Goal: Task Accomplishment & Management: Complete application form

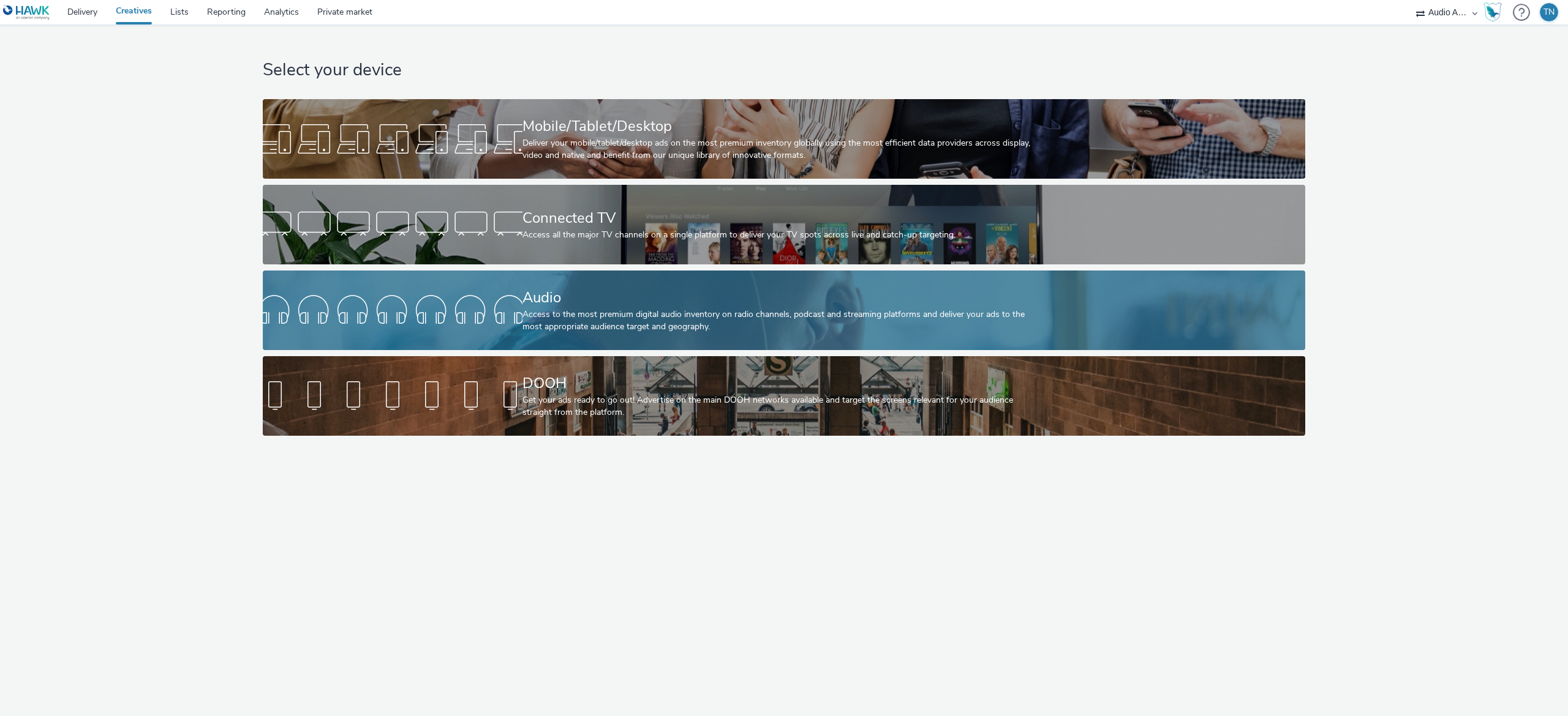
click at [573, 300] on div "Audio" at bounding box center [782, 298] width 519 height 21
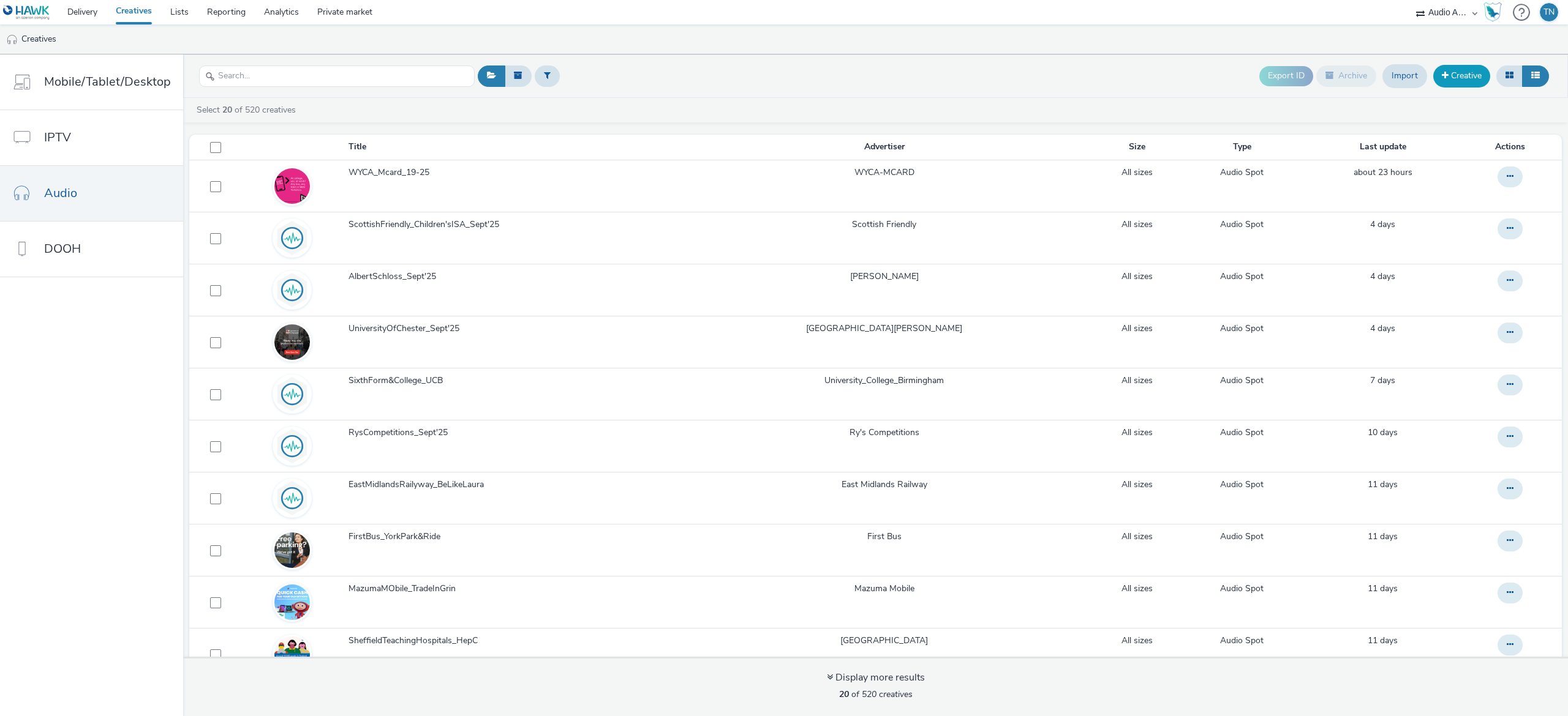
click at [1463, 79] on link "Creative" at bounding box center [1461, 76] width 57 height 22
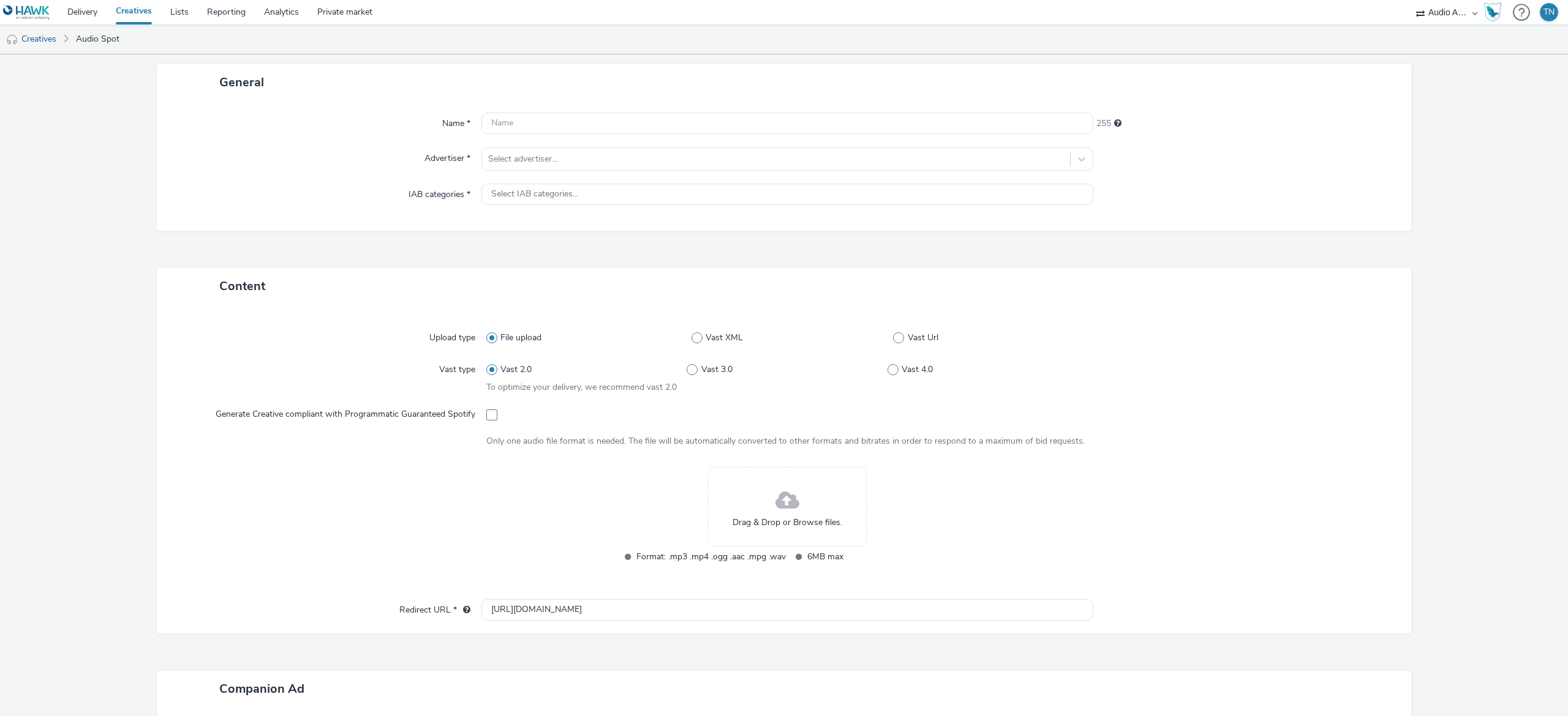
scroll to position [84, 0]
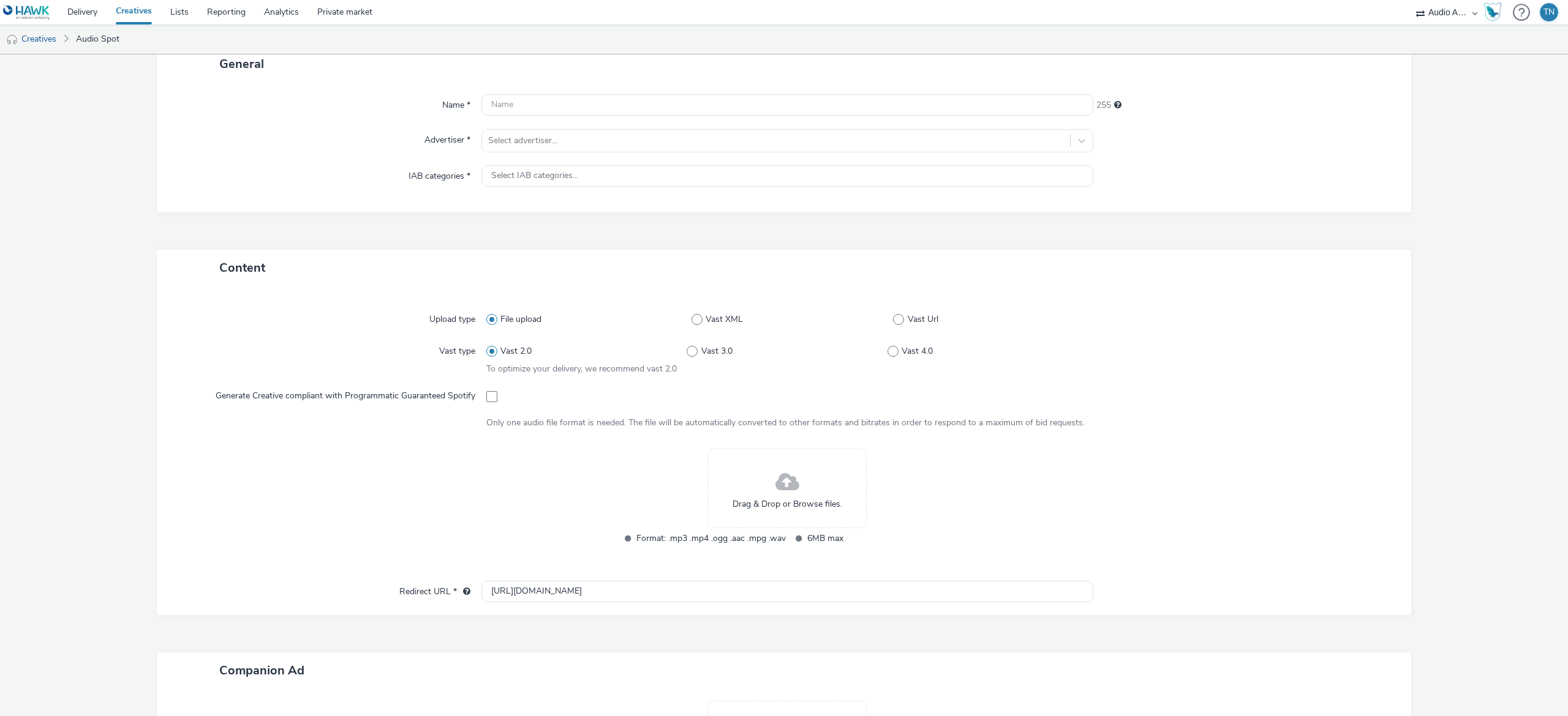
click at [826, 502] on span "Drag & Drop or Browse files." at bounding box center [787, 505] width 110 height 12
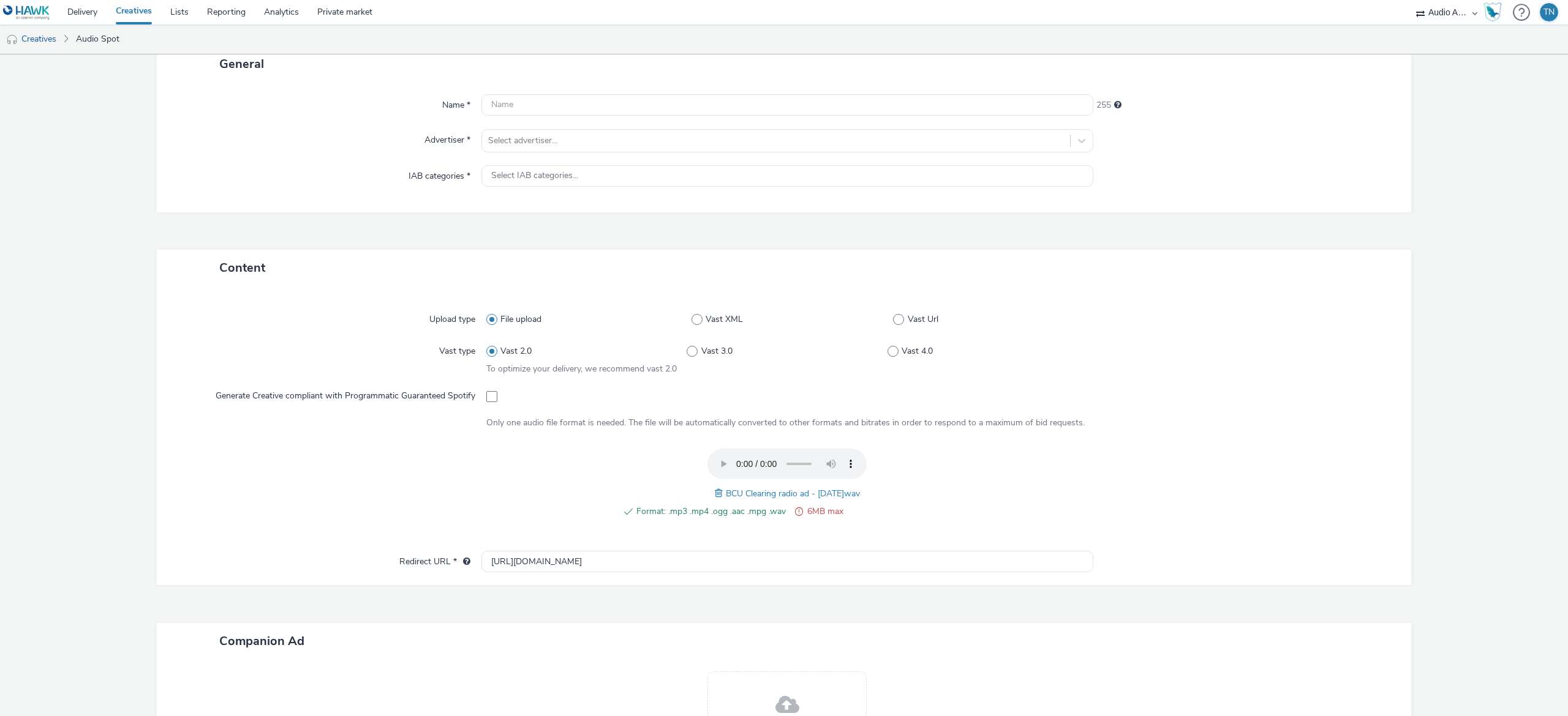
click at [715, 489] on span at bounding box center [720, 494] width 11 height 13
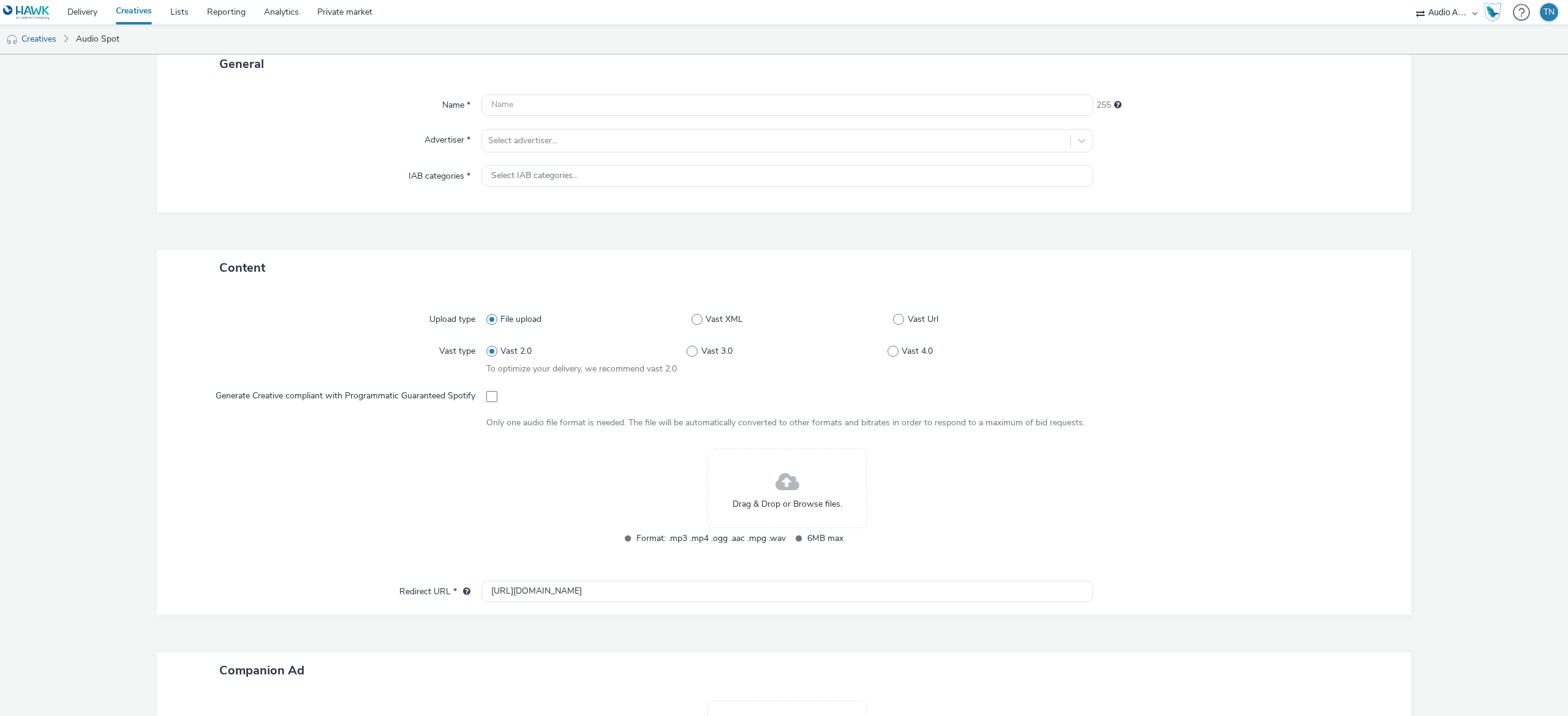
click at [795, 488] on div "Drag & Drop or Browse files." at bounding box center [787, 488] width 160 height 80
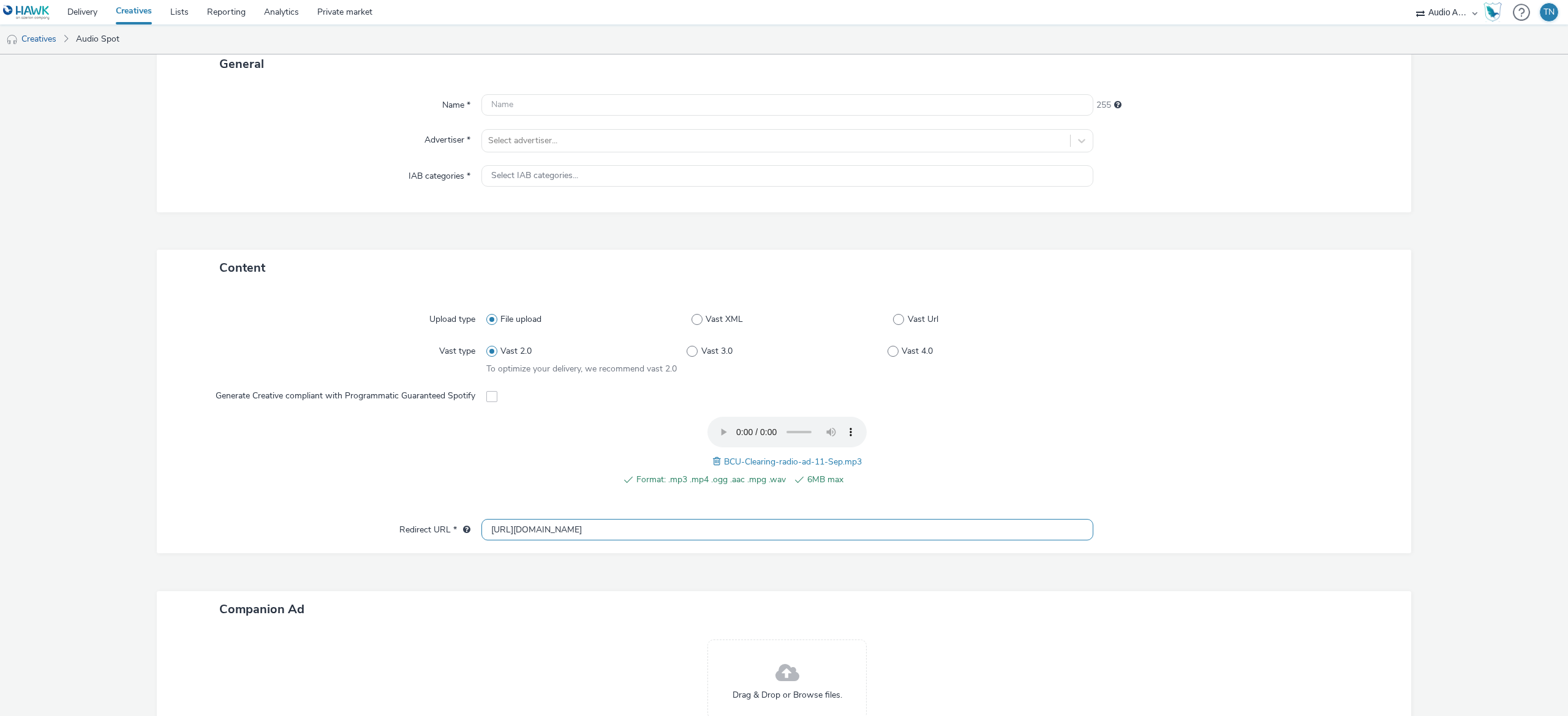
drag, startPoint x: 600, startPoint y: 529, endPoint x: 296, endPoint y: 451, distance: 313.8
click at [296, 451] on div "Upload type File upload Vast XML Vast Url Vast type Vast 2.0 Vast 3.0 Vast 4.0 …" at bounding box center [784, 420] width 1255 height 267
click at [571, 144] on div at bounding box center [776, 140] width 576 height 14
type input "bir"
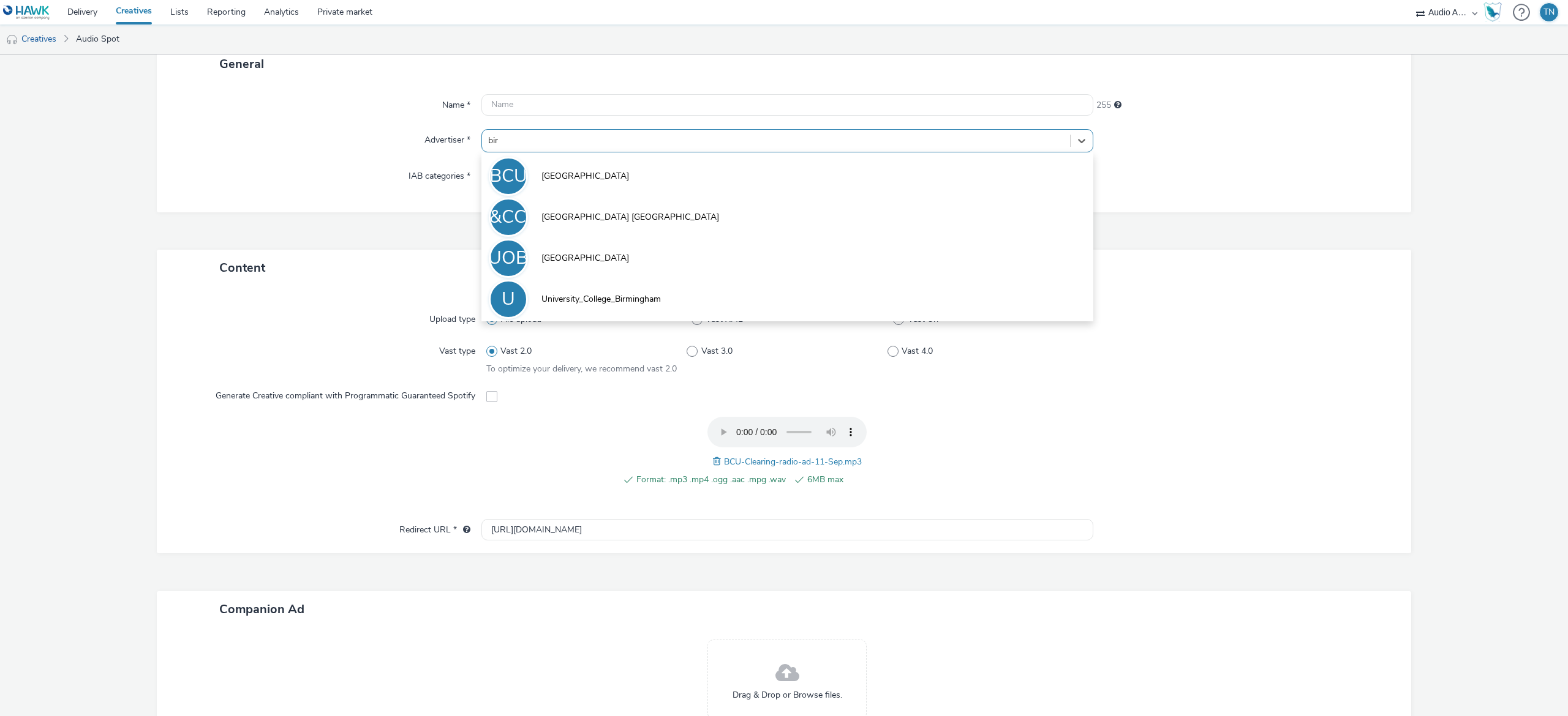
click at [566, 165] on li "BCU Birmingham City University" at bounding box center [787, 175] width 612 height 41
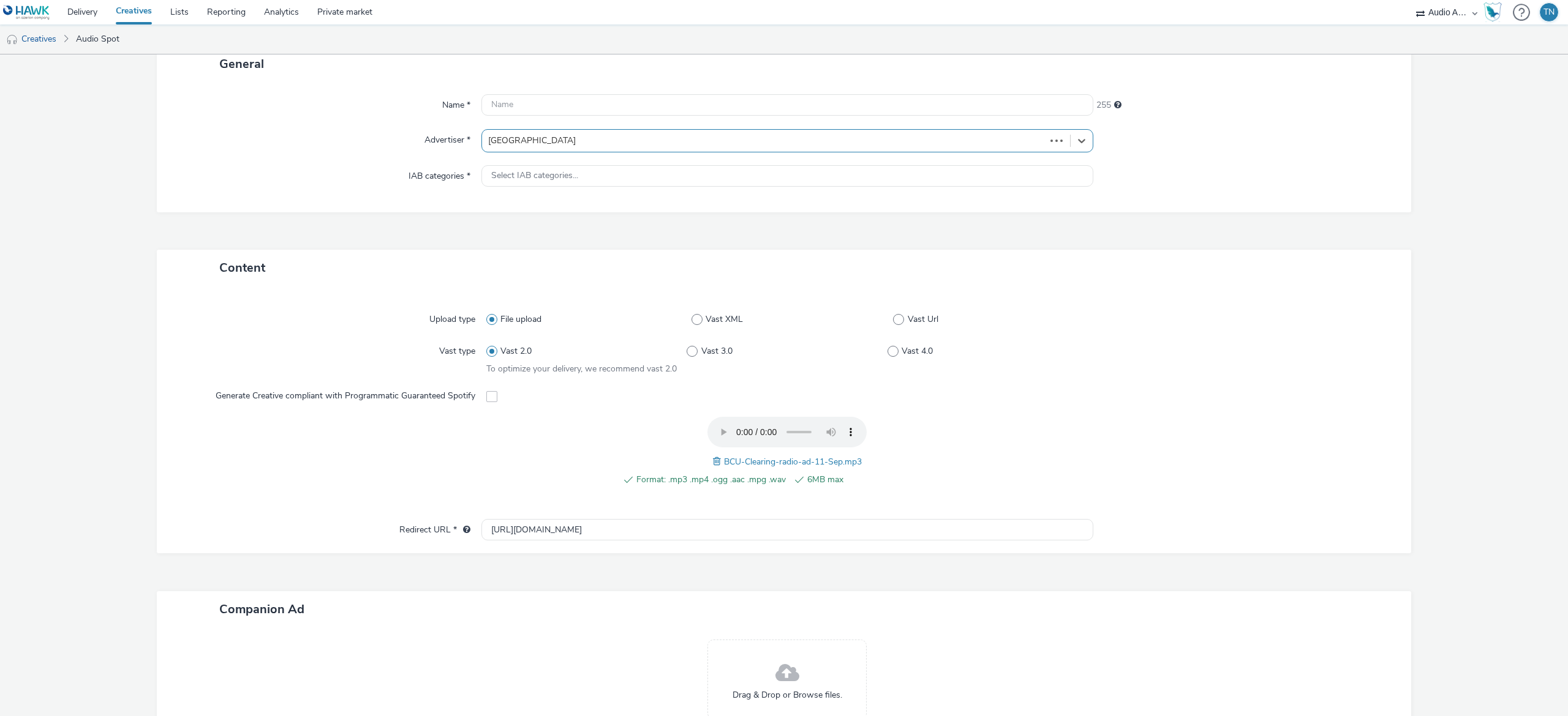
type input "http://www.bcu.ac.uk"
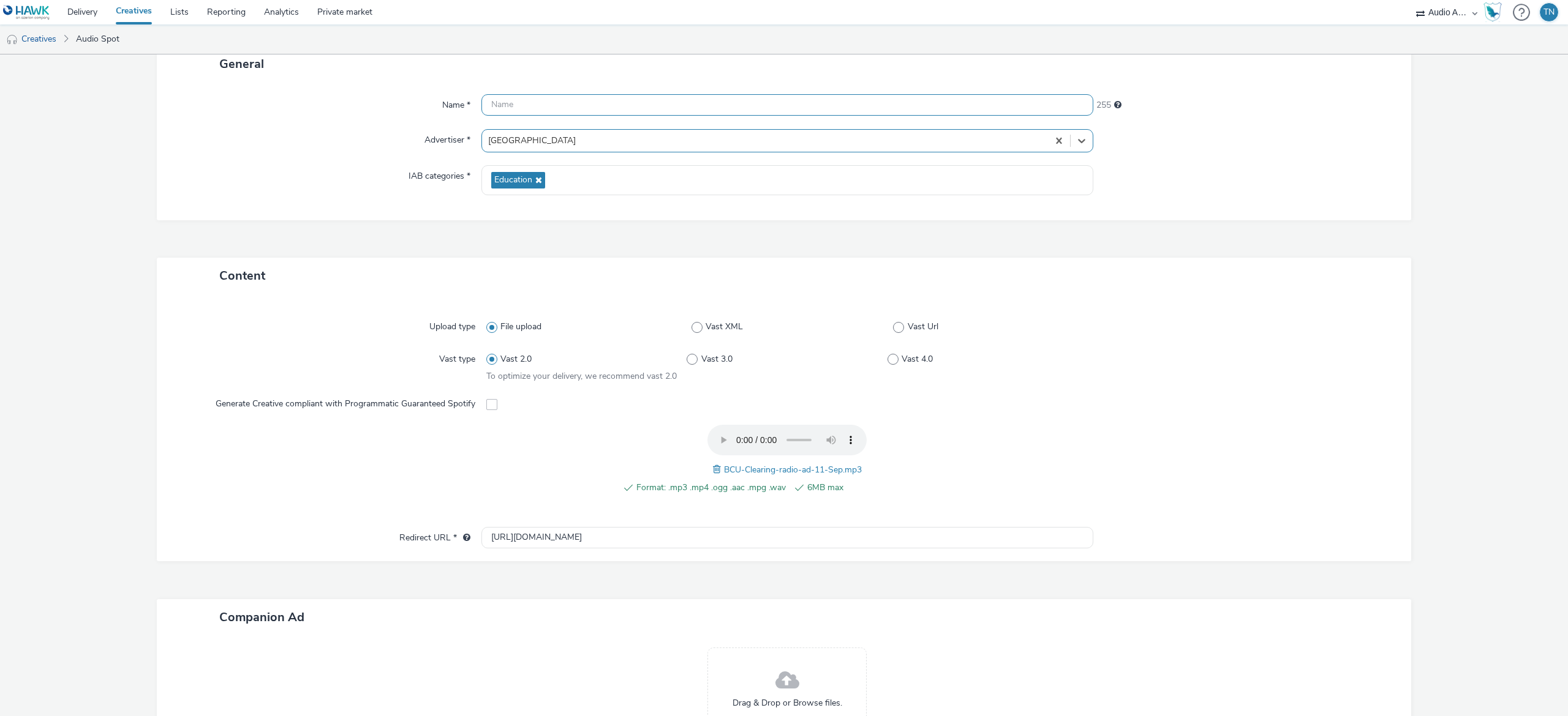
click at [549, 97] on input "text" at bounding box center [787, 105] width 612 height 21
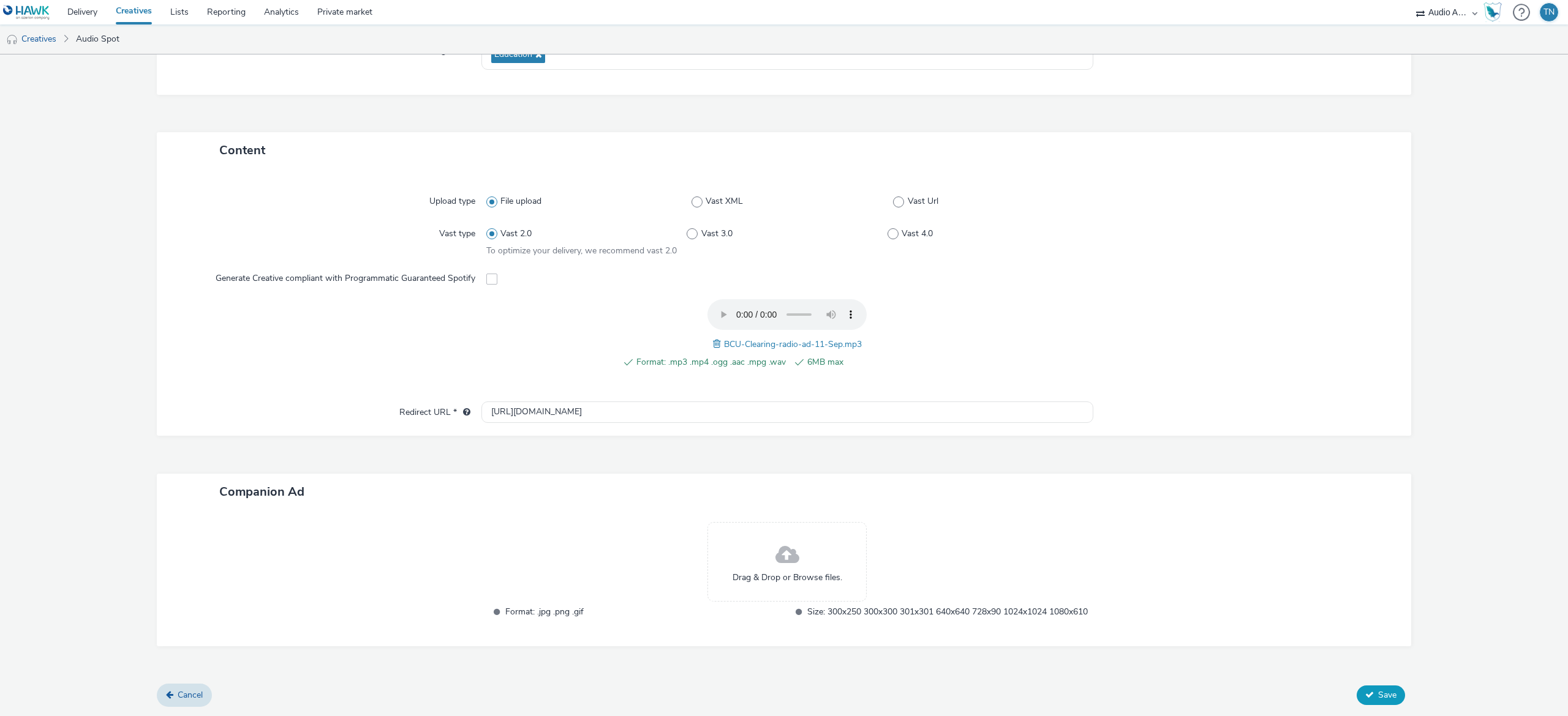
type input "BCU_Clearing_Sept"
click at [1365, 691] on icon at bounding box center [1369, 695] width 9 height 9
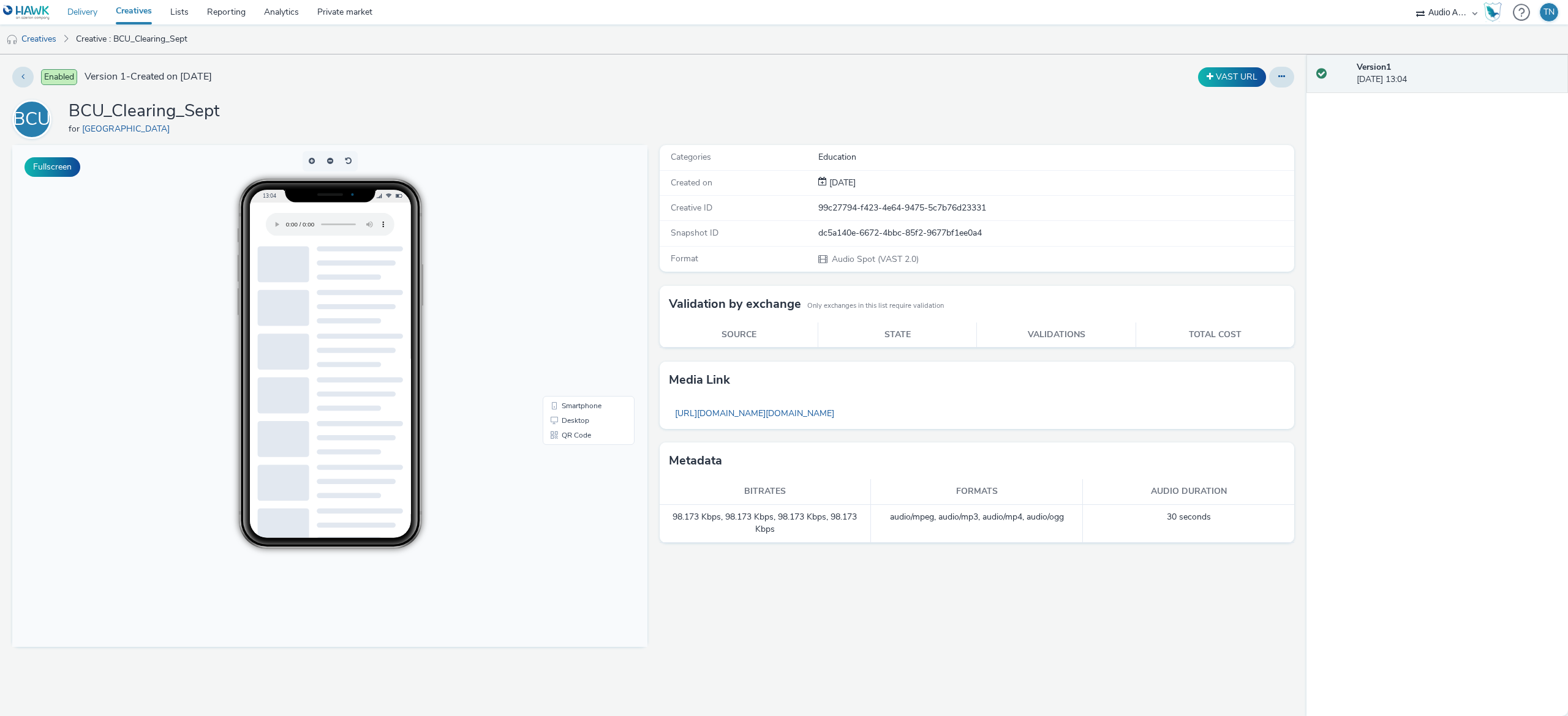
click at [88, 12] on link "Delivery" at bounding box center [83, 12] width 48 height 24
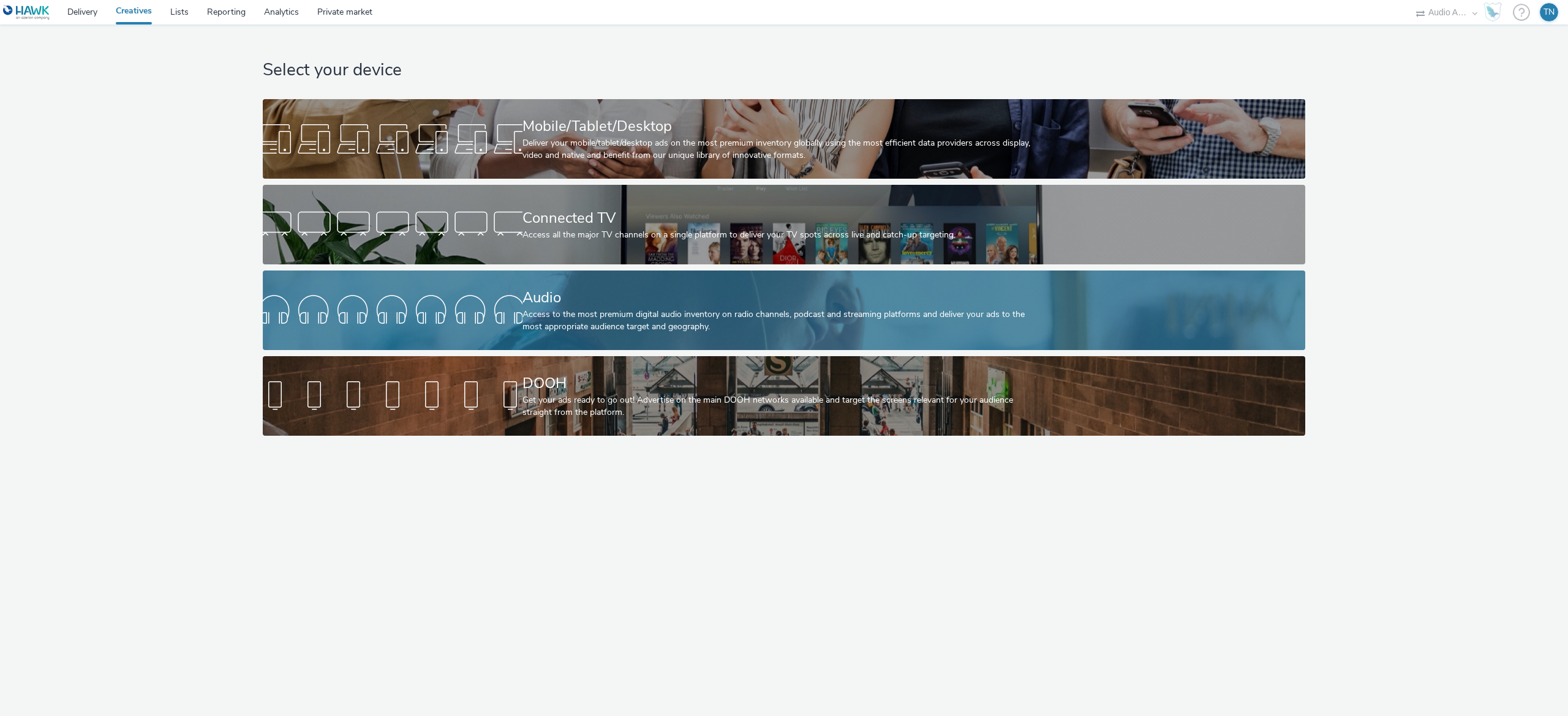
click at [492, 283] on link "Audio Access to the most premium digital audio inventory on radio channels, pod…" at bounding box center [784, 310] width 1042 height 80
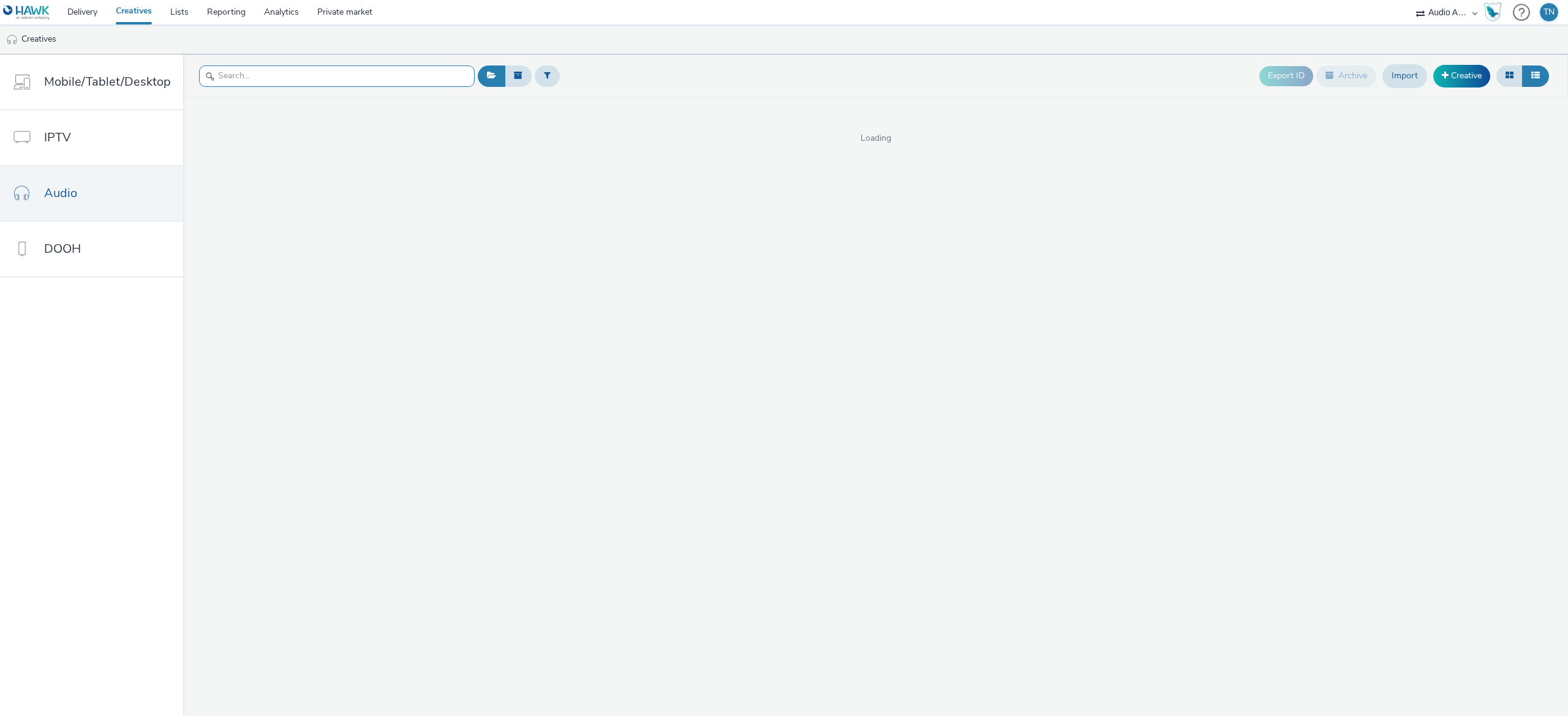
click at [343, 86] on input "text" at bounding box center [336, 76] width 276 height 21
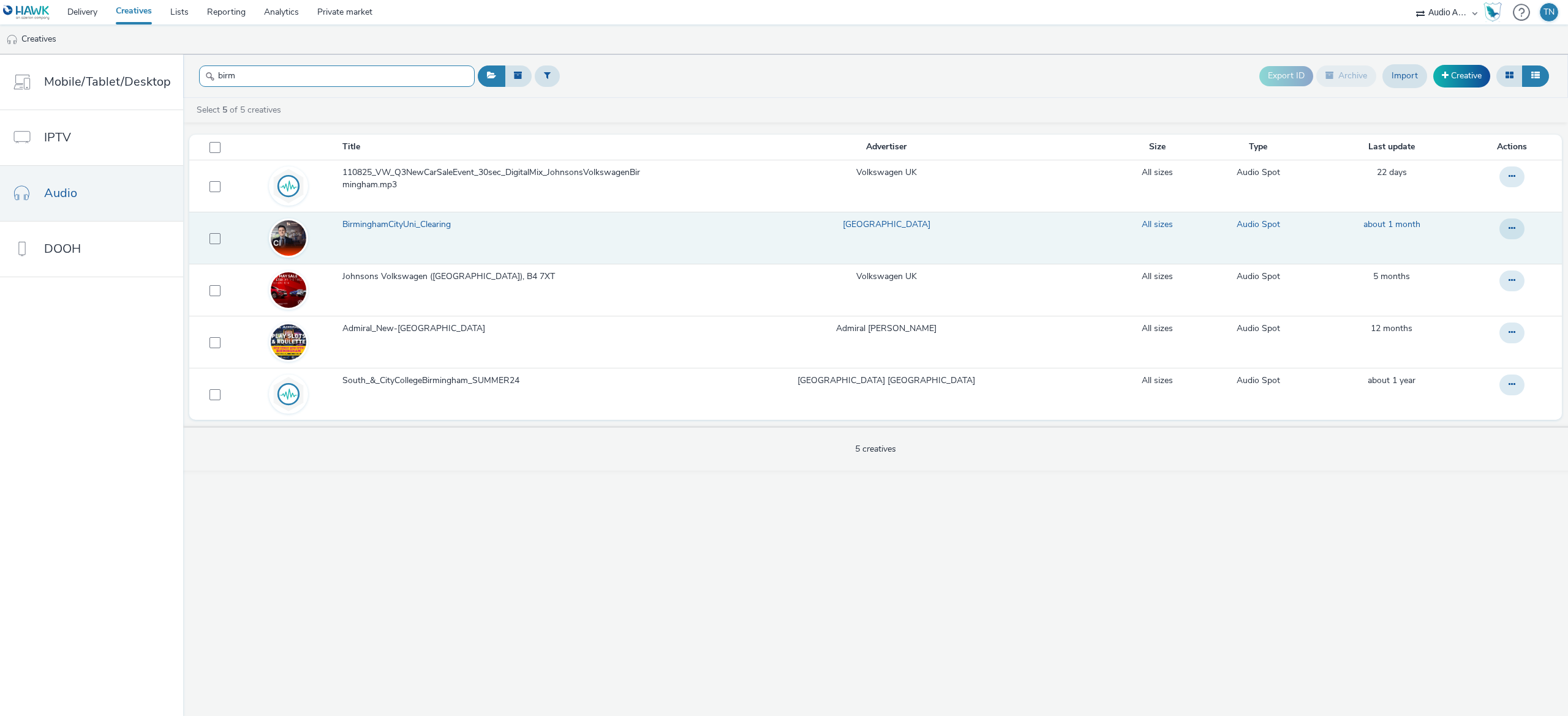
type input "birm"
click at [411, 224] on span "BirminghamCityUni_Clearing" at bounding box center [399, 224] width 113 height 12
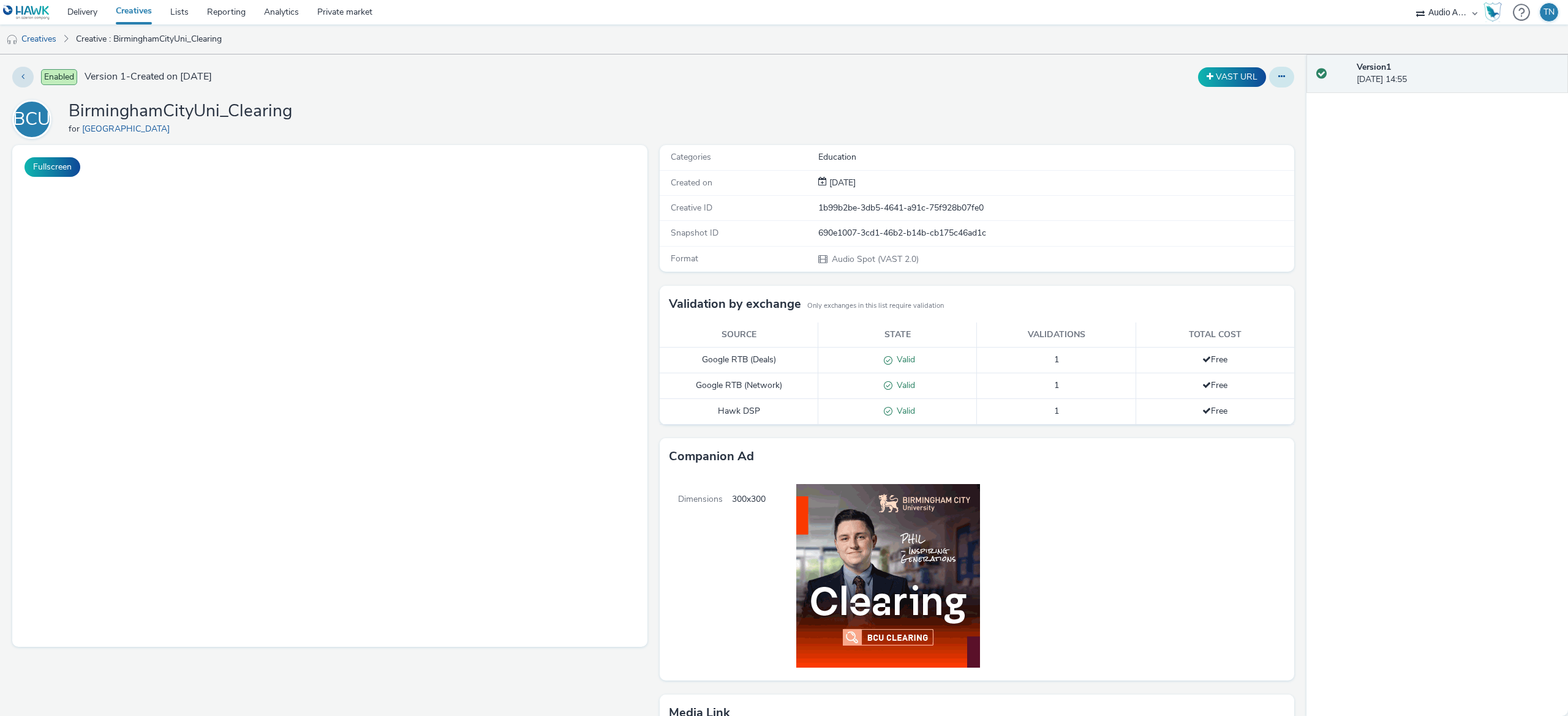
click at [1279, 75] on icon at bounding box center [1282, 76] width 7 height 9
click at [1241, 109] on link "Edit" at bounding box center [1249, 101] width 92 height 24
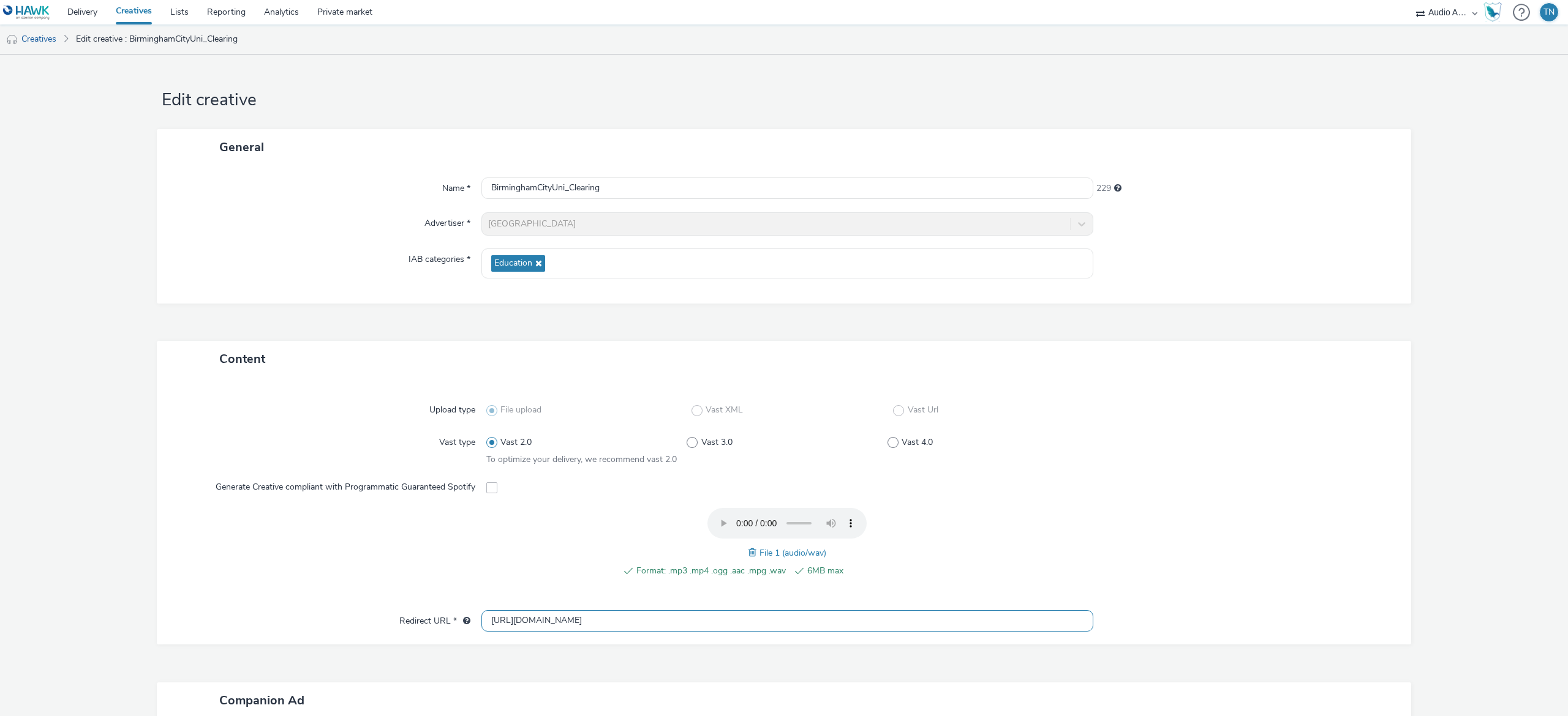
drag, startPoint x: 581, startPoint y: 621, endPoint x: 339, endPoint y: 602, distance: 242.7
click at [339, 602] on div "Upload type File upload Vast XML Vast Url Vast type Vast 2.0 Vast 3.0 Vast 4.0 …" at bounding box center [784, 510] width 1255 height 267
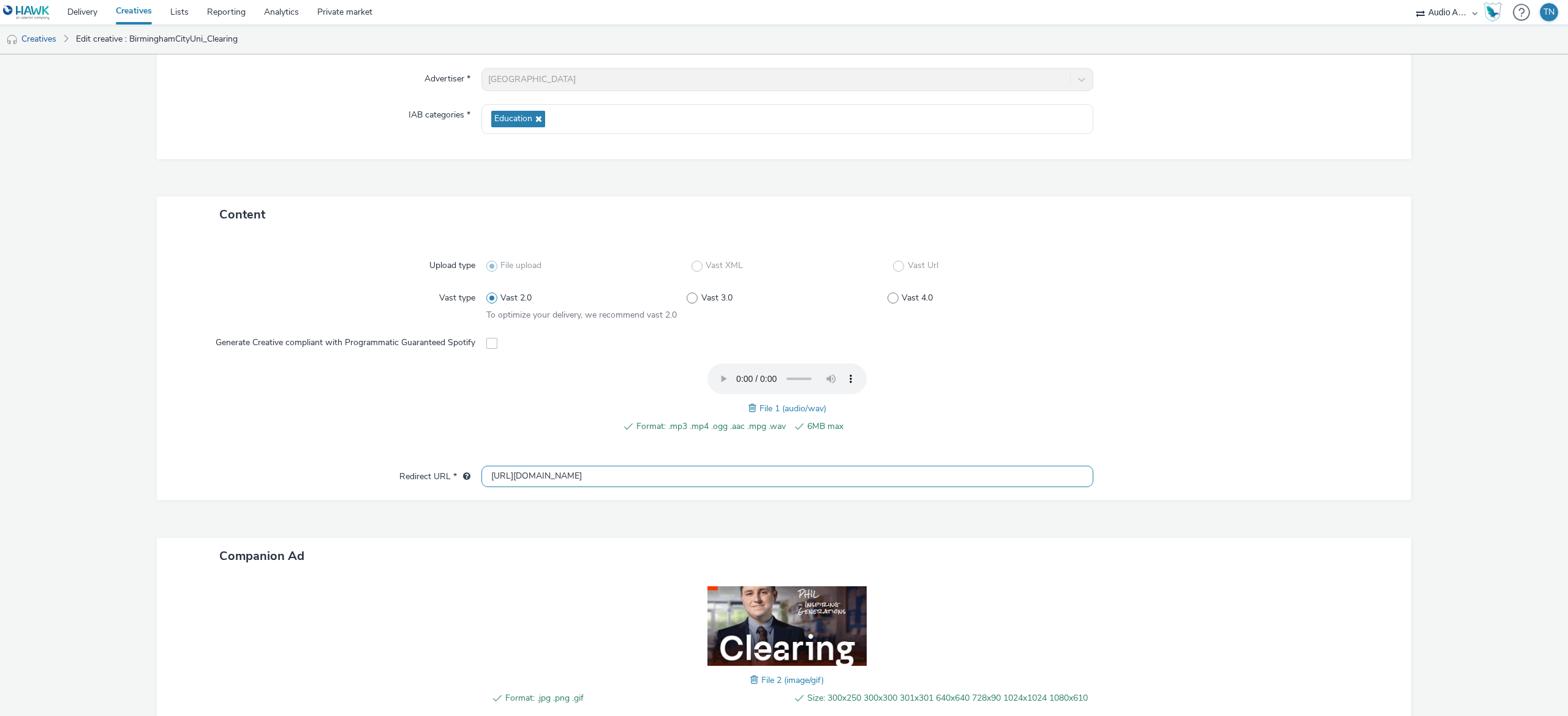
scroll to position [155, 0]
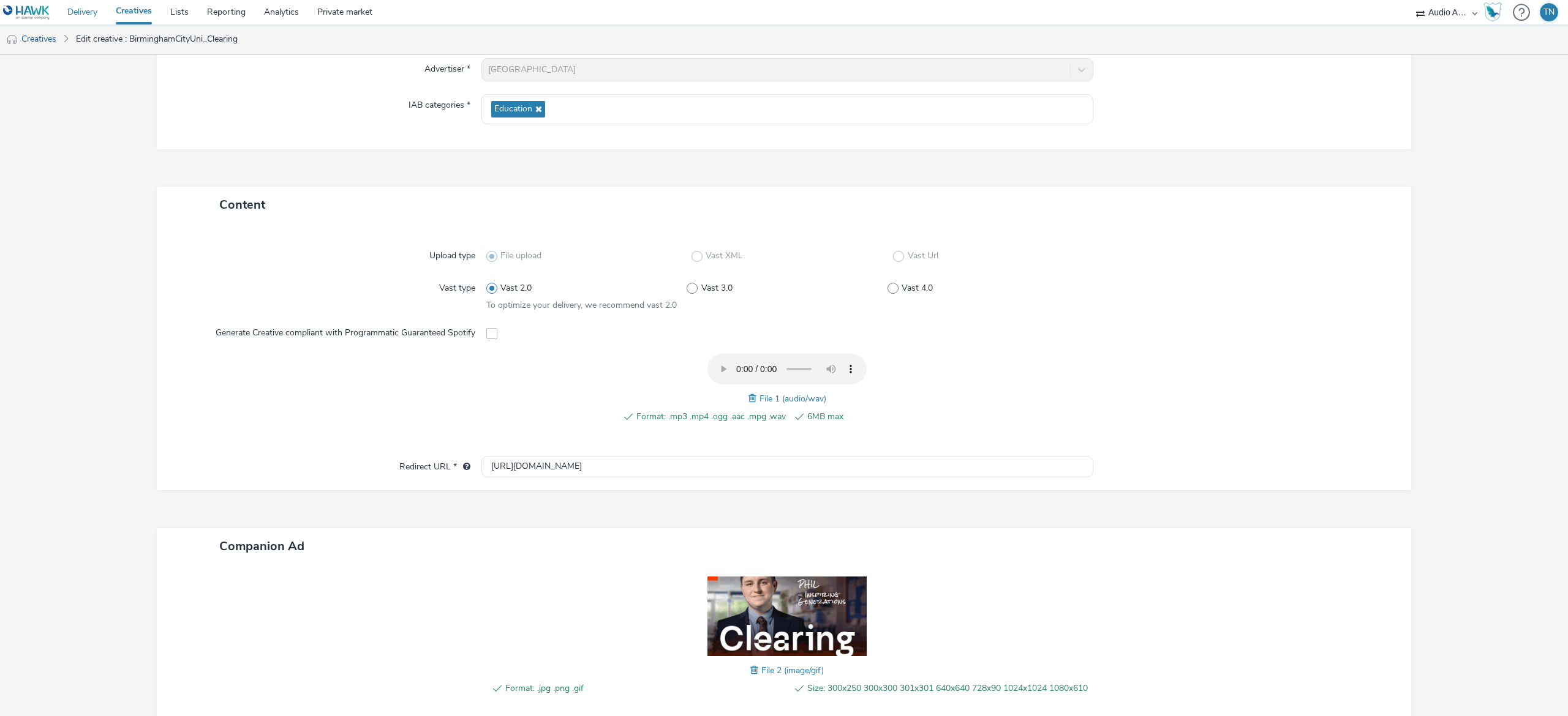
click at [99, 7] on link "Delivery" at bounding box center [83, 12] width 48 height 24
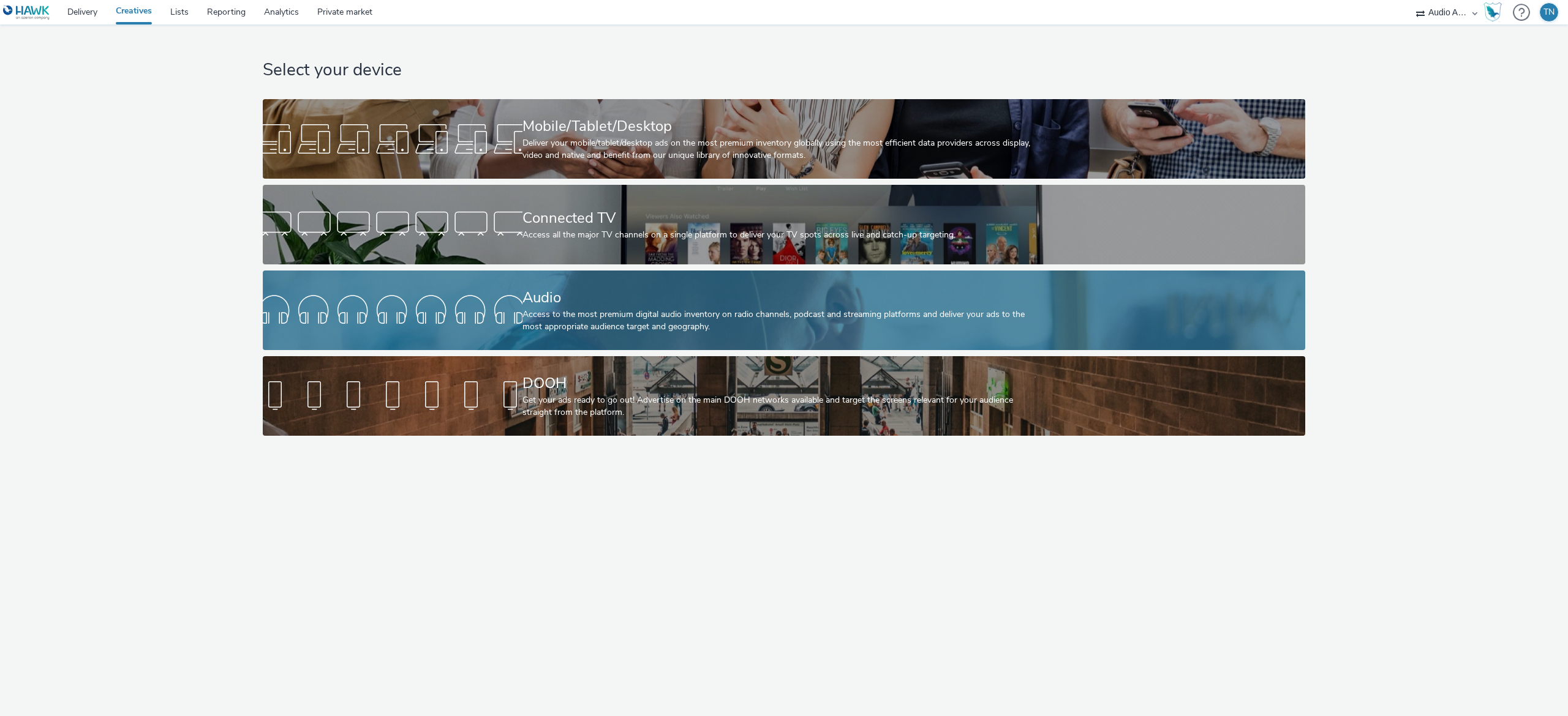
click at [445, 276] on link "Audio Access to the most premium digital audio inventory on radio channels, pod…" at bounding box center [784, 310] width 1042 height 80
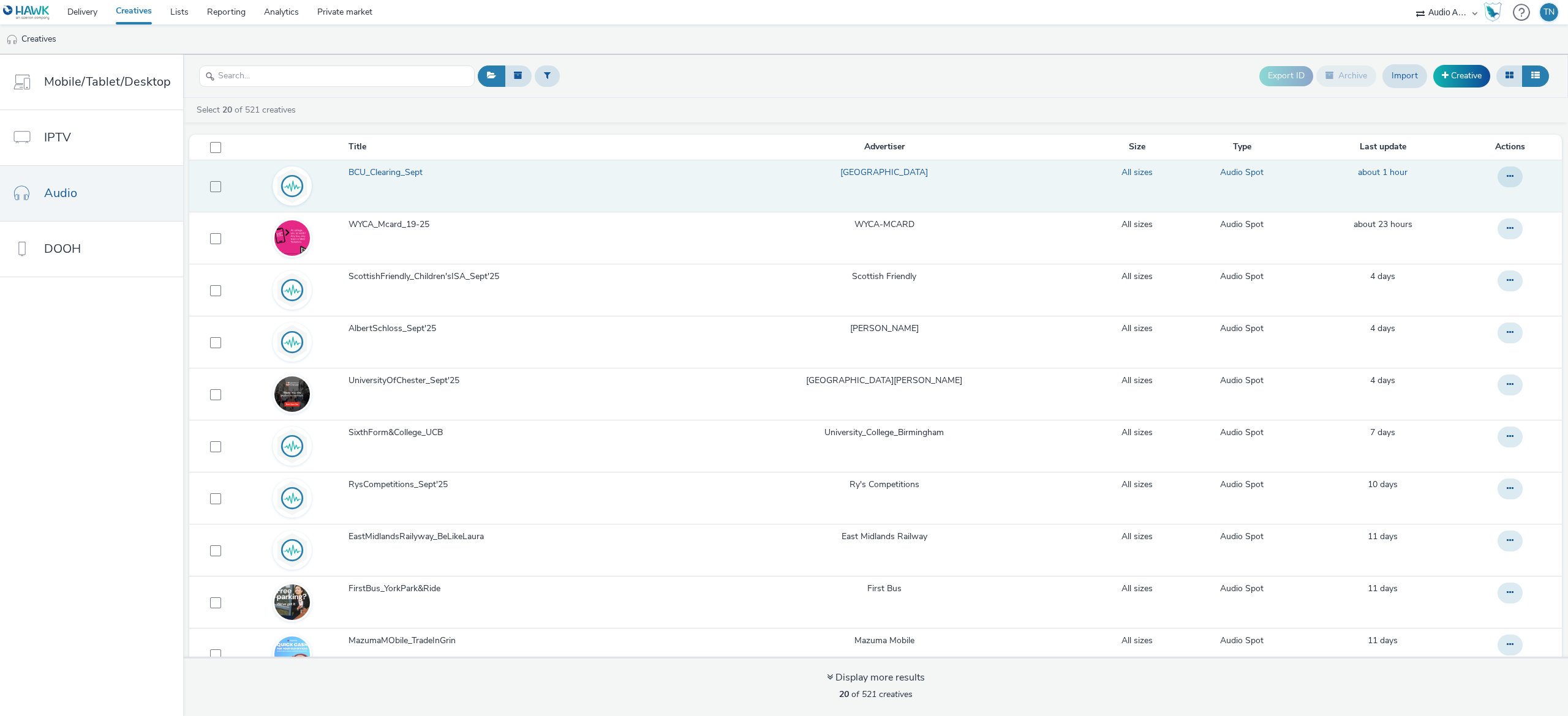
click at [345, 185] on td at bounding box center [292, 185] width 110 height 52
click at [376, 175] on span "BCU_Clearing_Sept" at bounding box center [388, 172] width 79 height 12
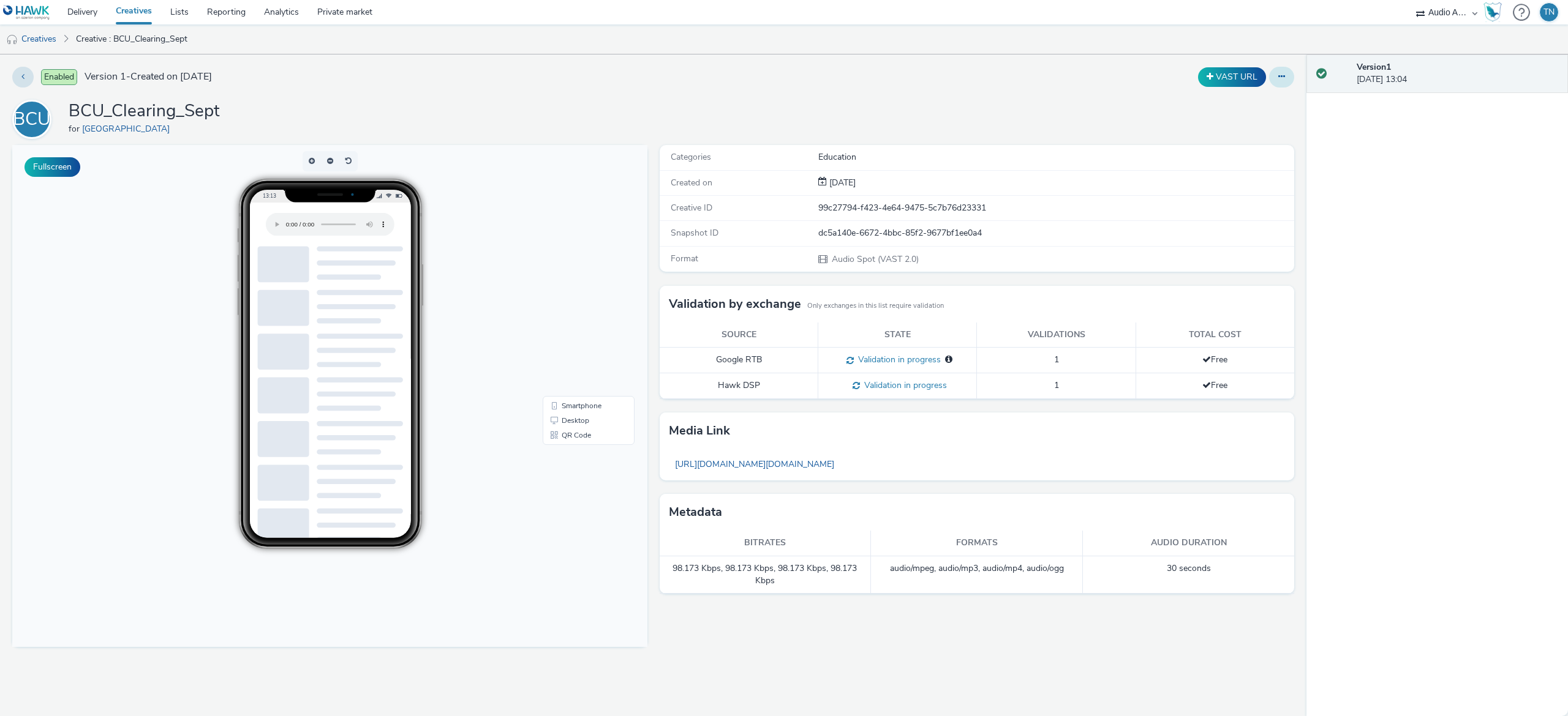
click at [1287, 70] on button at bounding box center [1282, 77] width 25 height 21
click at [1246, 103] on link "Edit" at bounding box center [1249, 101] width 92 height 24
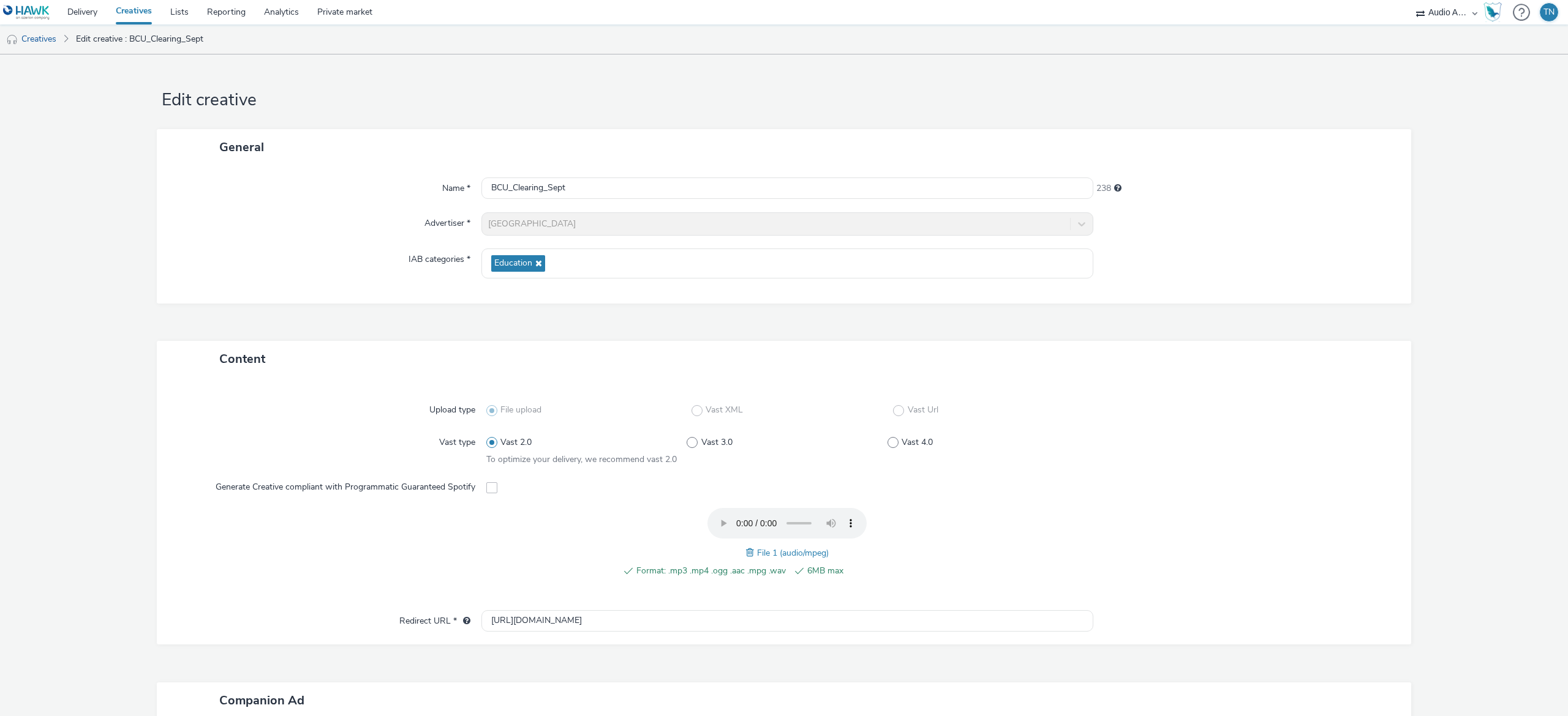
scroll to position [30, 0]
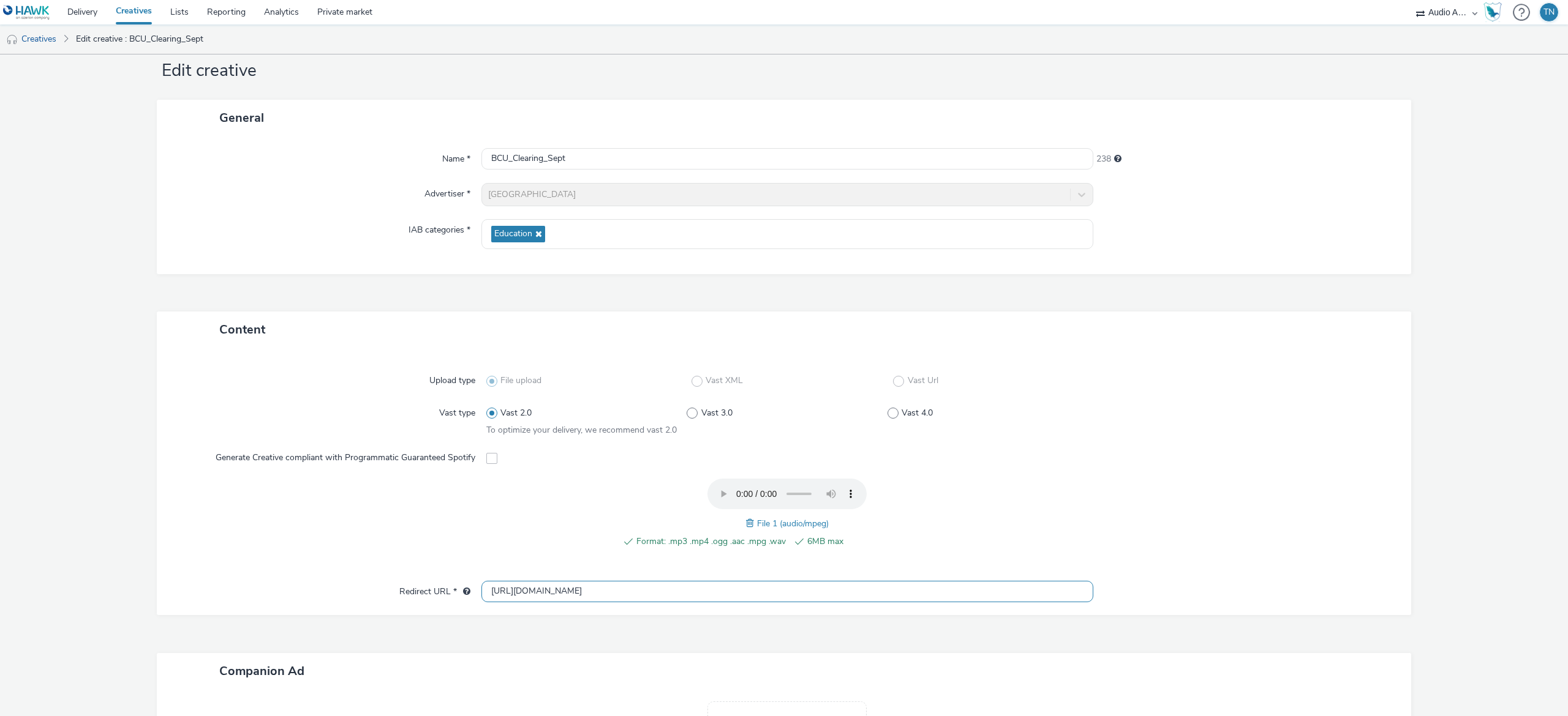
drag, startPoint x: 566, startPoint y: 587, endPoint x: 314, endPoint y: 600, distance: 252.3
click at [314, 600] on div "Redirect URL * http://www.bcu.ac.uk" at bounding box center [784, 592] width 1230 height 22
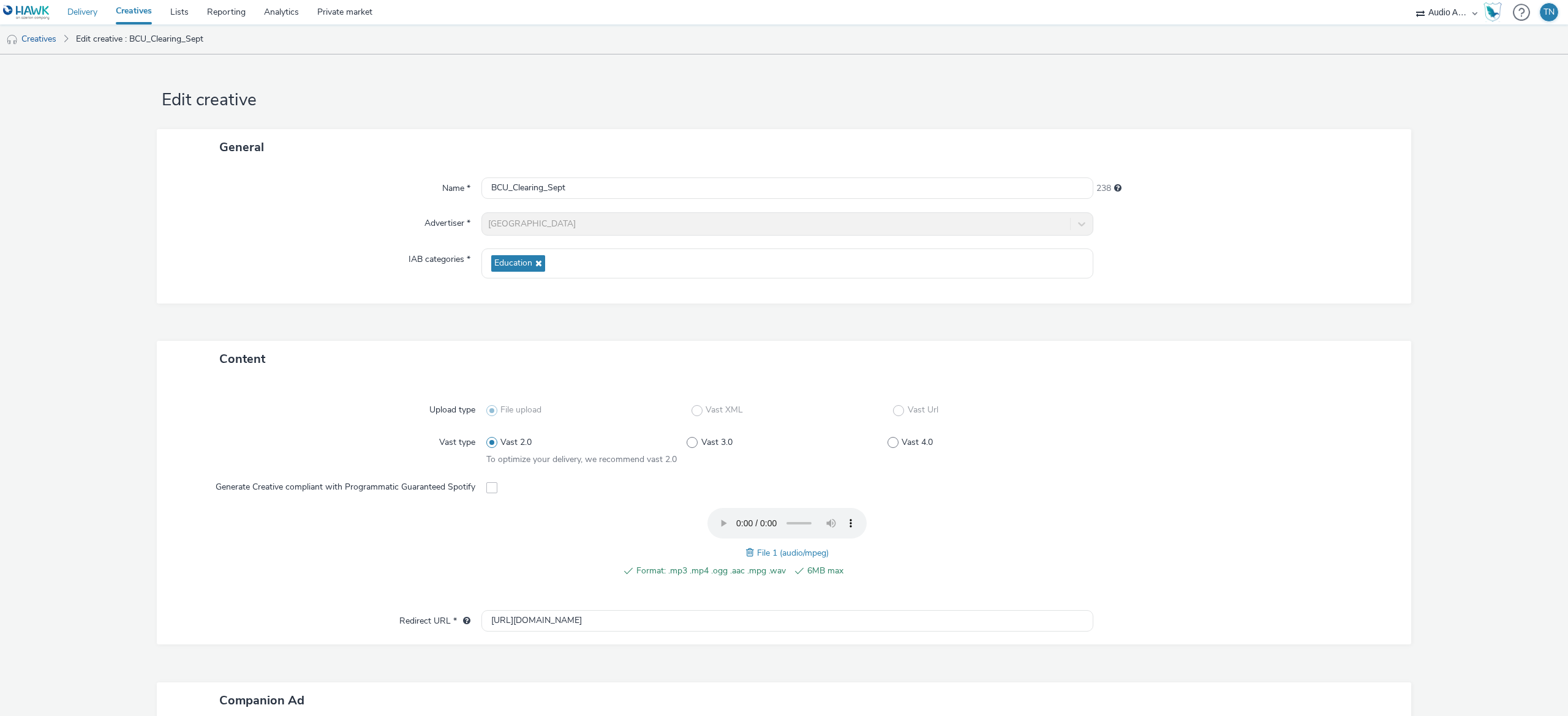
click at [70, 10] on link "Delivery" at bounding box center [83, 12] width 48 height 24
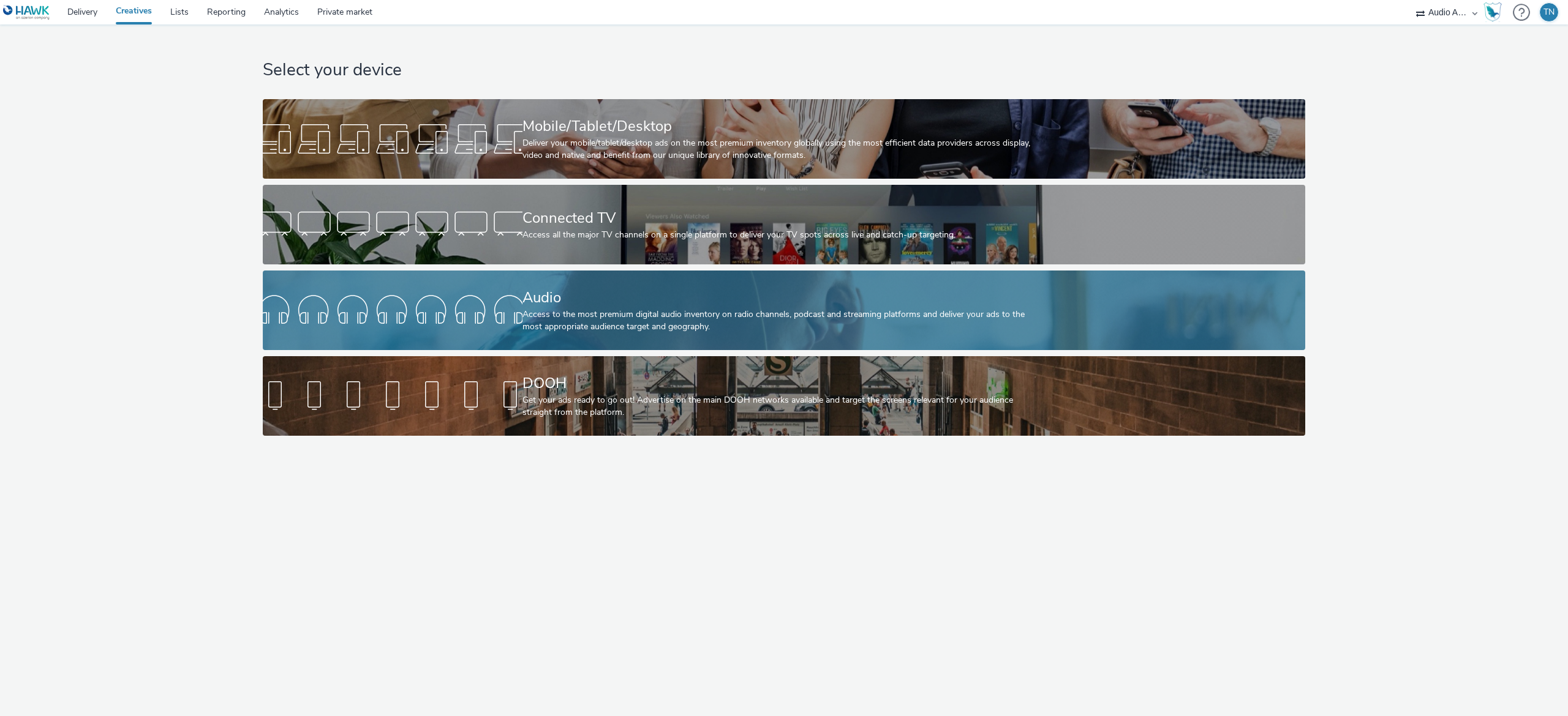
click at [577, 329] on div "Access to the most premium digital audio inventory on radio channels, podcast a…" at bounding box center [782, 321] width 519 height 25
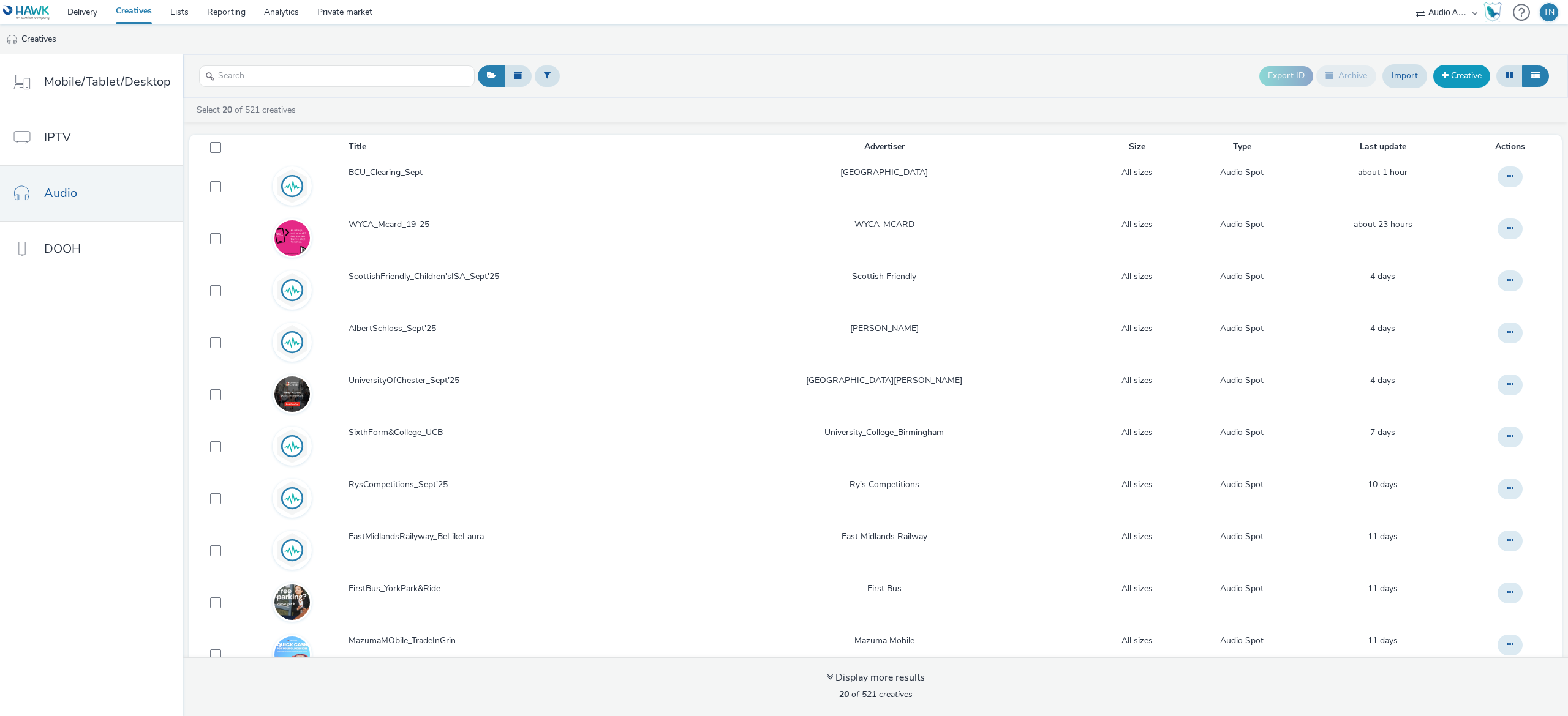
click at [1462, 82] on link "Creative" at bounding box center [1461, 76] width 57 height 22
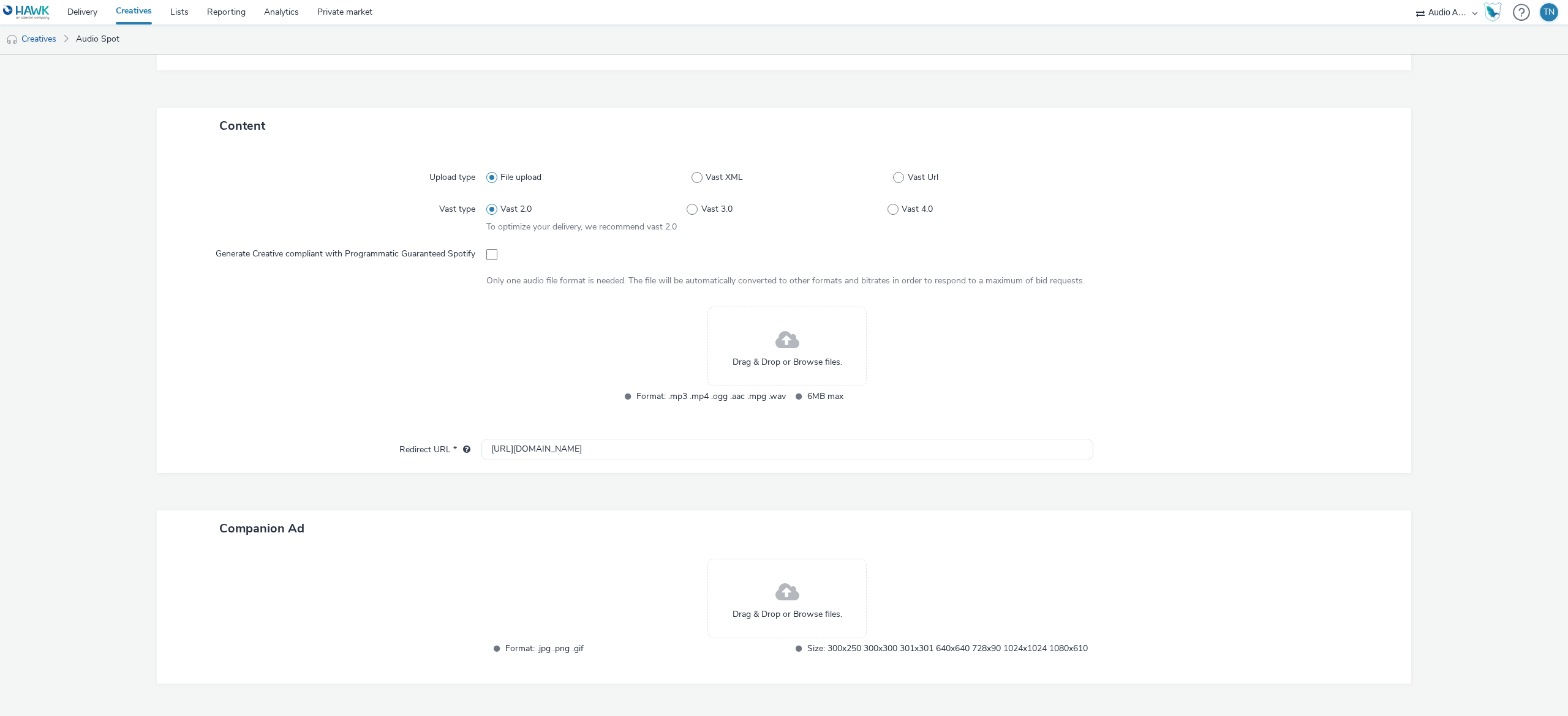
scroll to position [250, 0]
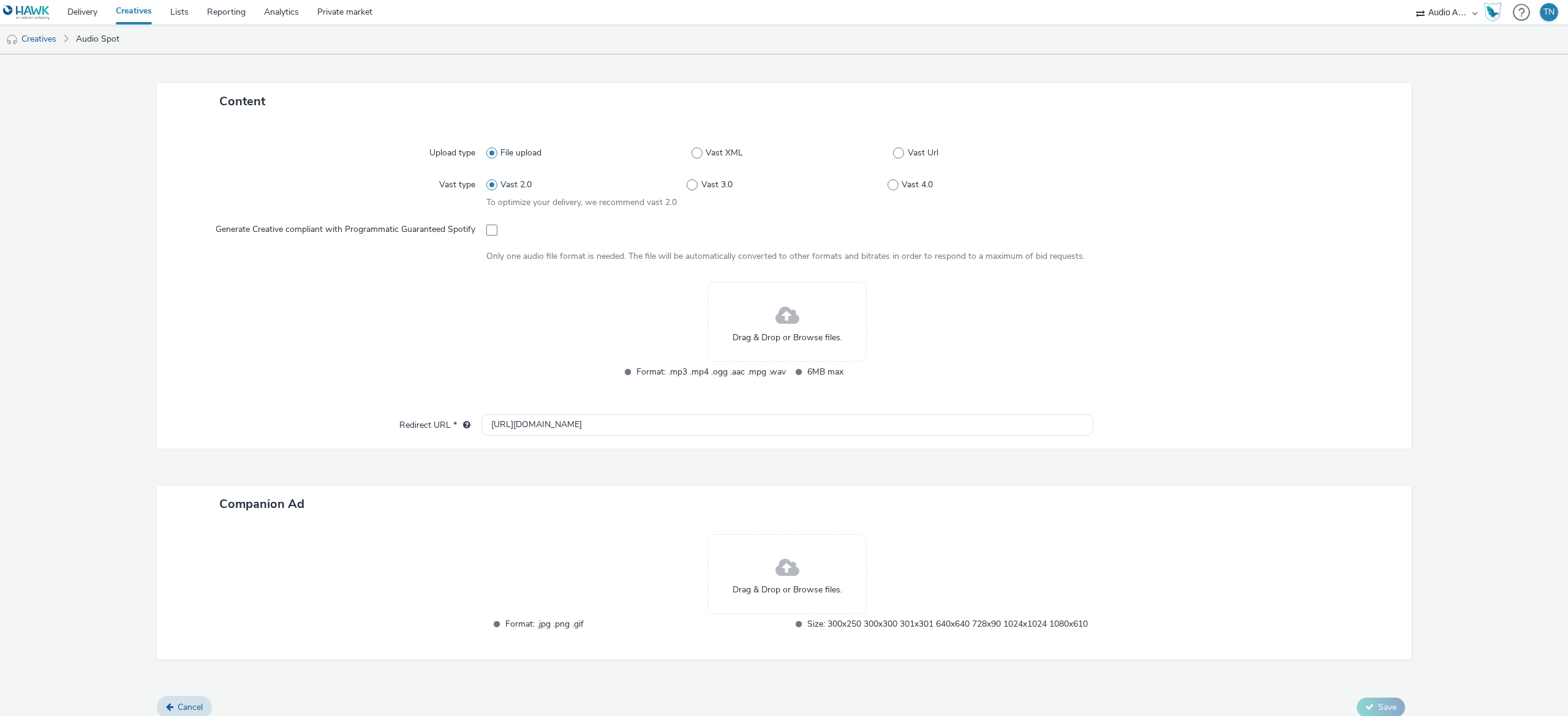
click at [764, 345] on div "Drag & Drop or Browse files." at bounding box center [787, 322] width 160 height 80
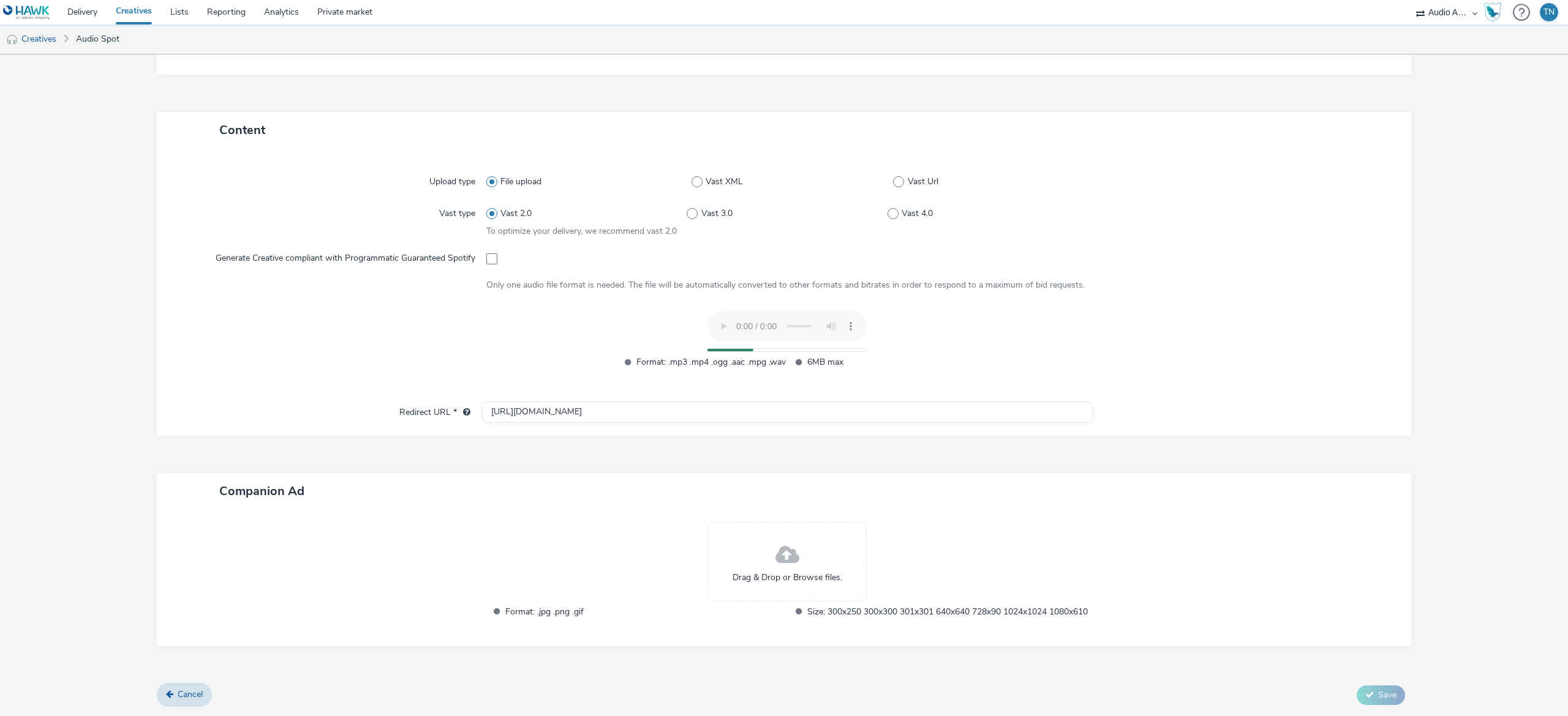
click at [794, 572] on span "Drag & Drop or Browse files." at bounding box center [787, 578] width 110 height 12
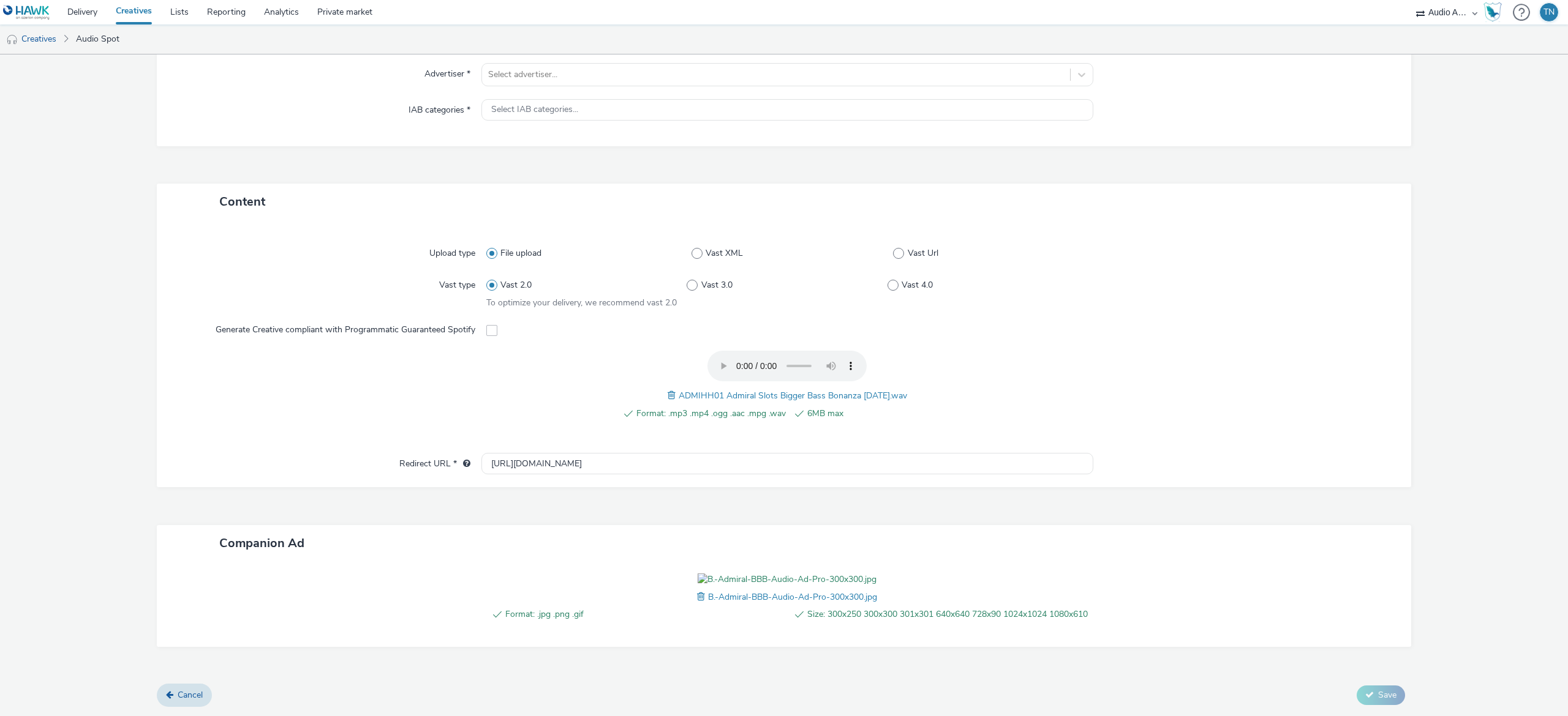
scroll to position [231, 0]
drag, startPoint x: 631, startPoint y: 374, endPoint x: 381, endPoint y: 342, distance: 252.0
click at [381, 342] on div "Upload type File upload Vast XML Vast Url Vast type Vast 2.0 Vast 3.0 Vast 4.0 …" at bounding box center [784, 354] width 1255 height 267
paste input "www.admiralslots.co.uk/venues/"
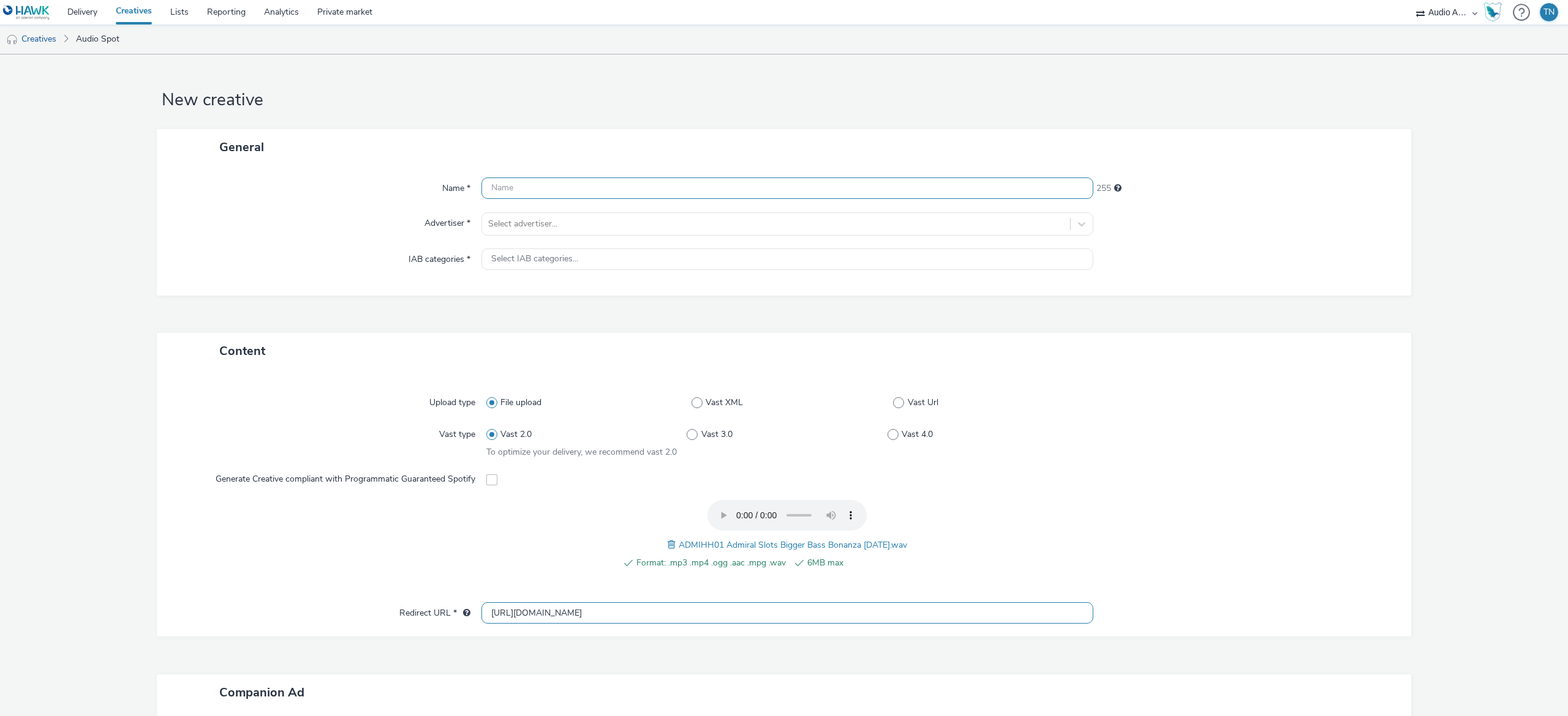
type input "https://www.admiralslots.co.uk/venues/"
click at [770, 187] on input "text" at bounding box center [787, 188] width 612 height 21
click at [645, 220] on div "Name * 255 Advertiser * Select advertiser... IAB categories * Select IAB catego…" at bounding box center [784, 231] width 1255 height 131
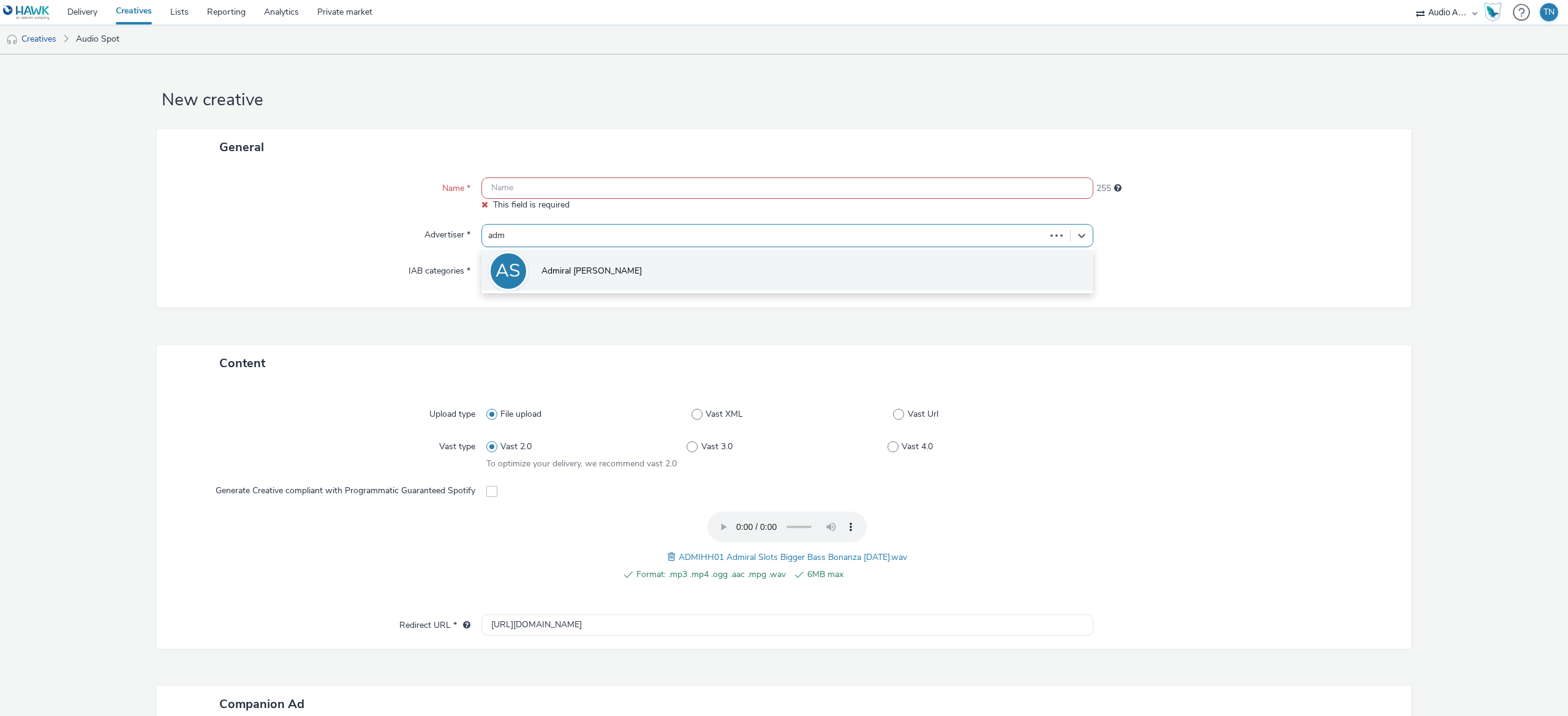
type input "admi"
click at [560, 254] on li "AS Admiral Slots" at bounding box center [787, 270] width 612 height 41
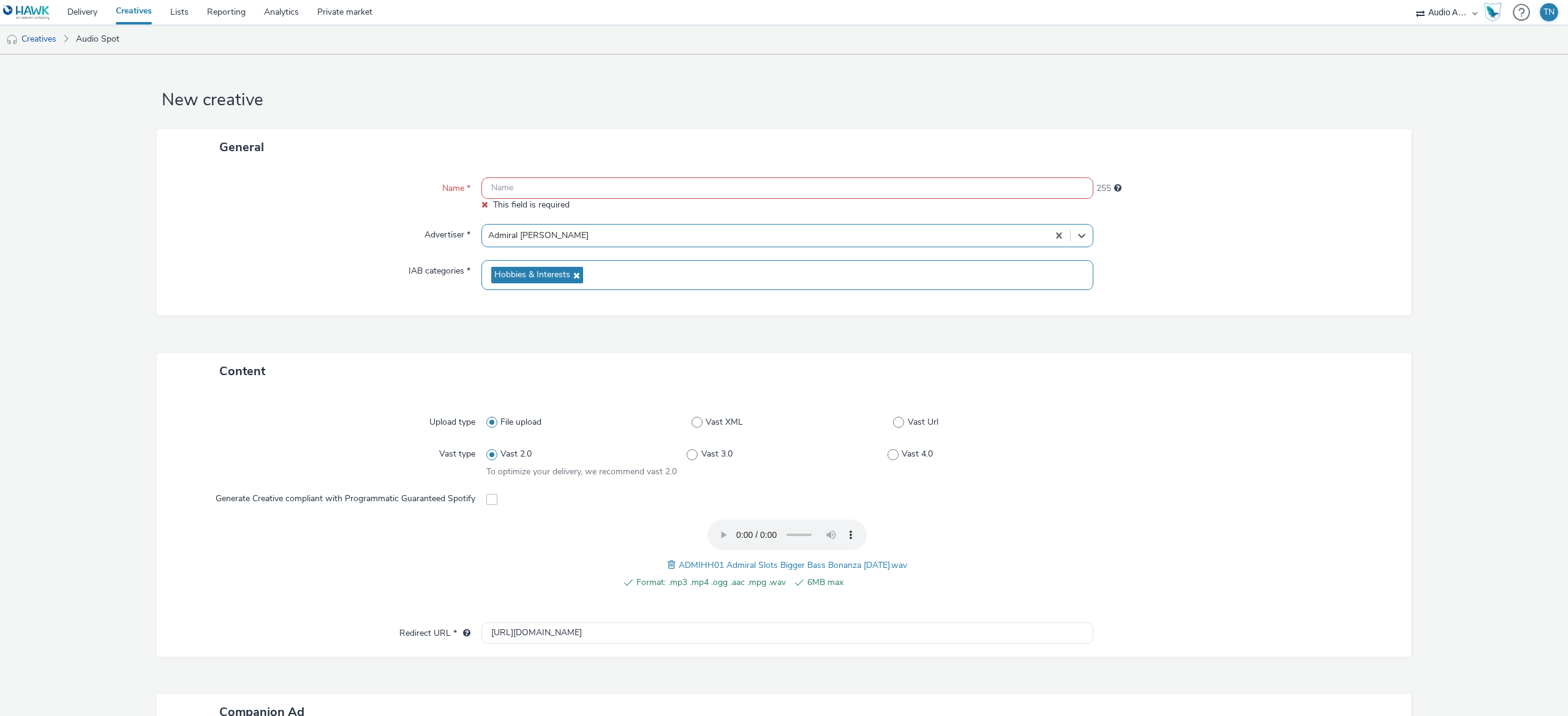
click at [564, 269] on span "Hobbies & Interests" at bounding box center [537, 275] width 92 height 16
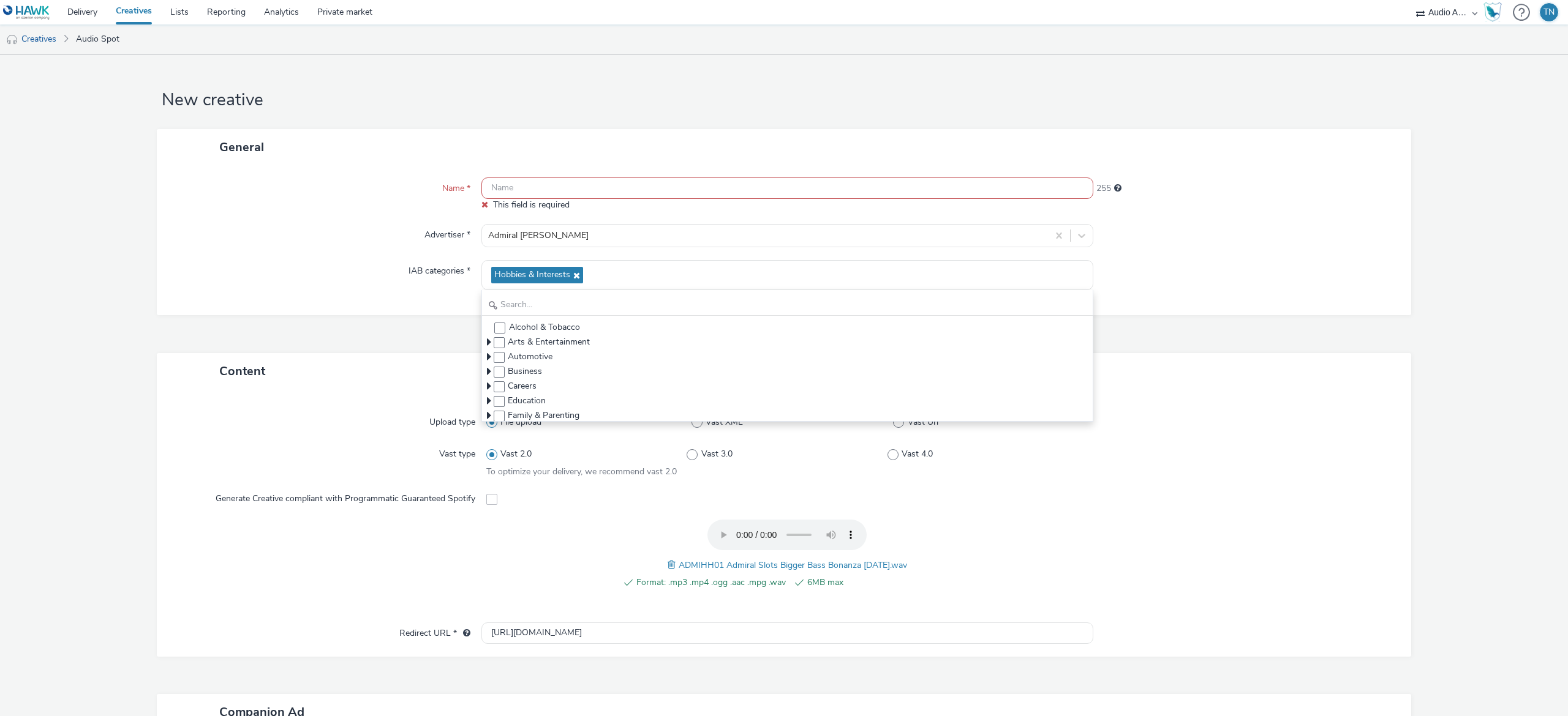
click at [1020, 546] on div "Format: .mp3 .mp4 .ogg .aac .mpg .wav 6MB max ADMIHH01 Admiral Slots Bigger Bas…" at bounding box center [787, 561] width 602 height 83
click at [792, 646] on div "Upload type File upload Vast XML Vast Url Vast type Vast 2.0 Vast 3.0 Vast 4.0 …" at bounding box center [784, 523] width 1255 height 267
drag, startPoint x: 735, startPoint y: 631, endPoint x: 158, endPoint y: 575, distance: 579.7
click at [158, 575] on div "Upload type File upload Vast XML Vast Url Vast type Vast 2.0 Vast 3.0 Vast 4.0 …" at bounding box center [784, 523] width 1255 height 267
paste input "s://www.admiralslots.co.uk/venues/"
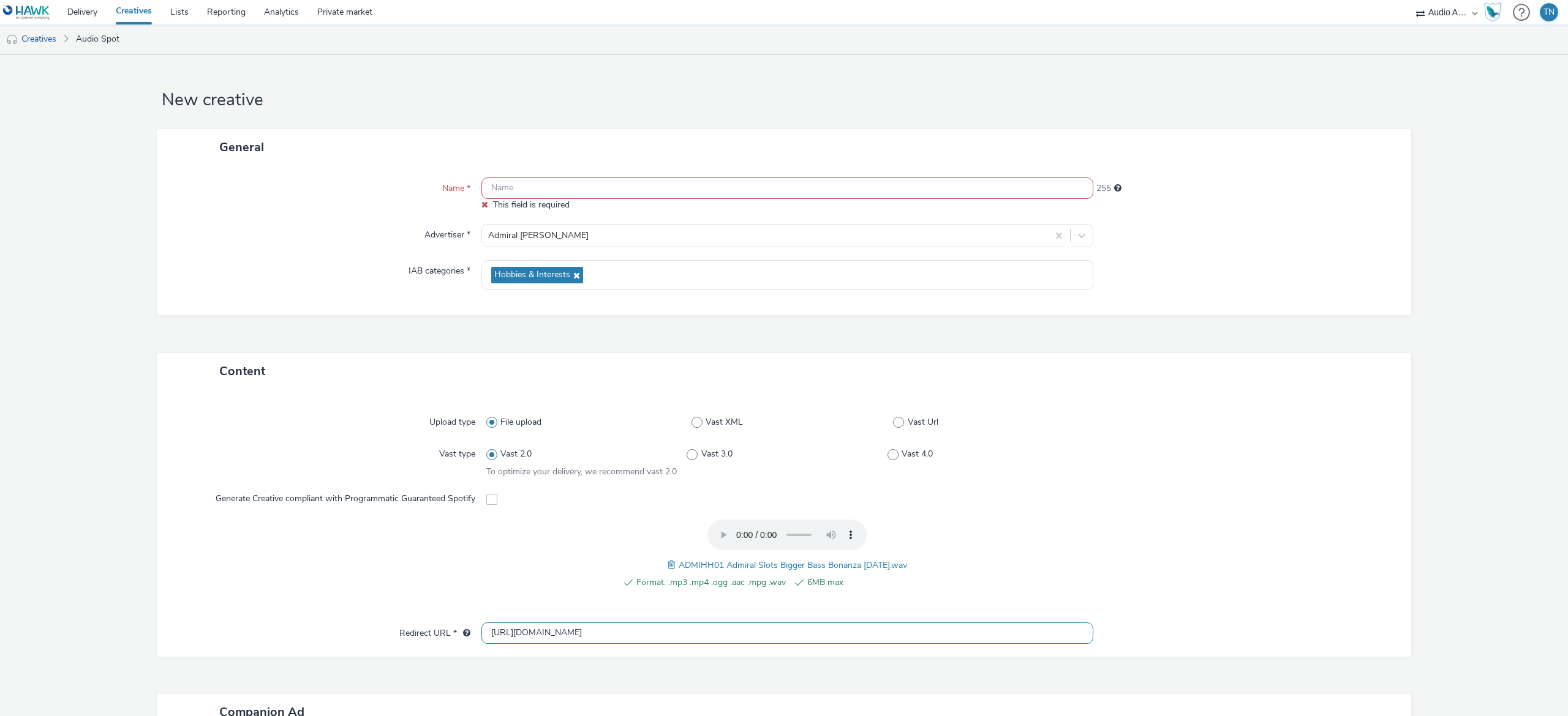
type input "https://www.admiralslots.co.uk/venues/"
click at [704, 184] on input "text" at bounding box center [787, 188] width 612 height 21
type input "a"
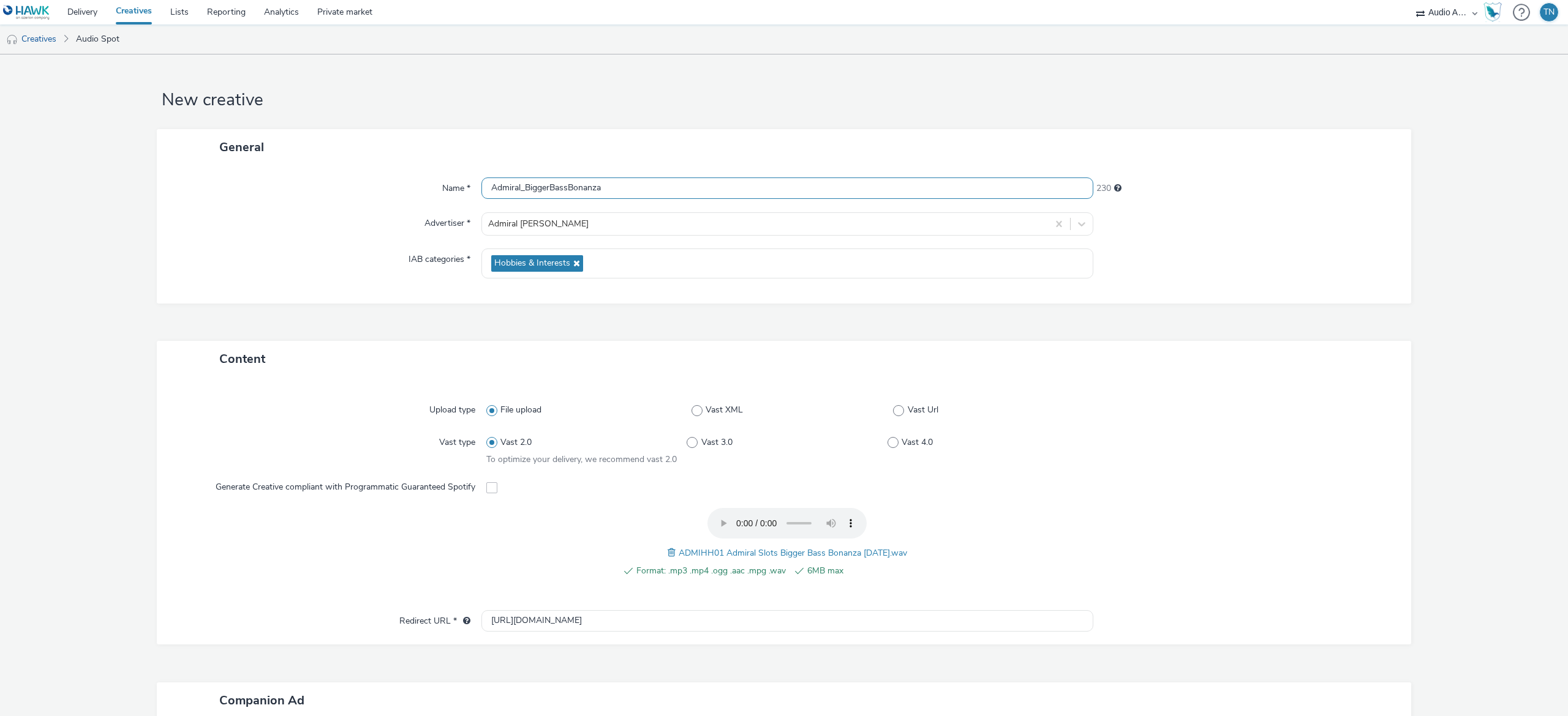
scroll to position [238, 0]
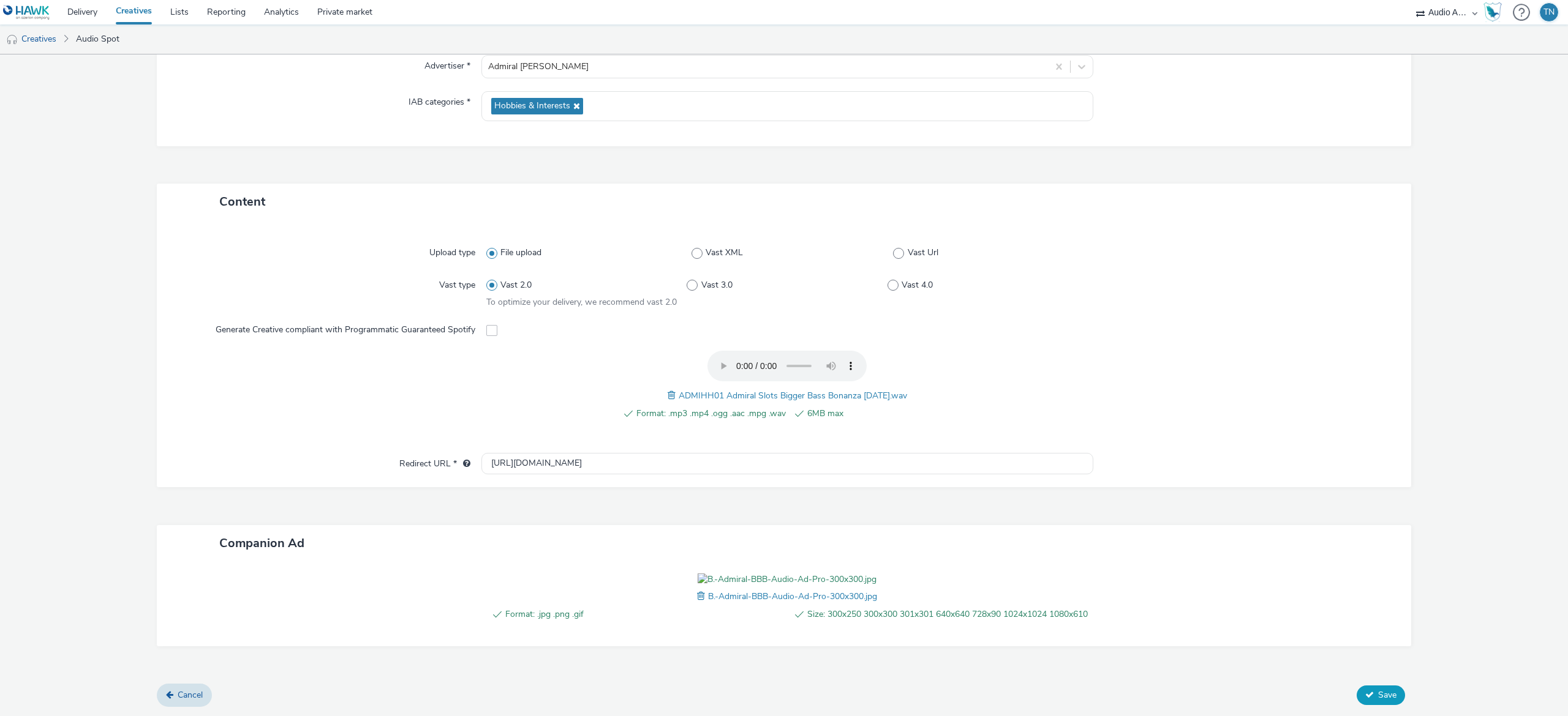
type input "Admiral_BiggerBassBonanza"
click at [1379, 689] on span "Save" at bounding box center [1387, 695] width 18 height 12
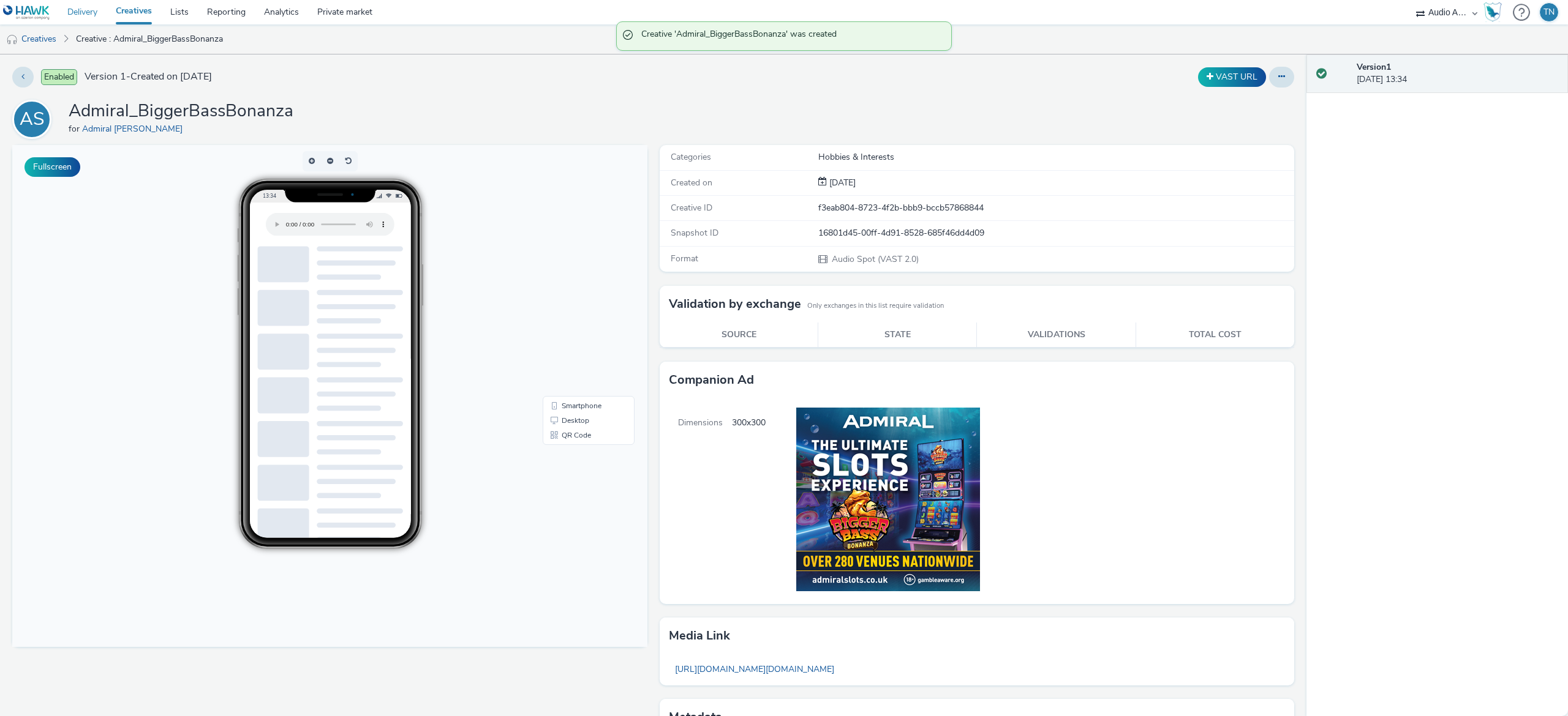
click at [65, 22] on link "Delivery" at bounding box center [83, 12] width 48 height 24
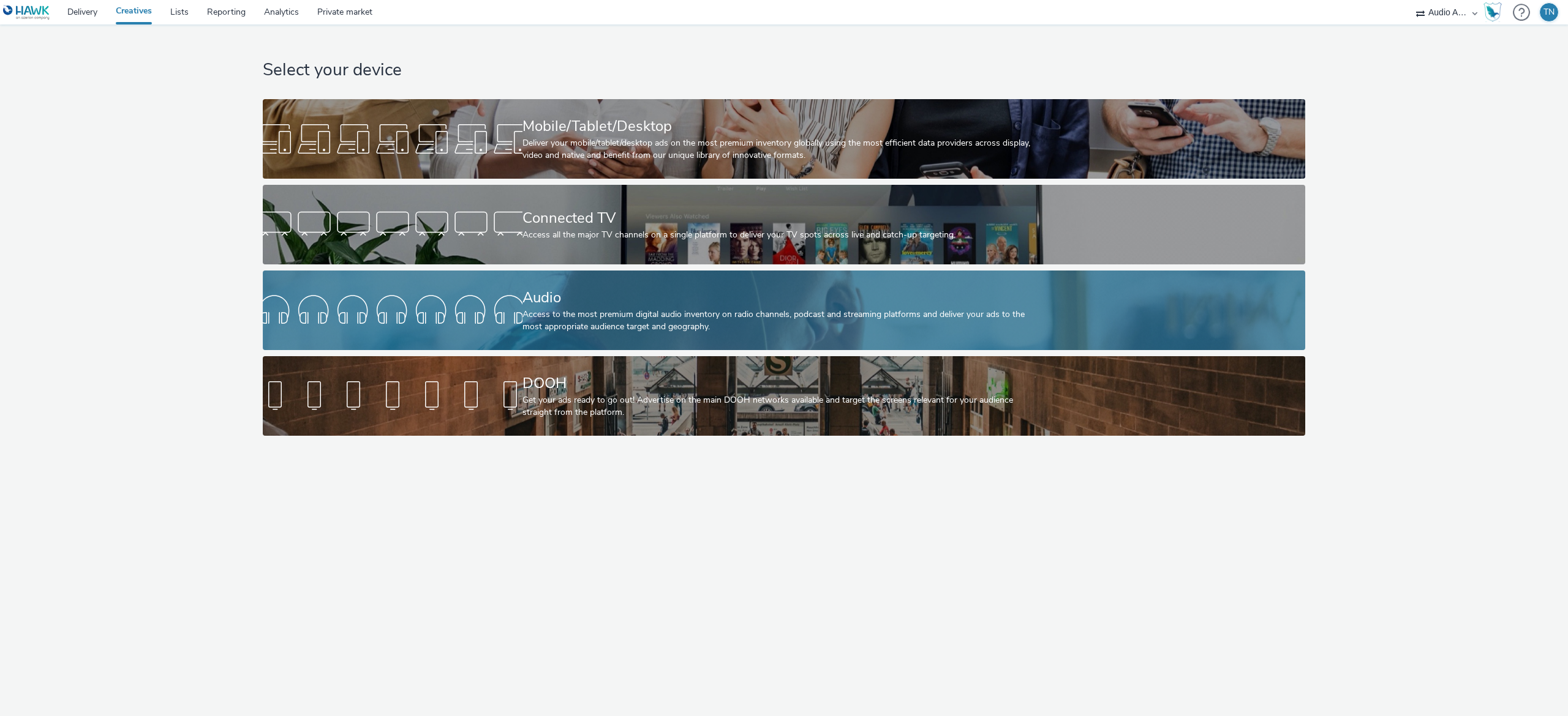
click at [729, 321] on div "Access to the most premium digital audio inventory on radio channels, podcast a…" at bounding box center [782, 321] width 519 height 25
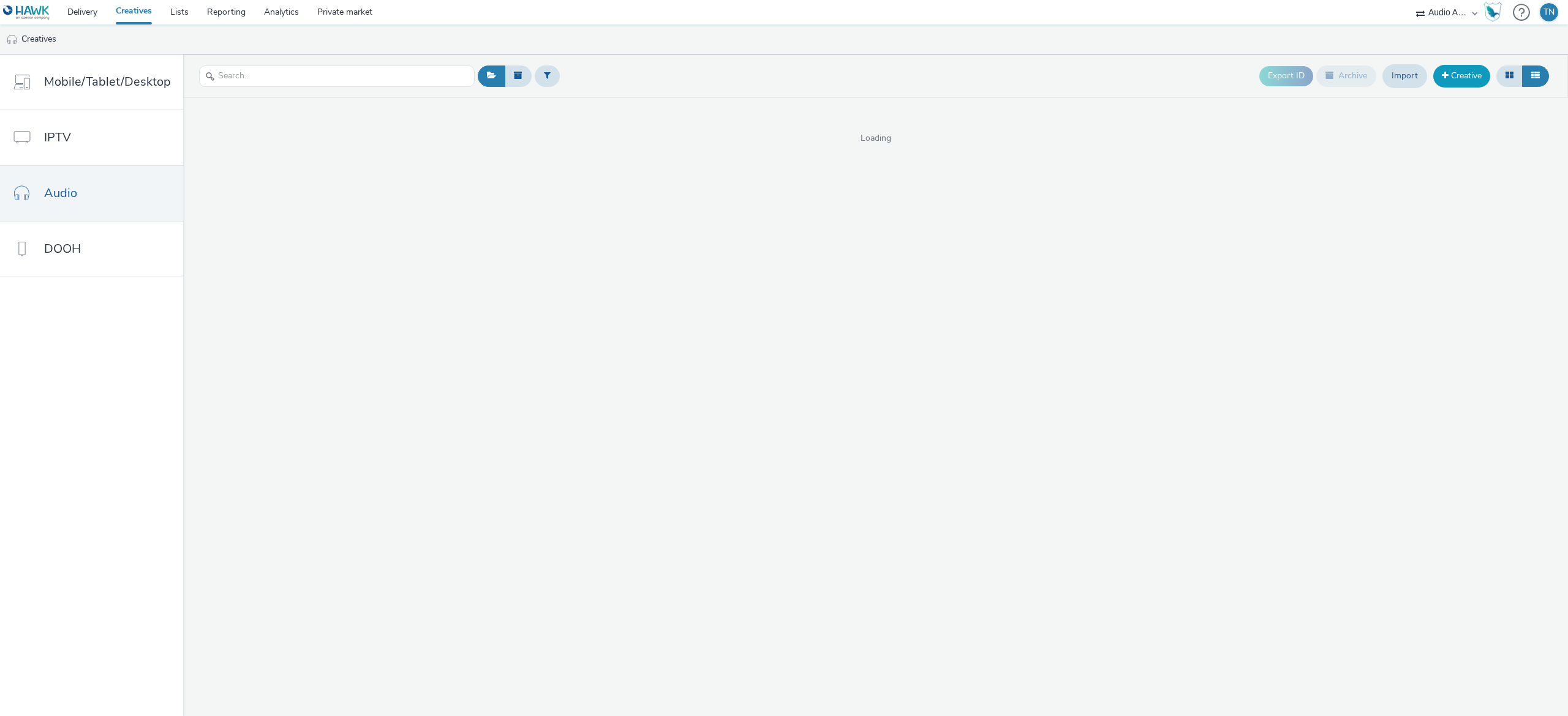
click at [1452, 66] on link "Creative" at bounding box center [1461, 76] width 57 height 22
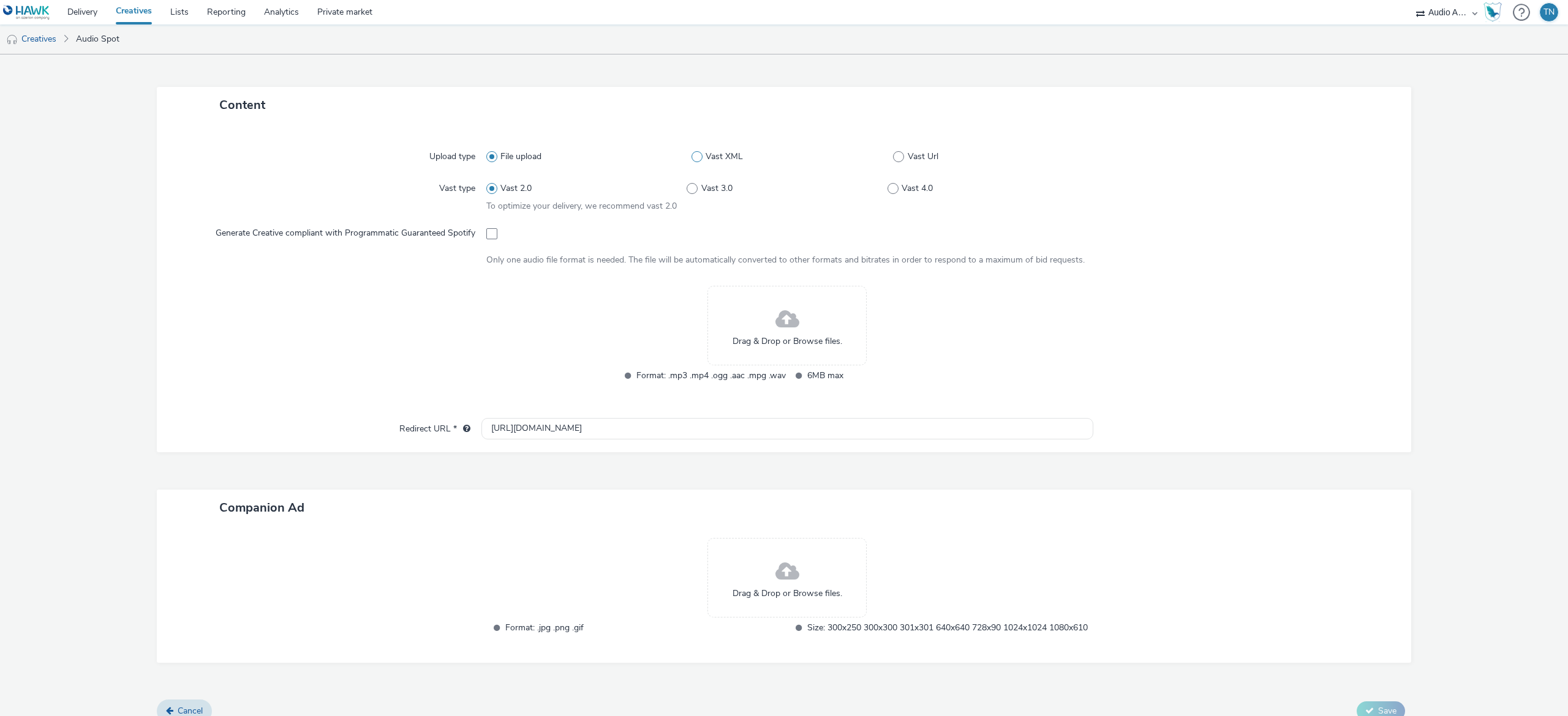
scroll to position [275, 0]
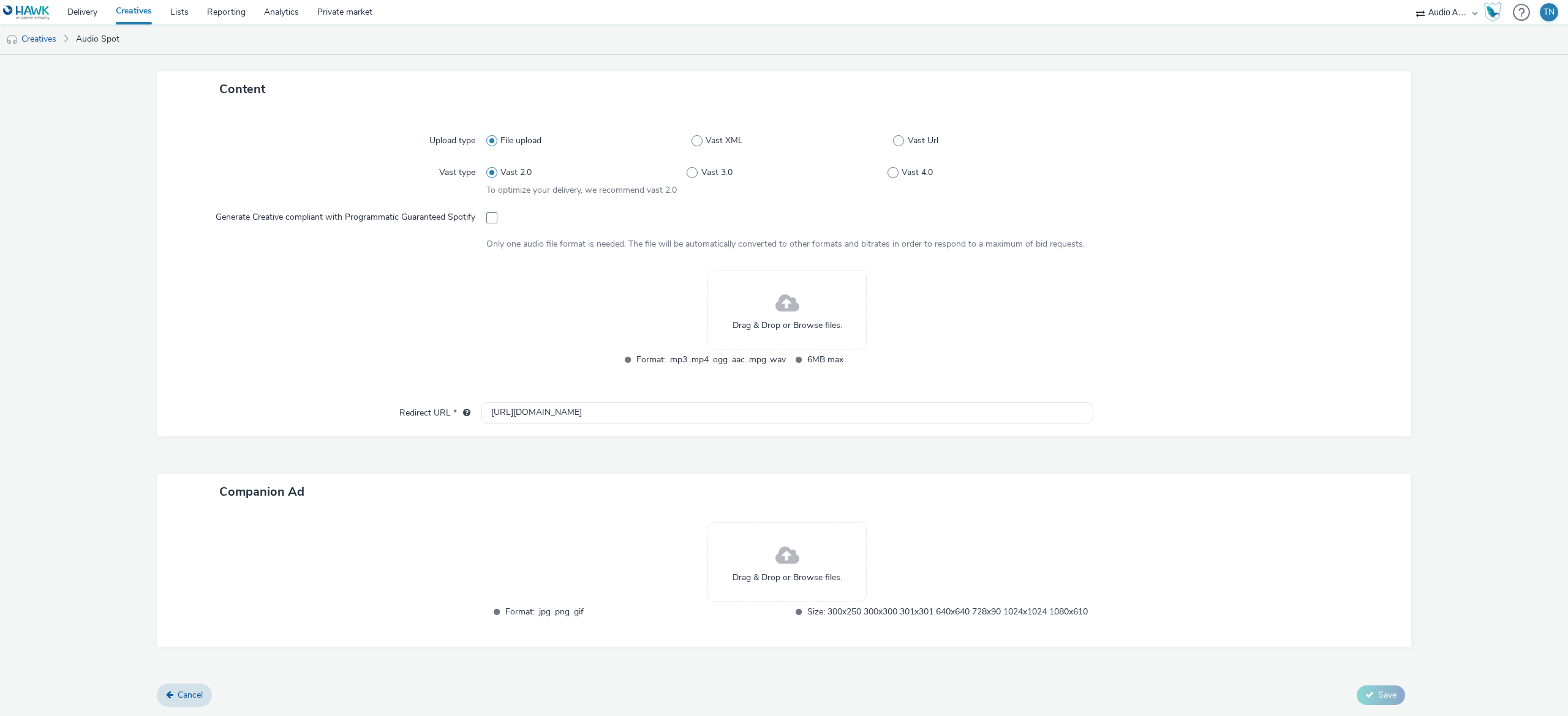
click at [772, 333] on div "Drag & Drop or Browse files." at bounding box center [787, 309] width 160 height 80
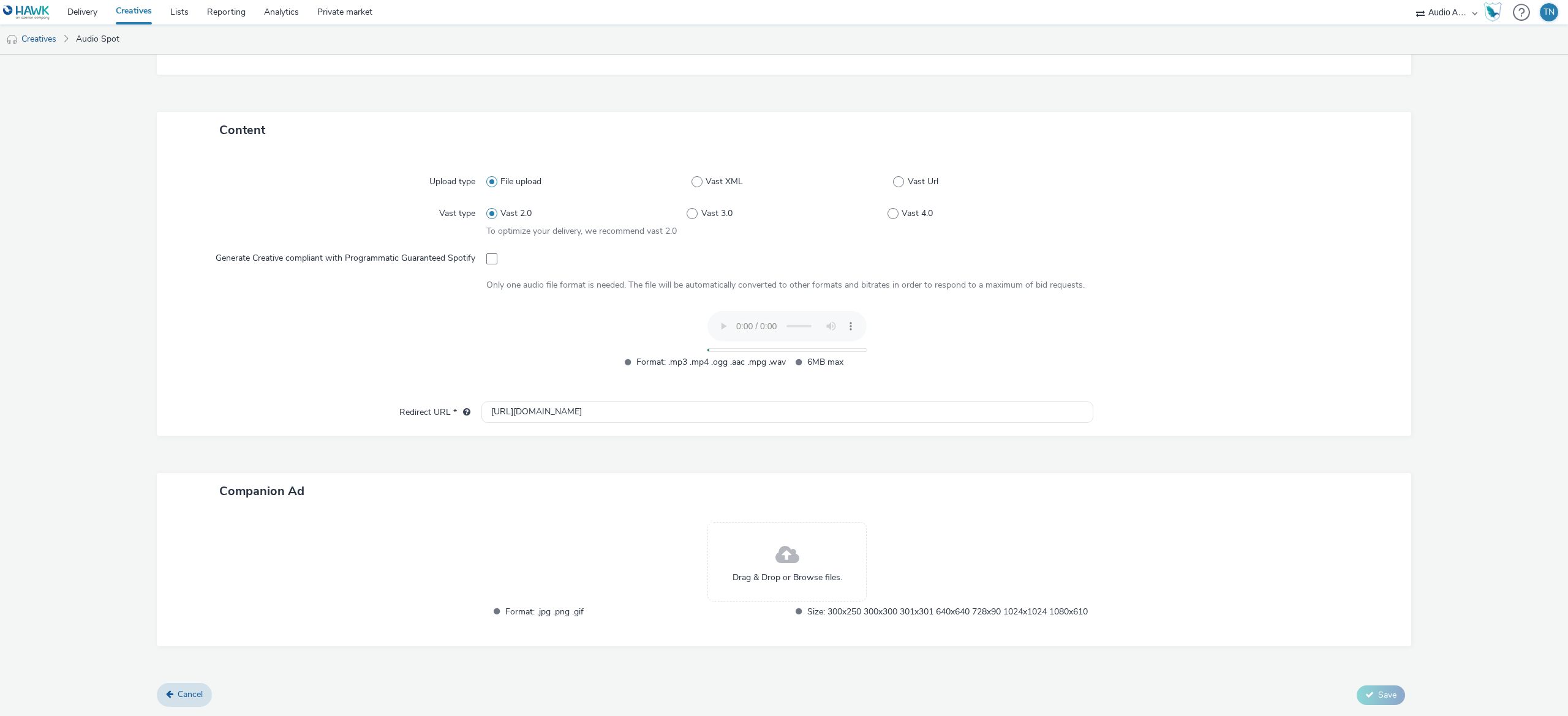
scroll to position [234, 0]
click at [760, 546] on div "Drag & Drop or Browse files." at bounding box center [787, 561] width 160 height 80
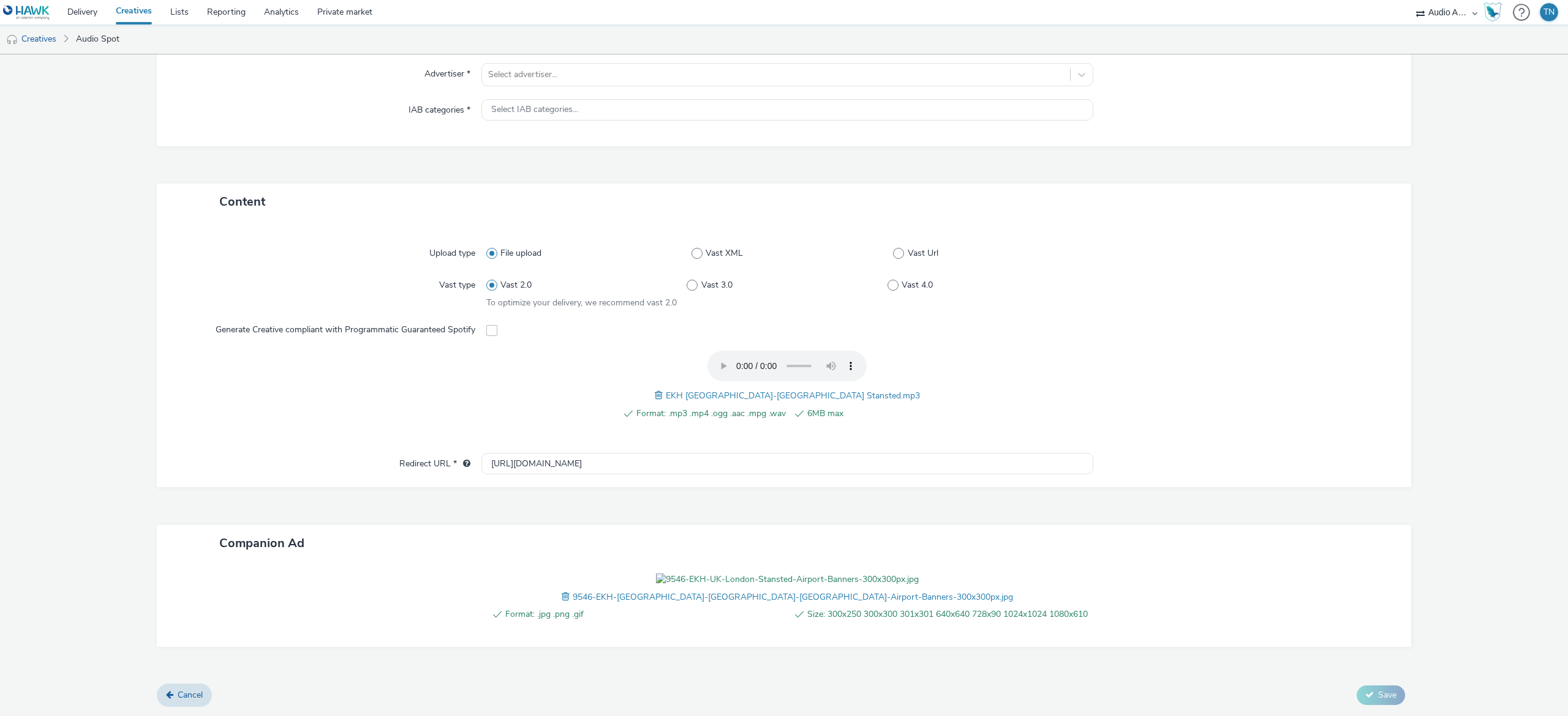
scroll to position [0, 0]
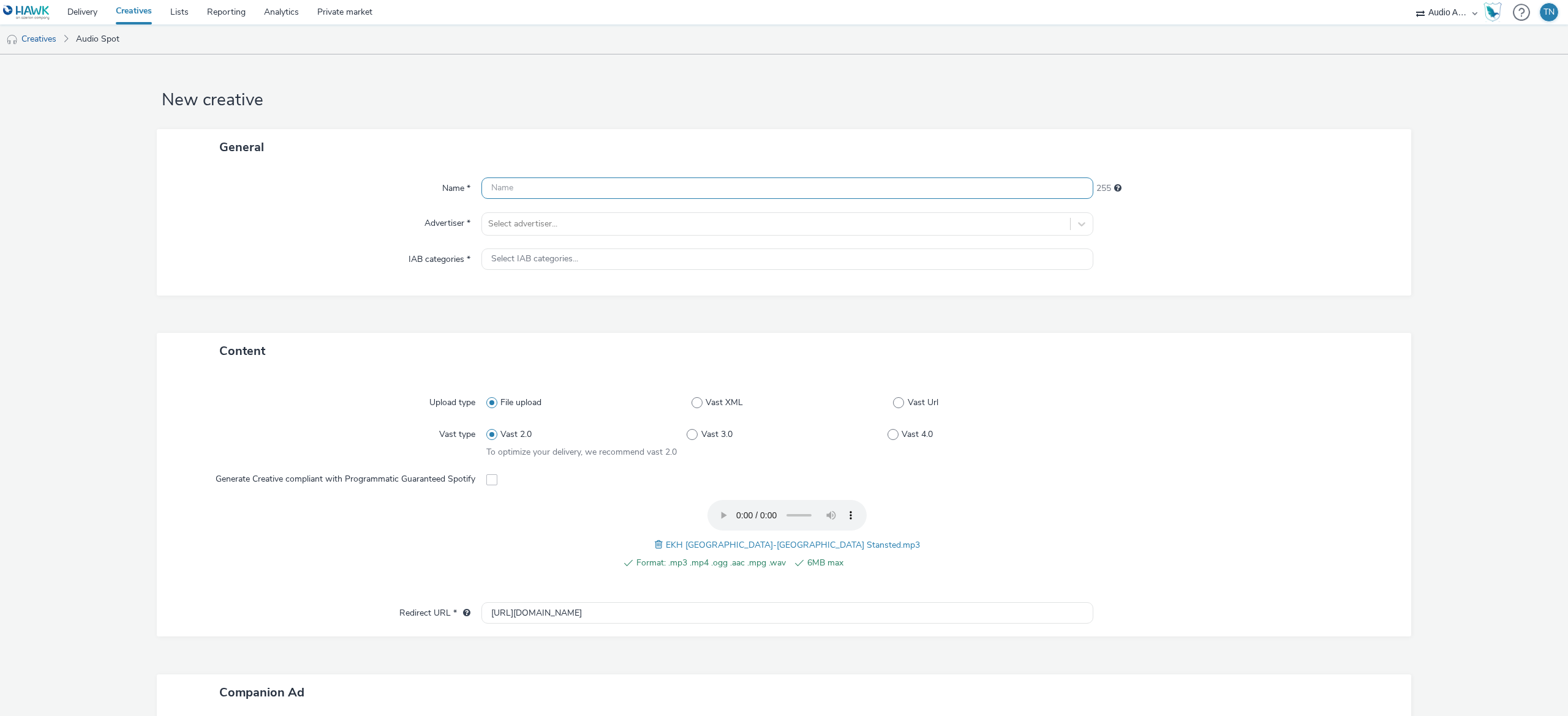
click at [608, 186] on input "text" at bounding box center [787, 188] width 612 height 21
click at [610, 215] on div "Name * 255 Advertiser * Select advertiser... IAB categories * Select IAB catego…" at bounding box center [784, 231] width 1255 height 131
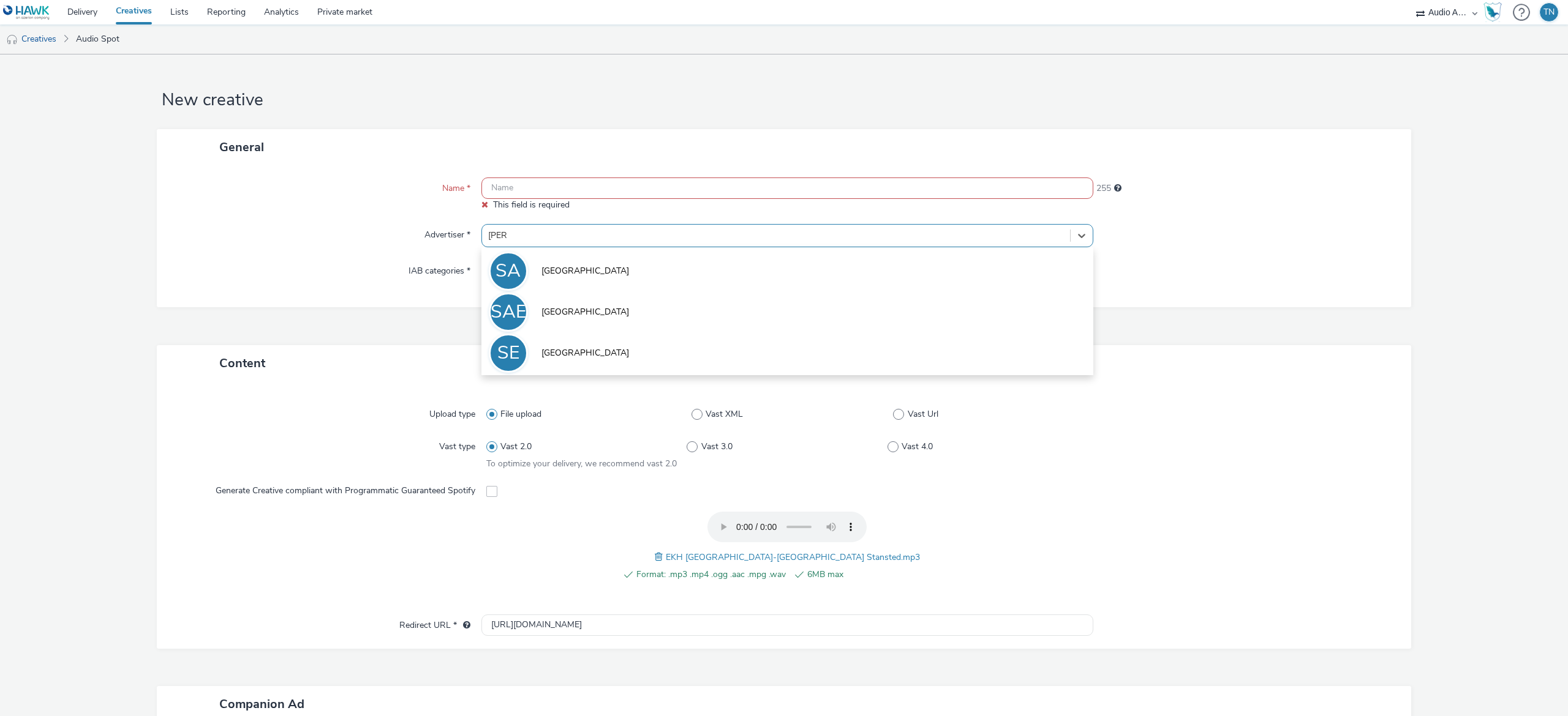
type input "stan"
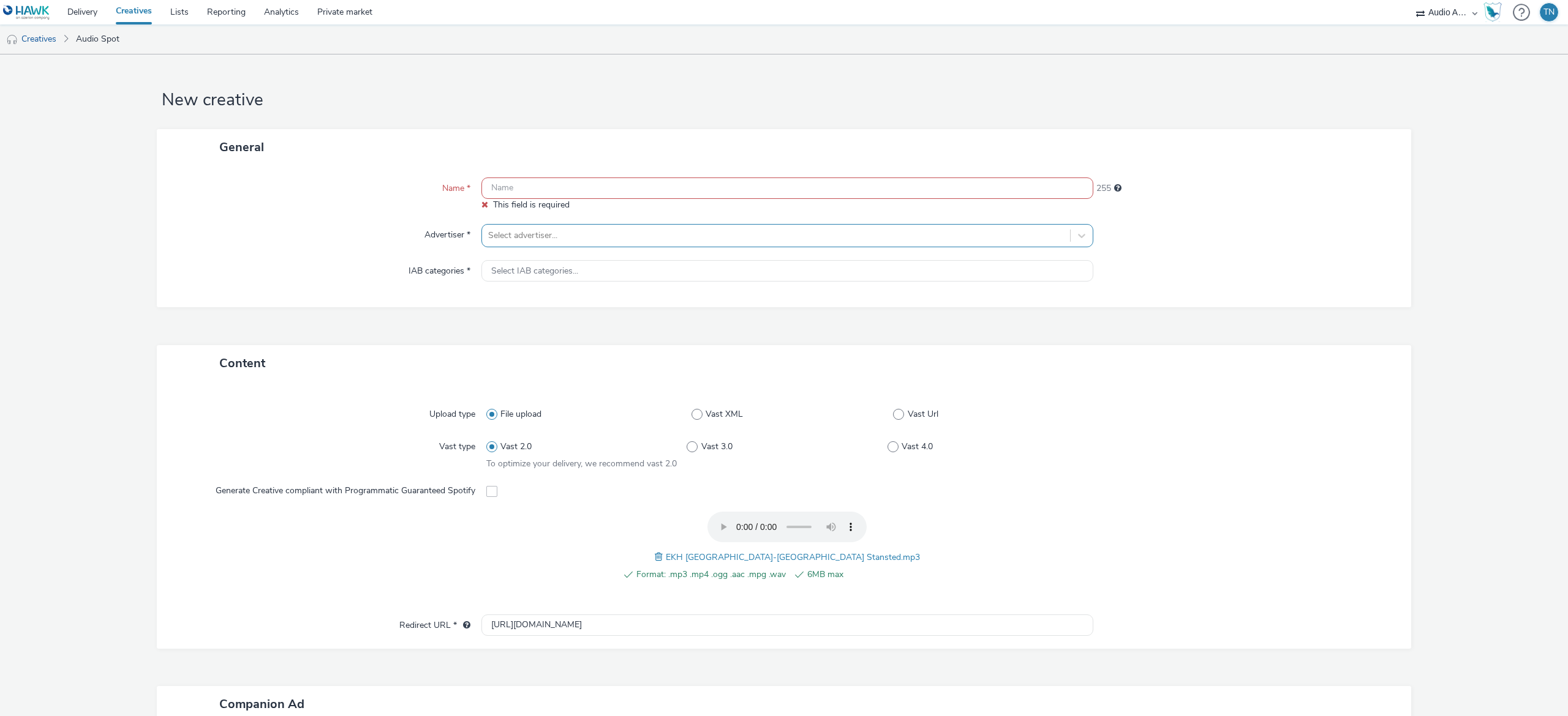
click at [560, 237] on div at bounding box center [776, 235] width 576 height 14
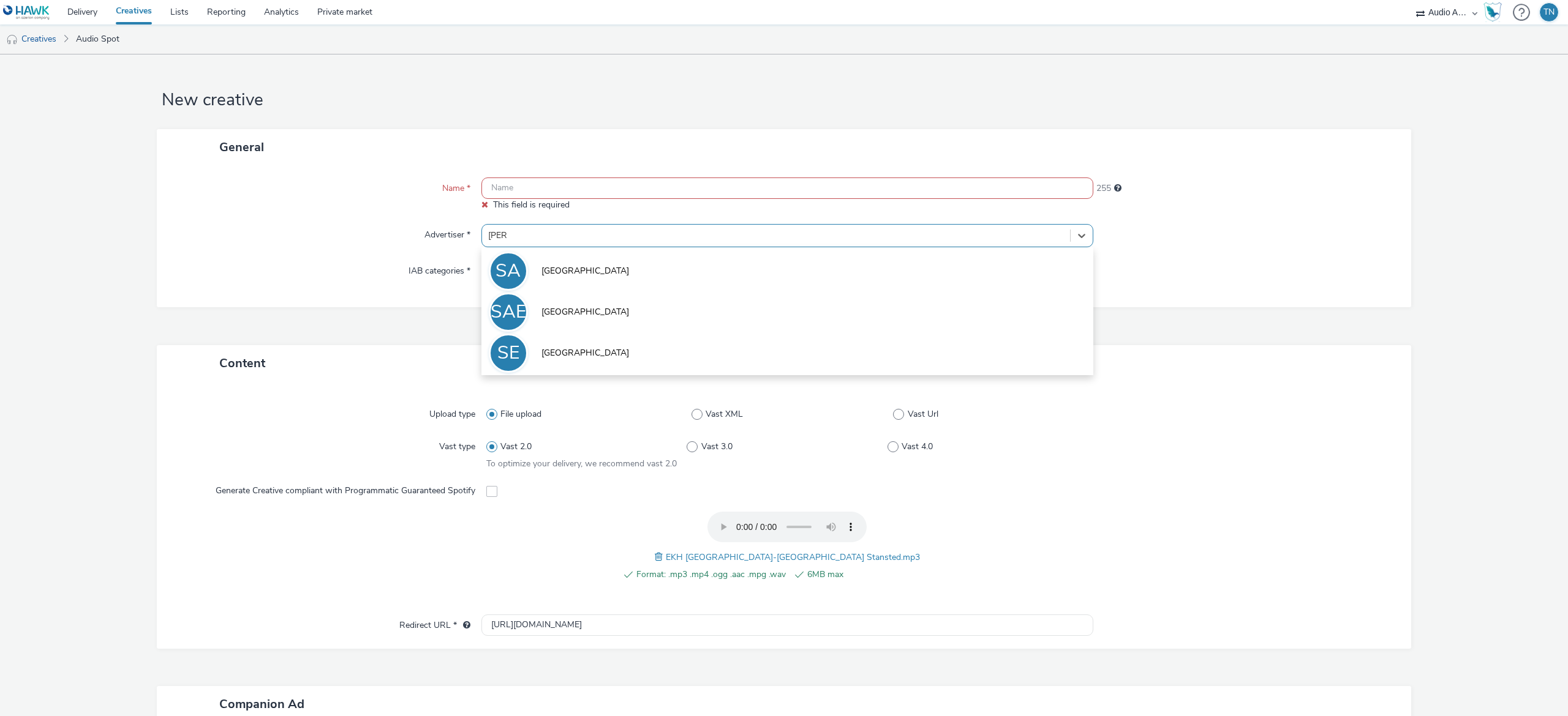
type input "stans"
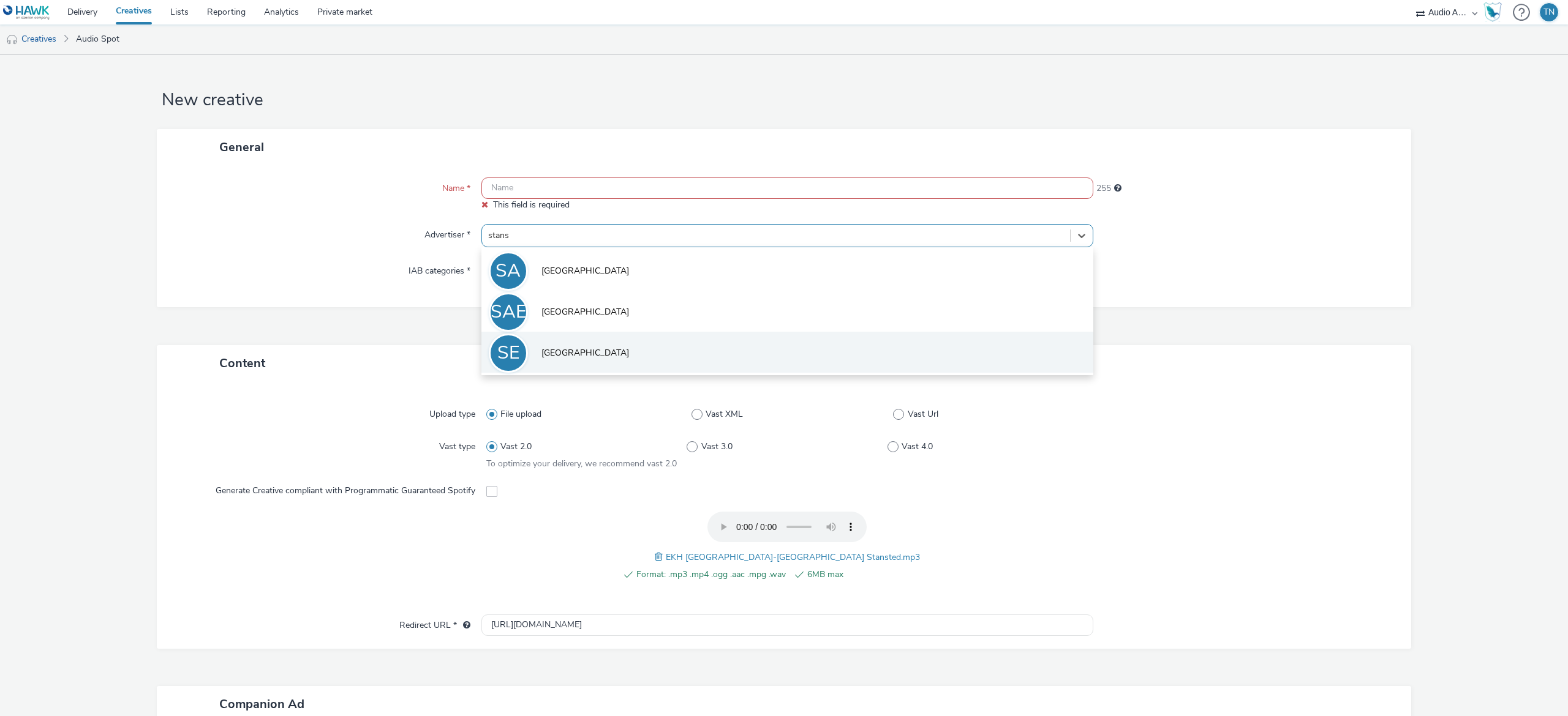
click at [593, 357] on span "[GEOGRAPHIC_DATA]" at bounding box center [585, 353] width 87 height 12
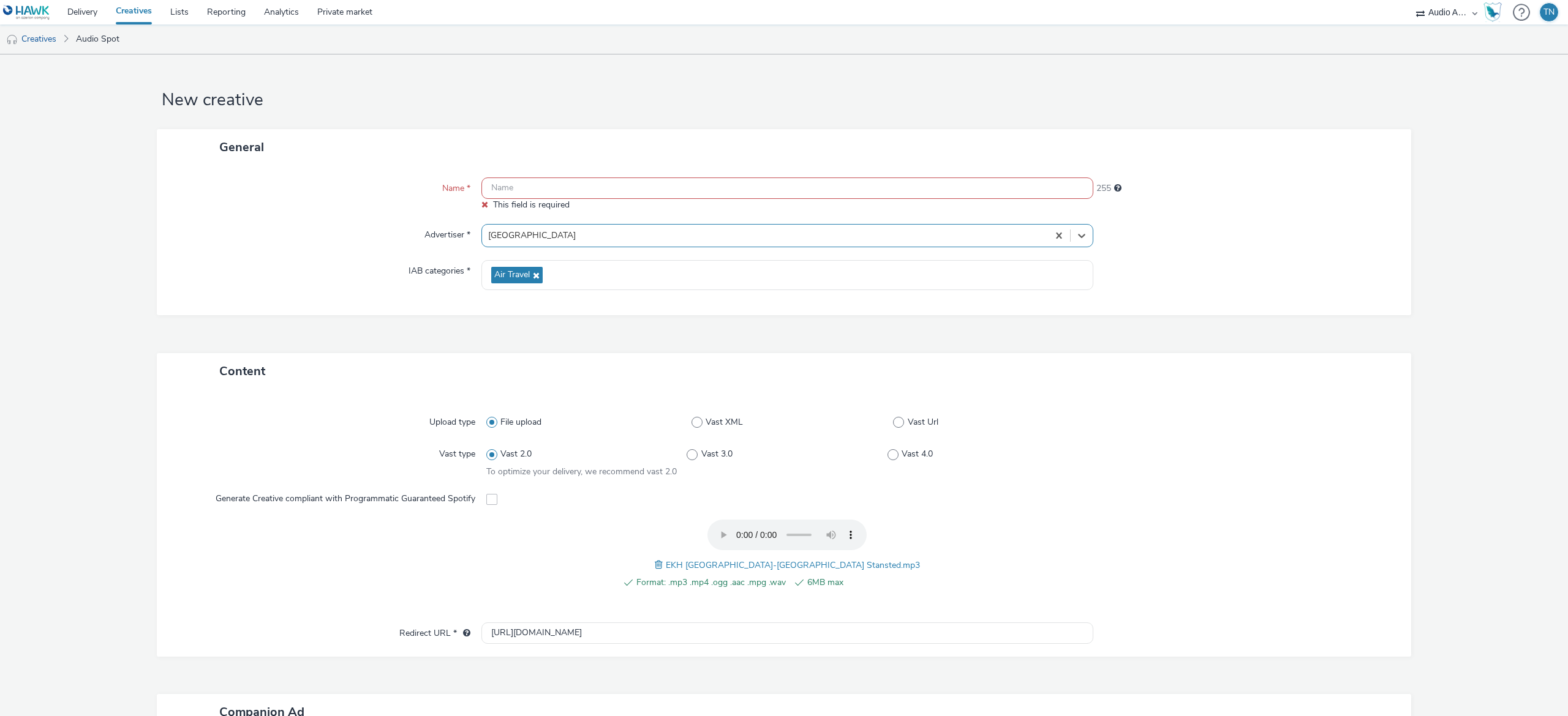
click at [527, 185] on input "text" at bounding box center [787, 188] width 612 height 21
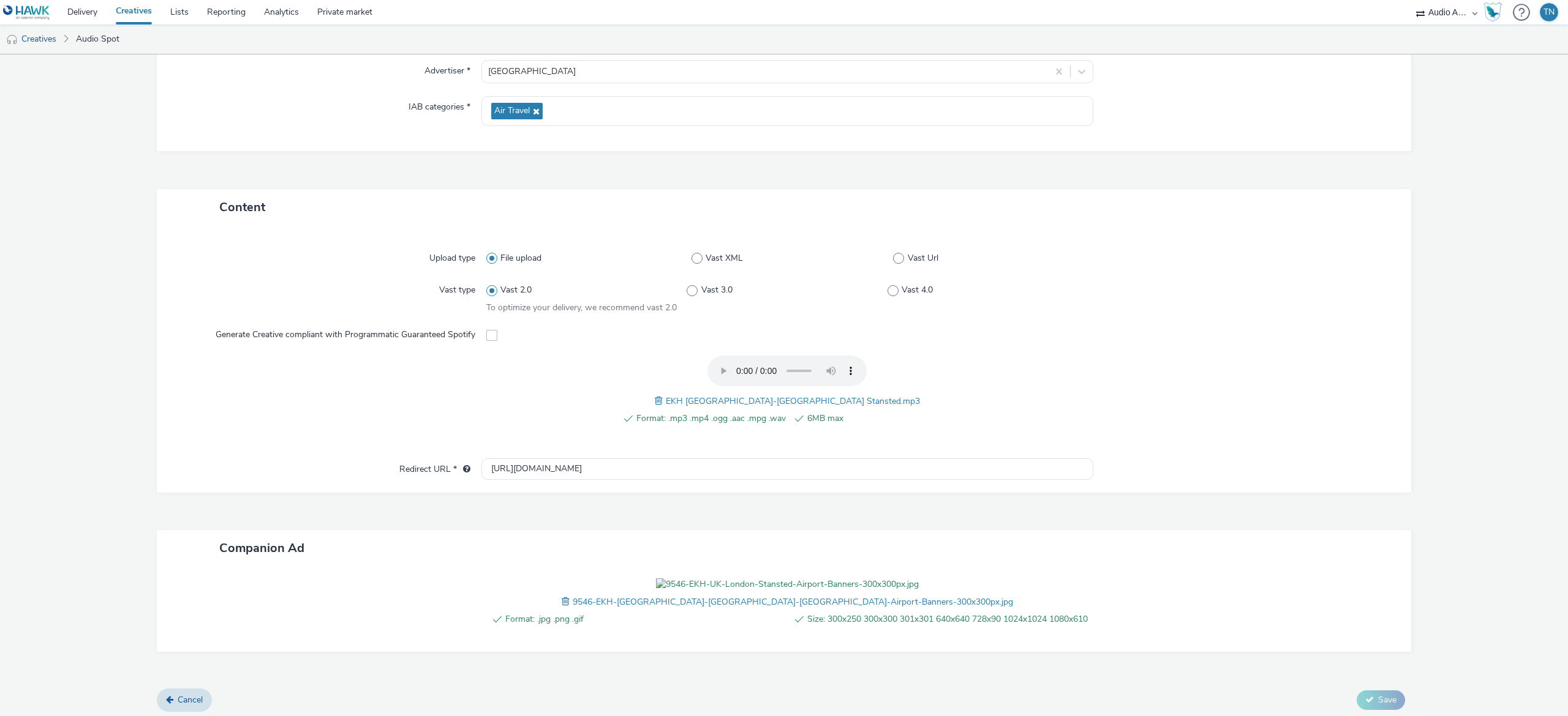
scroll to position [251, 0]
drag, startPoint x: 594, startPoint y: 384, endPoint x: 387, endPoint y: 357, distance: 208.8
click at [387, 357] on div "Upload type File upload Vast XML Vast Url Vast type Vast 2.0 Vast 3.0 Vast 4.0 …" at bounding box center [784, 354] width 1255 height 267
paste input "s://www.emiratesholidays.com/gb_en/?utm_source=AudioAdPro&utm_medium=Audio&utm_…"
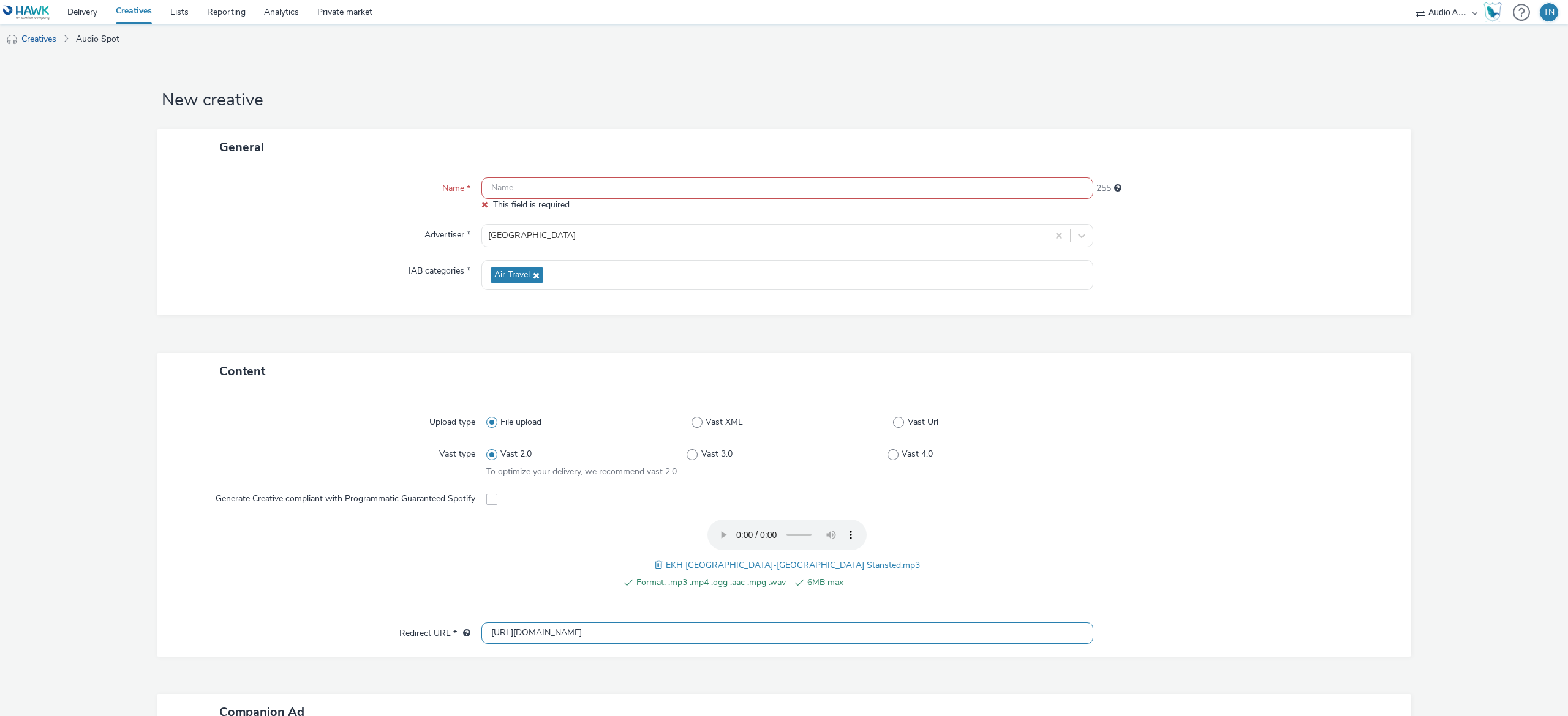
type input "https://www.emiratesholidays.com/gb_en/?utm_source=AudioAdPro&utm_medium=Audio&…"
click at [525, 185] on input "text" at bounding box center [787, 188] width 612 height 21
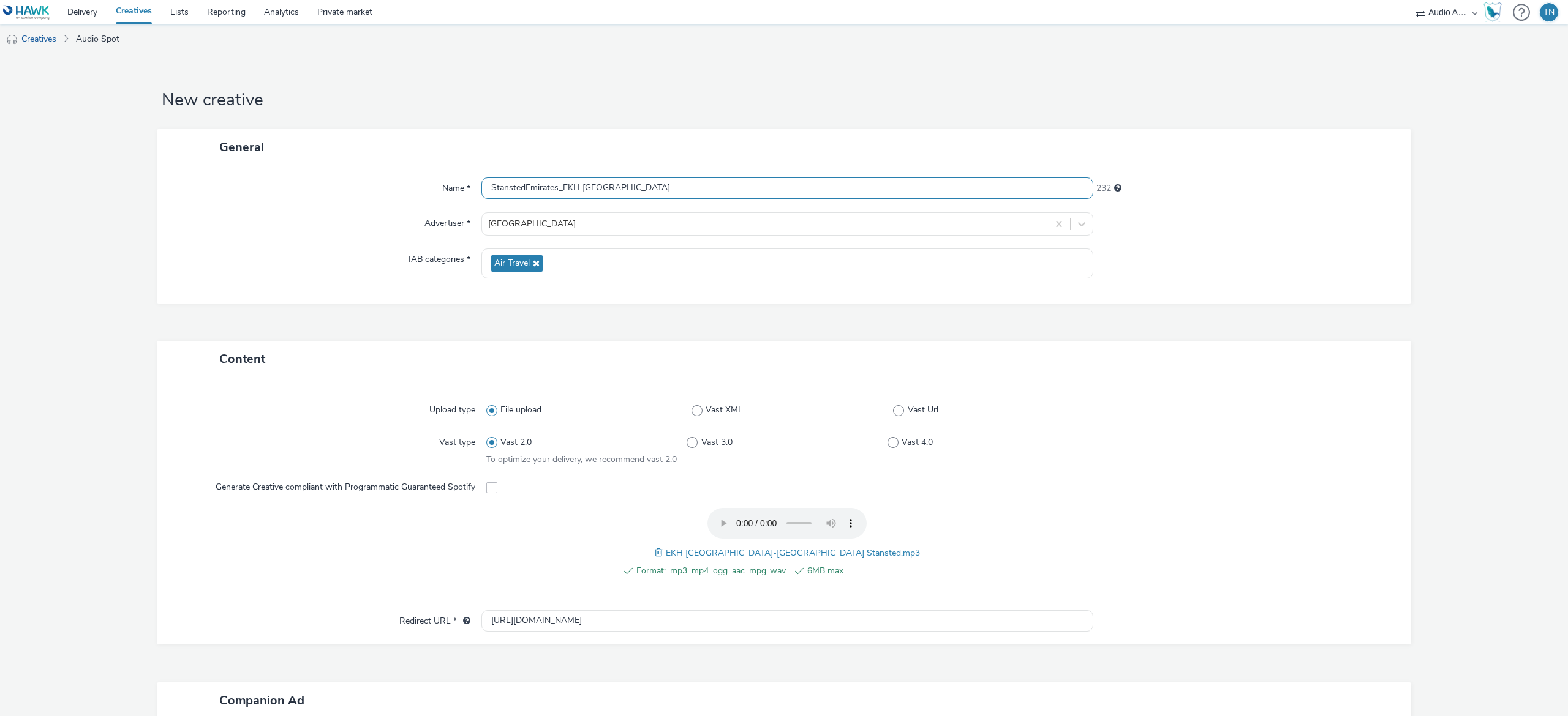
scroll to position [238, 0]
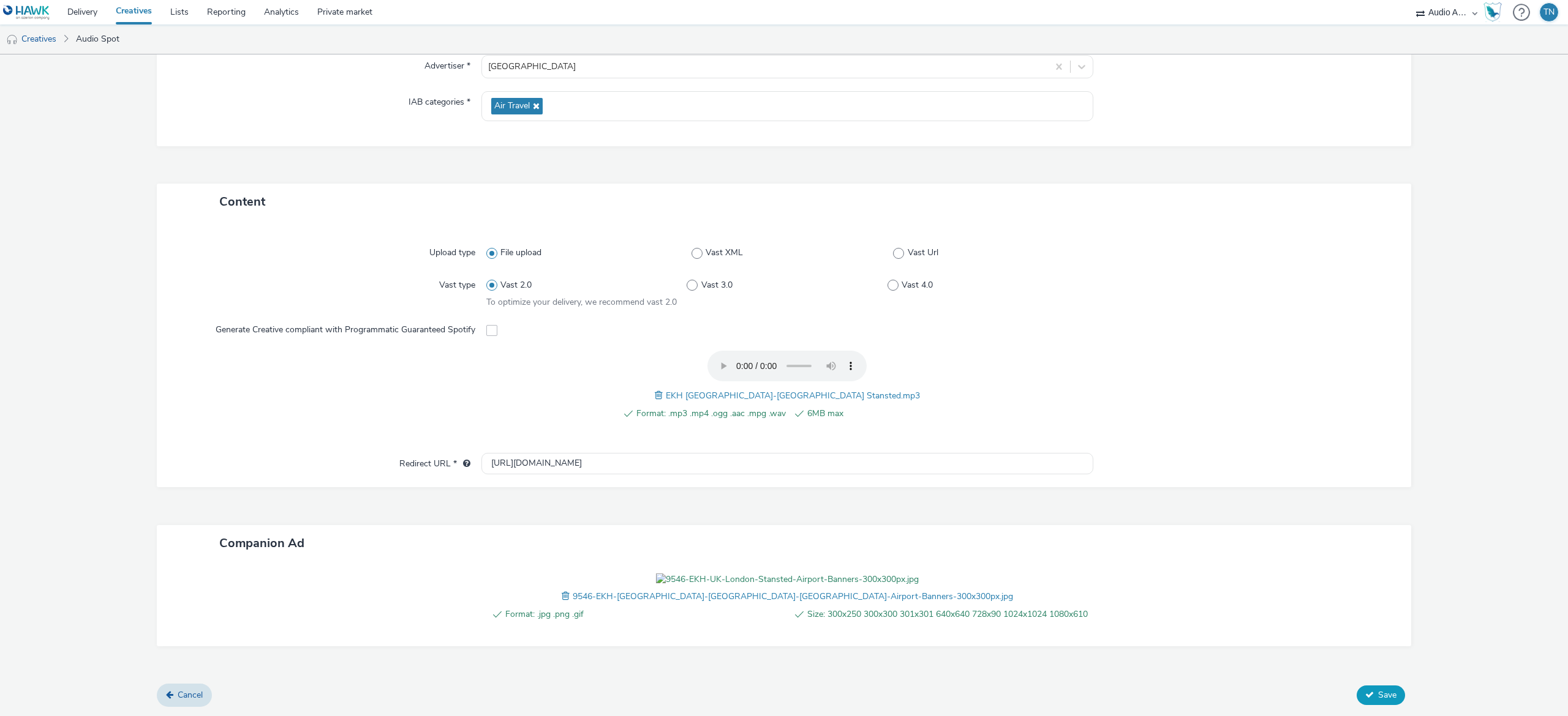
type input "StanstedEmirates_EKH [GEOGRAPHIC_DATA]"
click at [1379, 691] on span "Save" at bounding box center [1387, 695] width 18 height 12
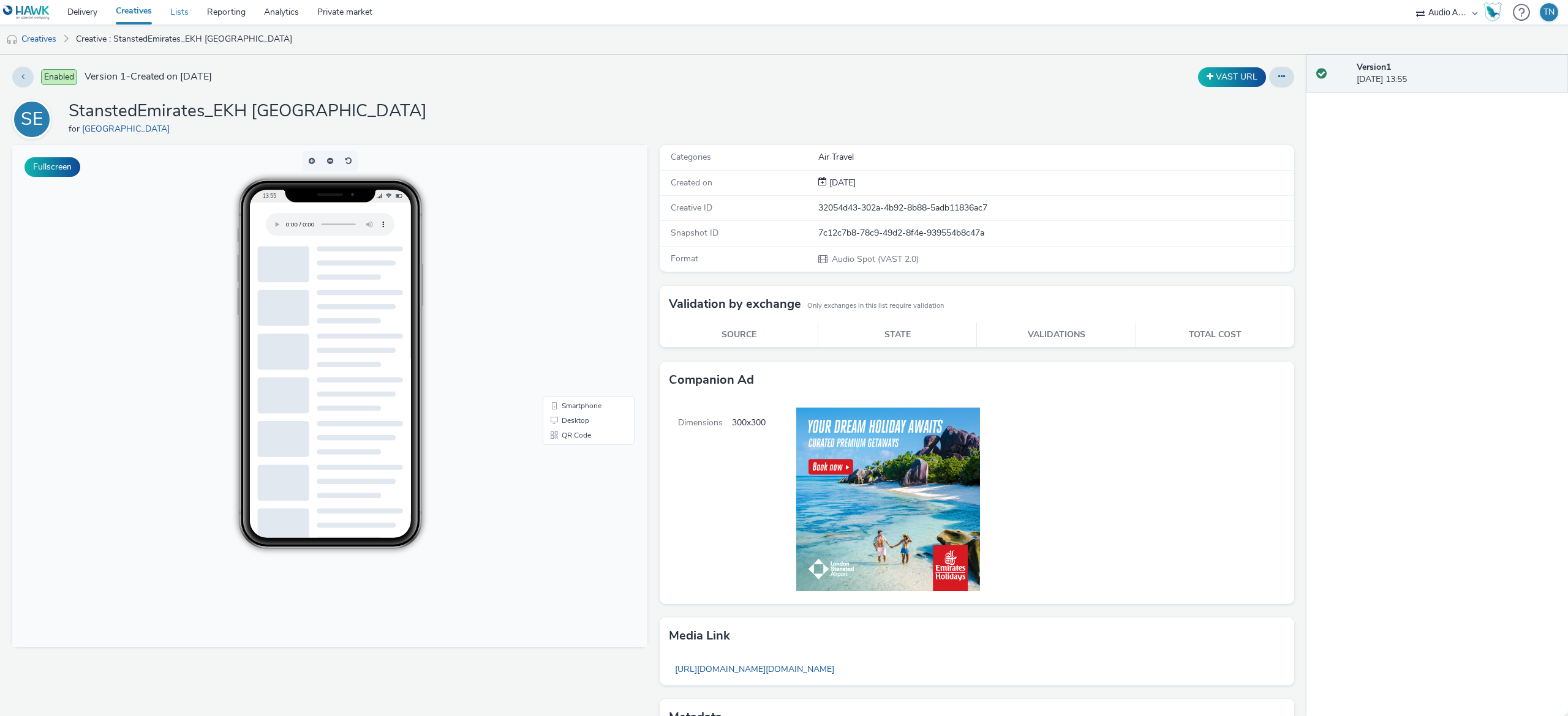
click at [176, 13] on link "Lists" at bounding box center [180, 12] width 37 height 24
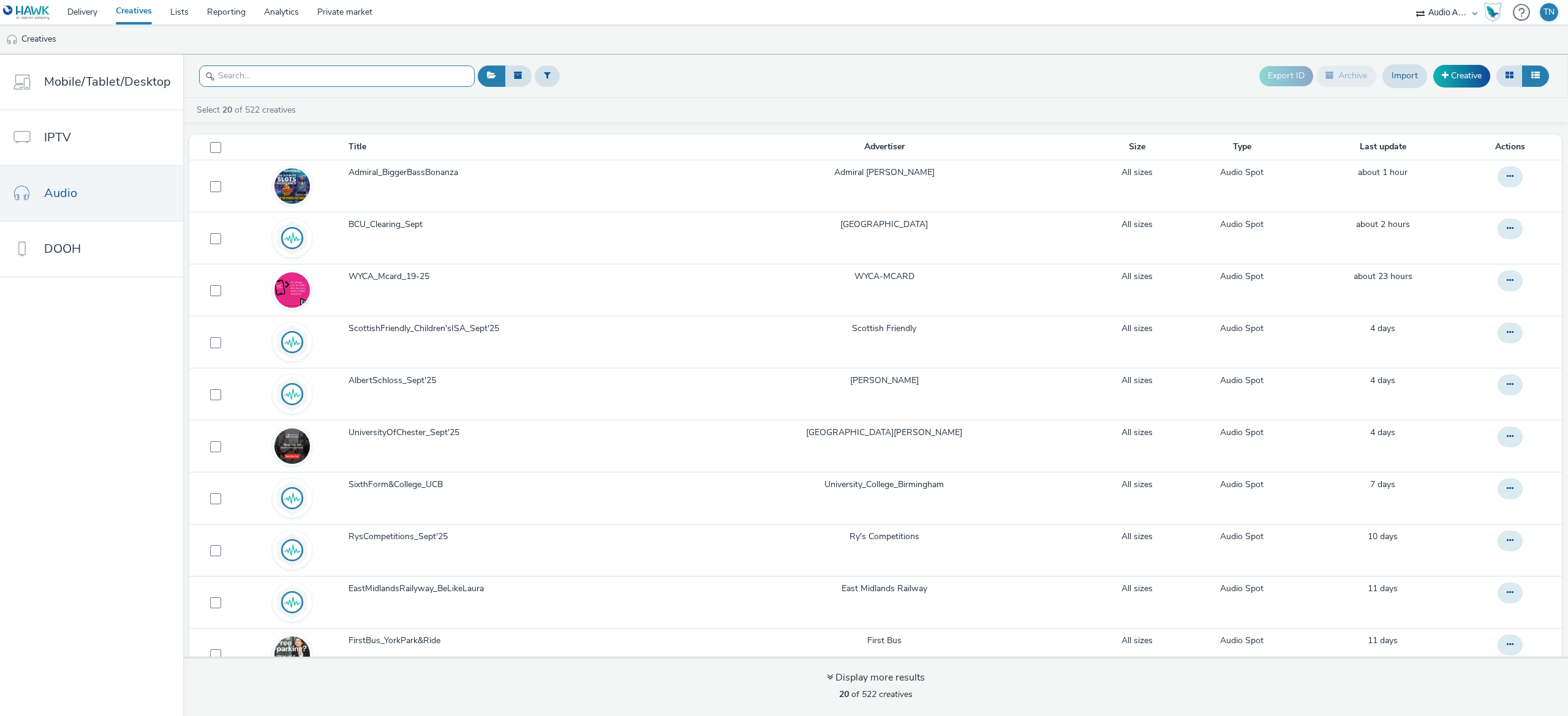
click at [277, 72] on input "text" at bounding box center [336, 76] width 276 height 21
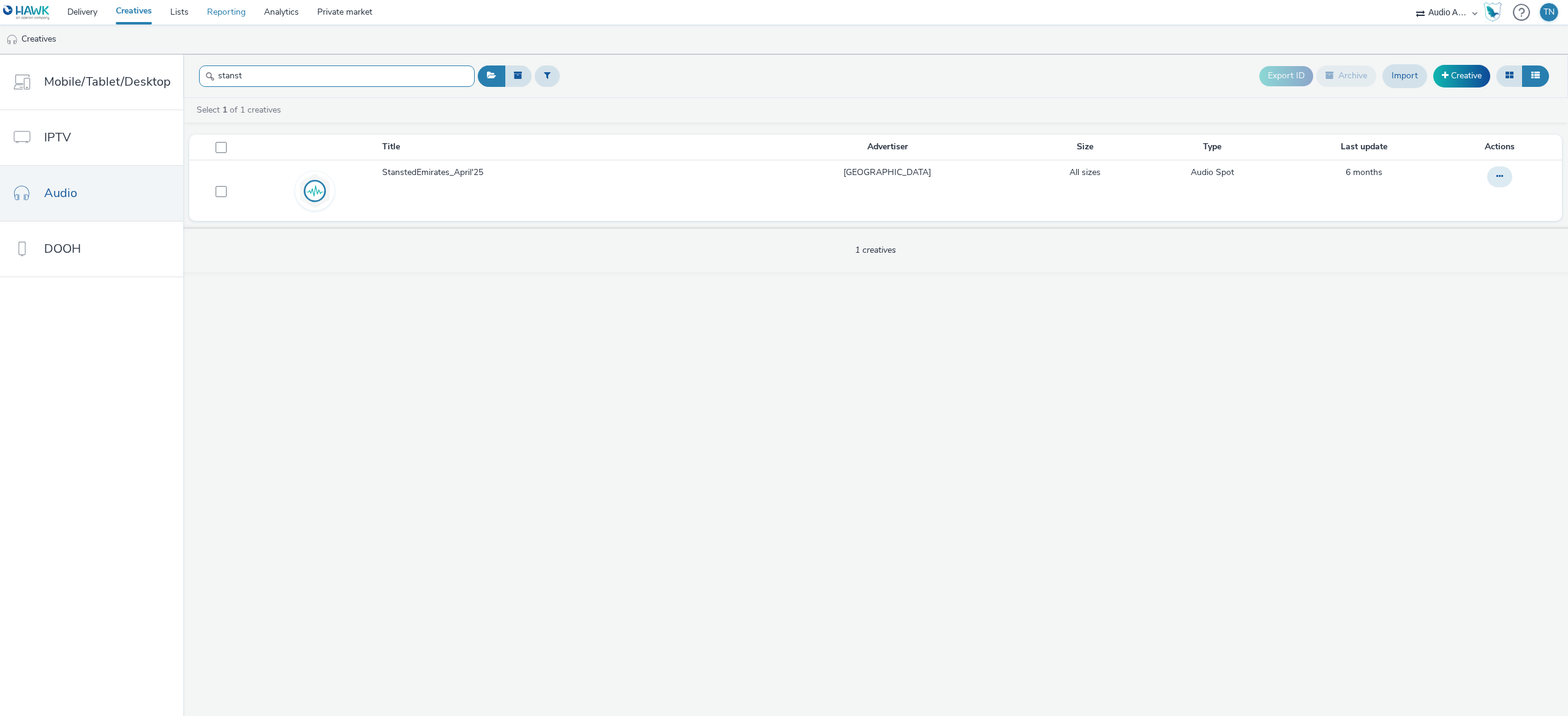
type input "stanst"
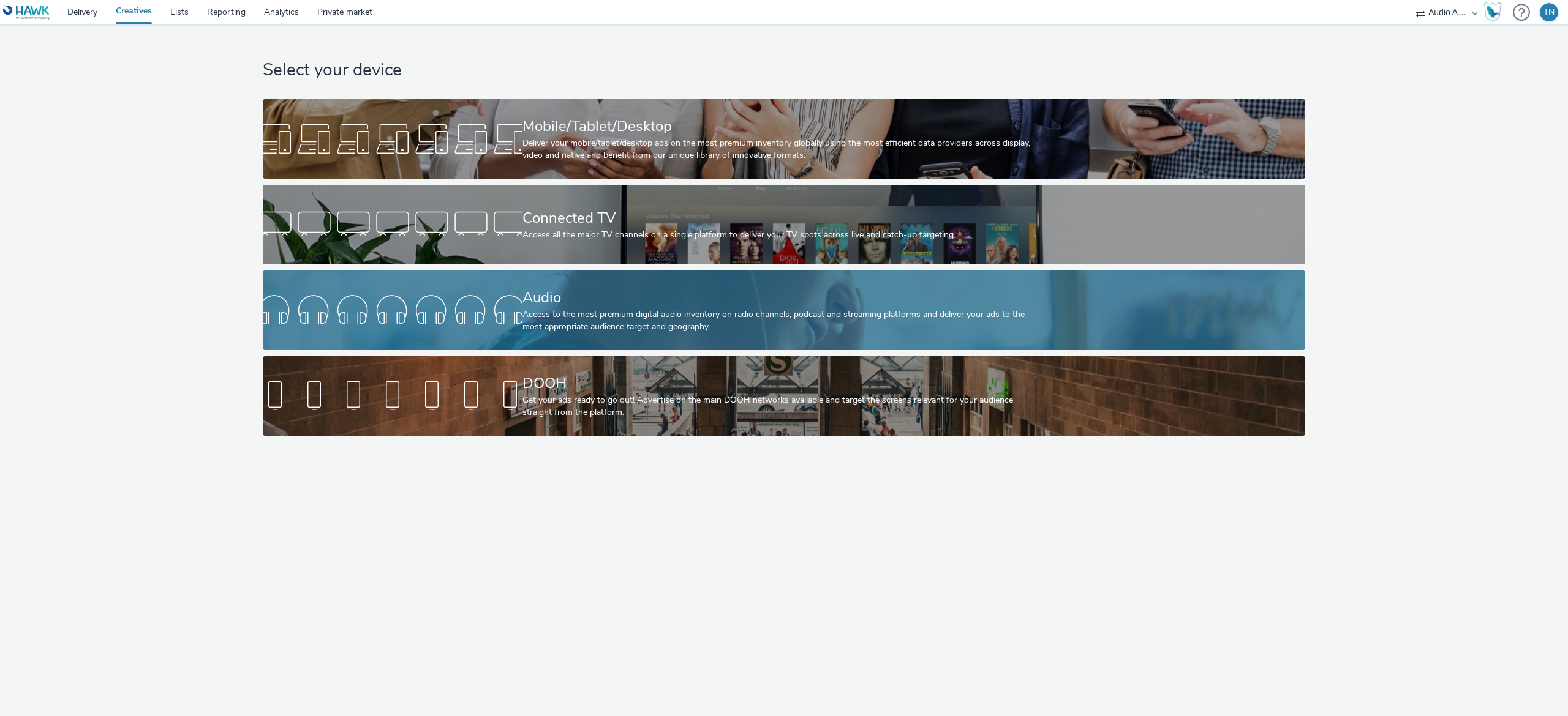
click at [604, 323] on div "Access to the most premium digital audio inventory on radio channels, podcast a…" at bounding box center [782, 321] width 519 height 25
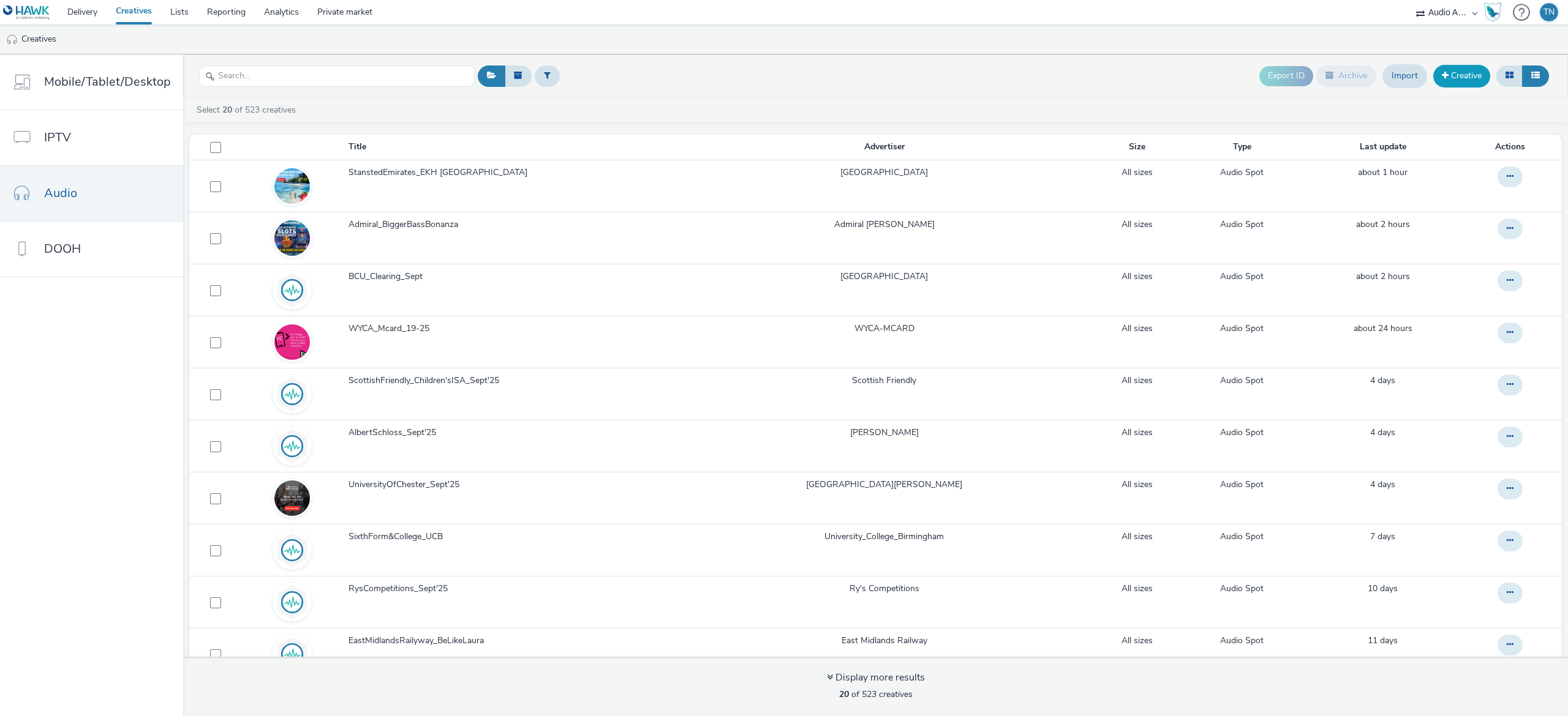
click at [1448, 83] on link "Creative" at bounding box center [1461, 76] width 57 height 22
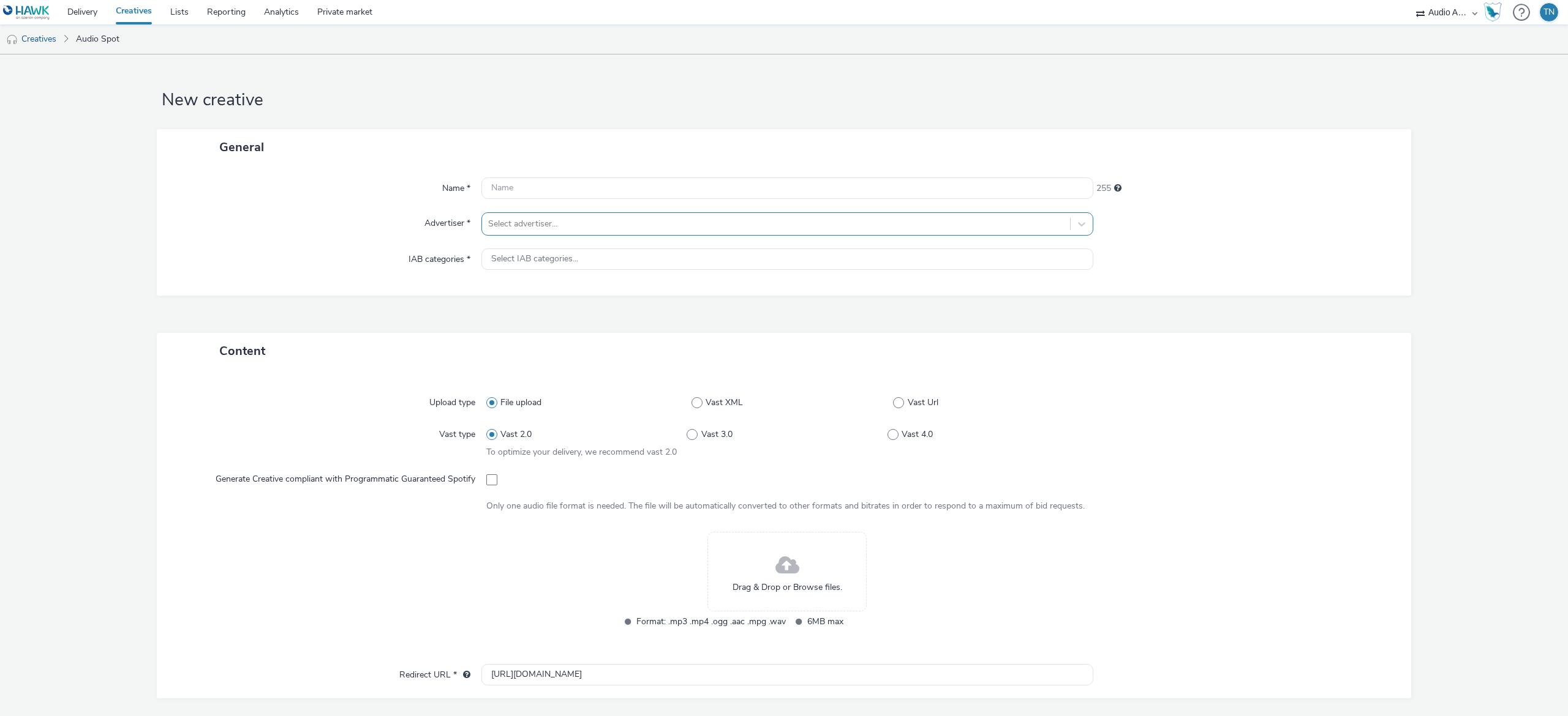
click at [581, 215] on div "Select advertiser..." at bounding box center [776, 224] width 588 height 19
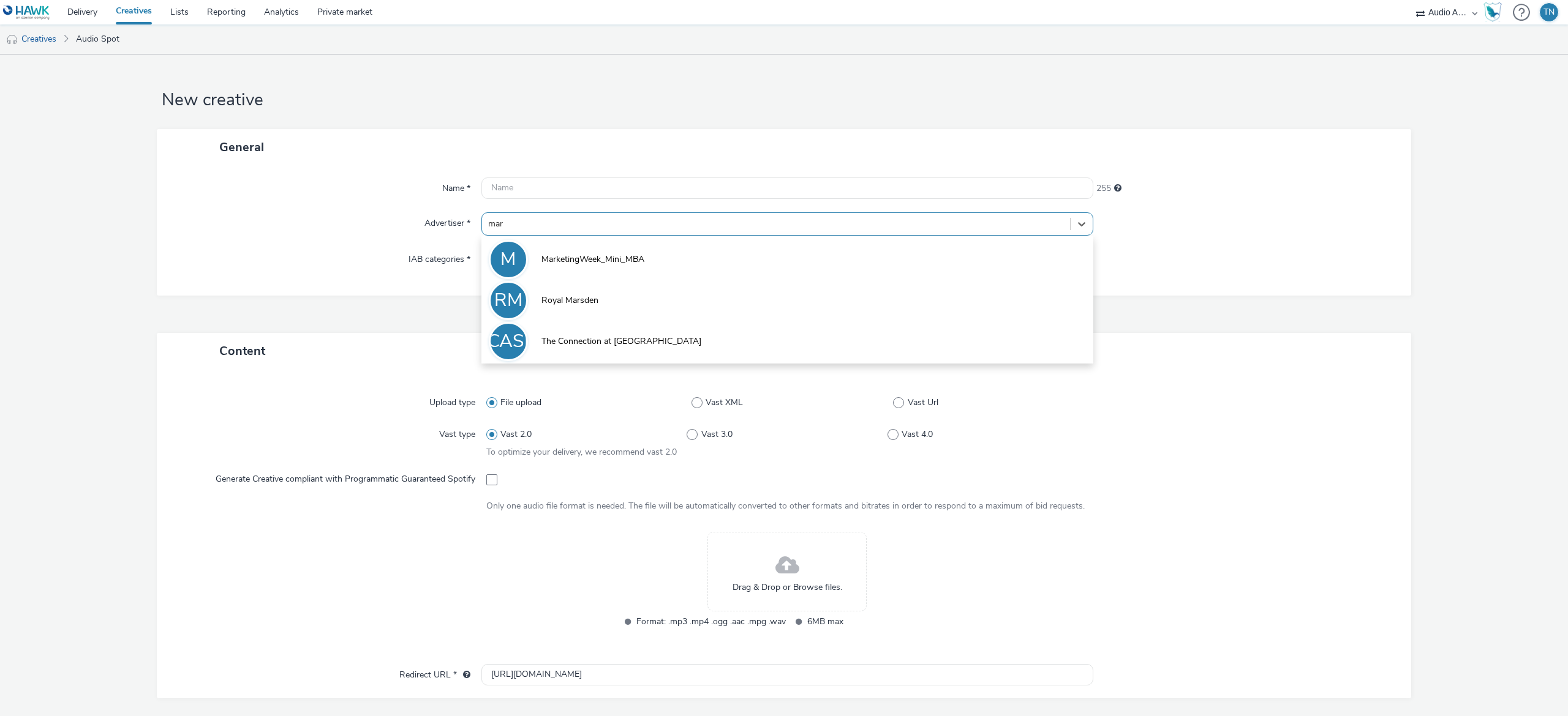
type input "mart"
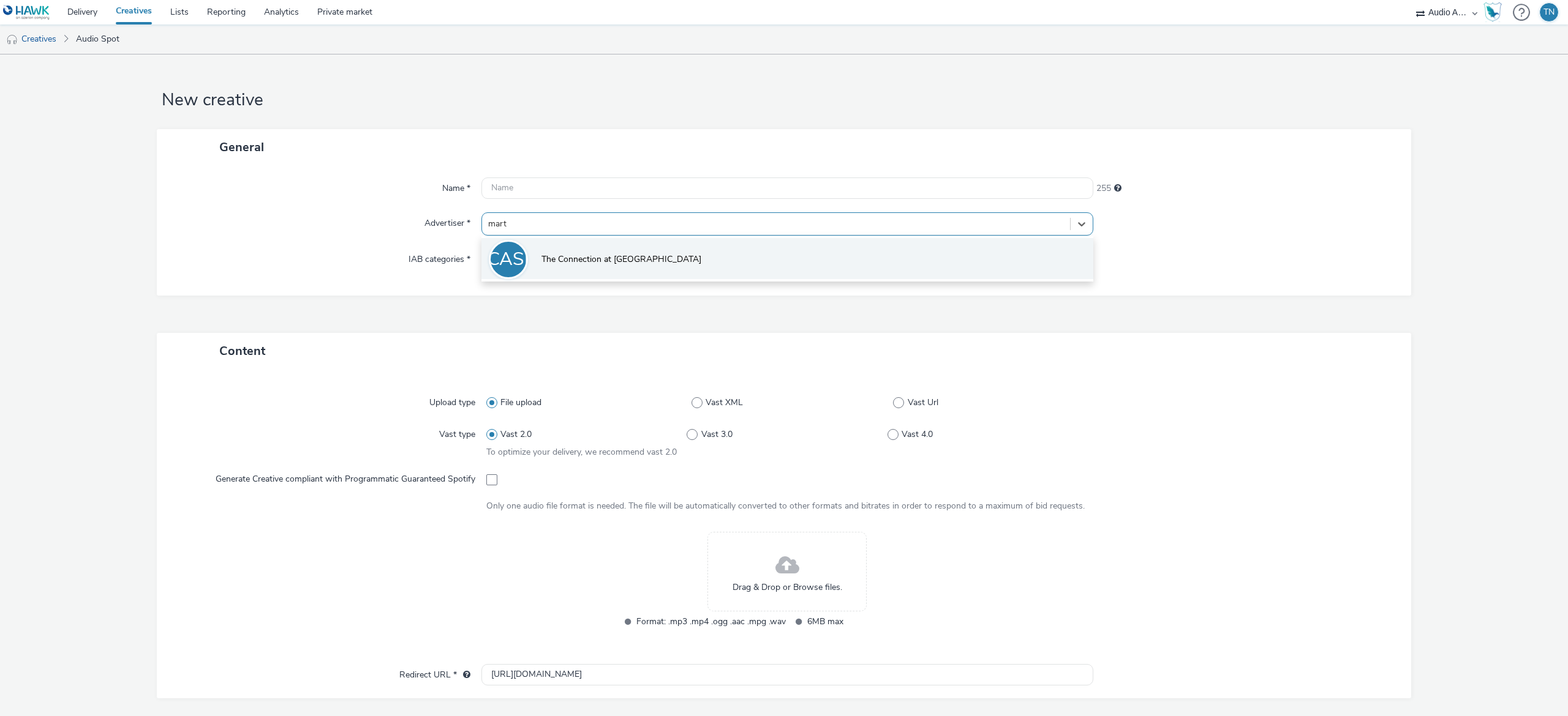
click at [599, 262] on span "The Connection at [GEOGRAPHIC_DATA]" at bounding box center [621, 259] width 160 height 12
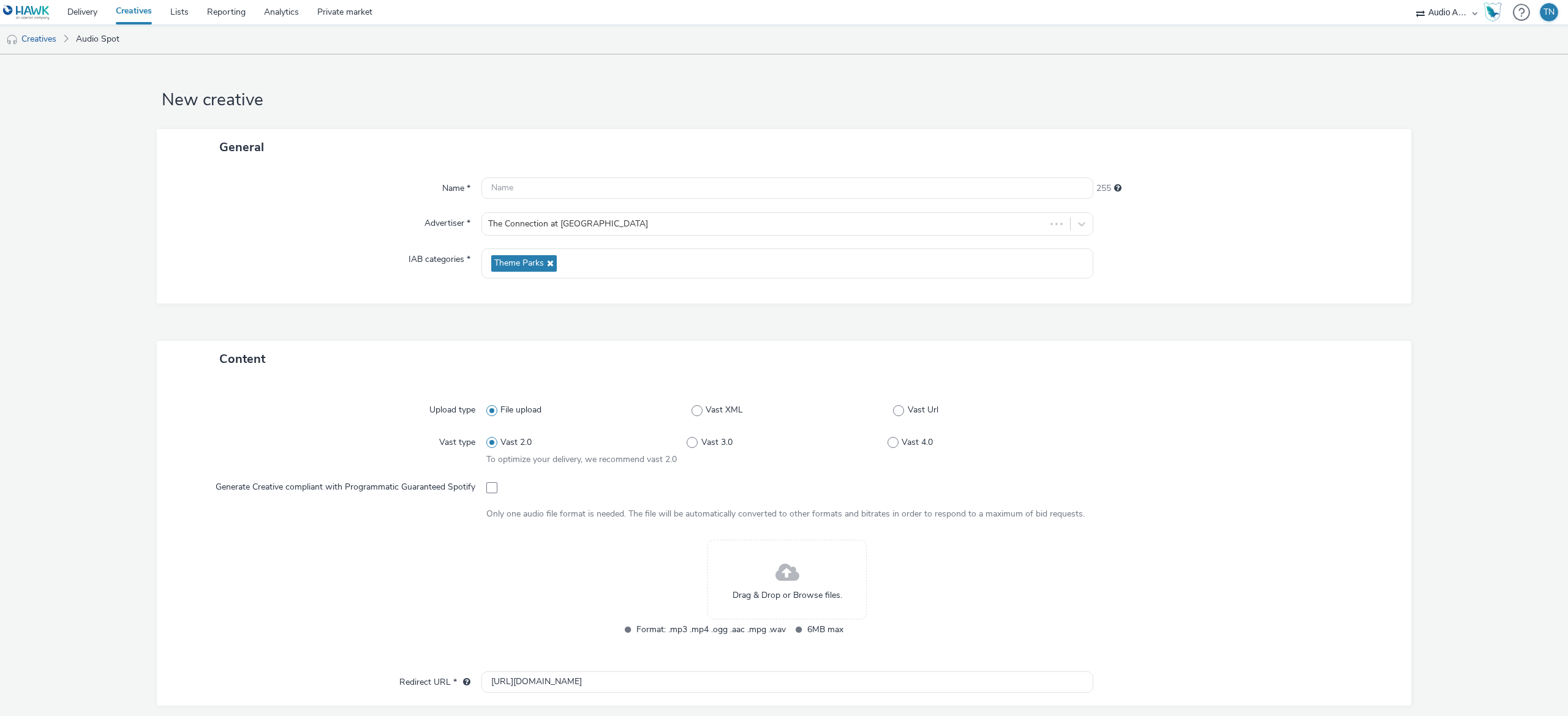
click at [740, 580] on div "Drag & Drop or Browse files." at bounding box center [787, 580] width 160 height 80
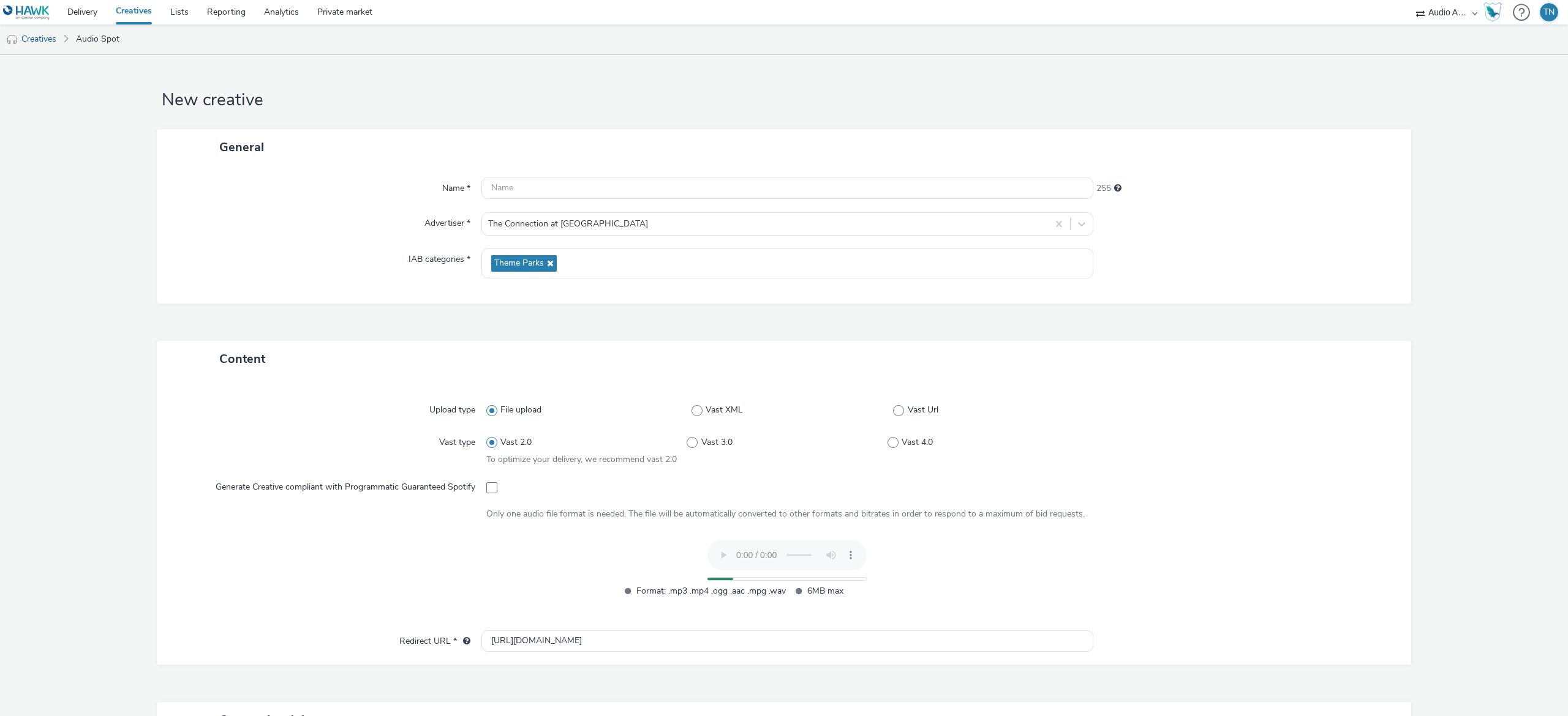
scroll to position [242, 0]
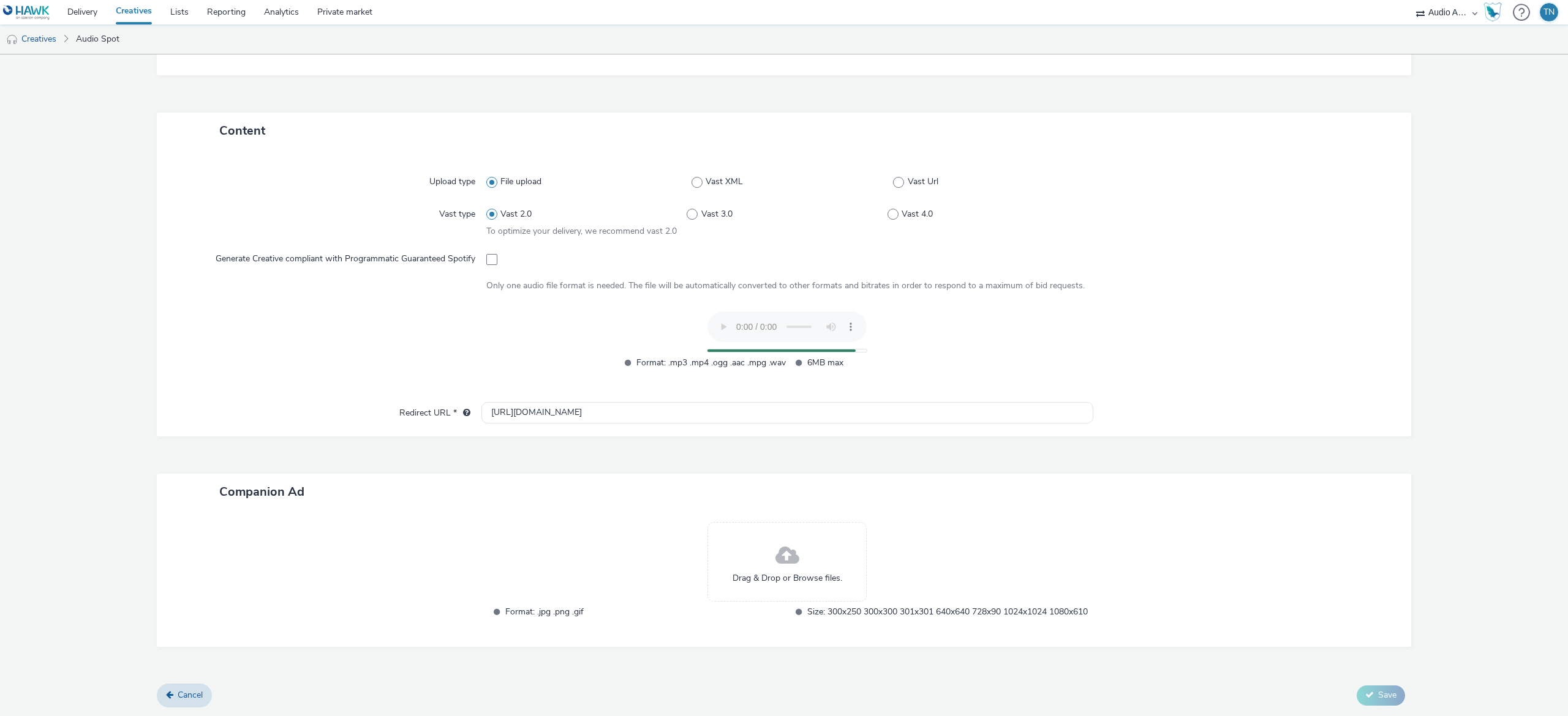
click at [752, 528] on div "Drag & Drop or Browse files." at bounding box center [787, 561] width 160 height 80
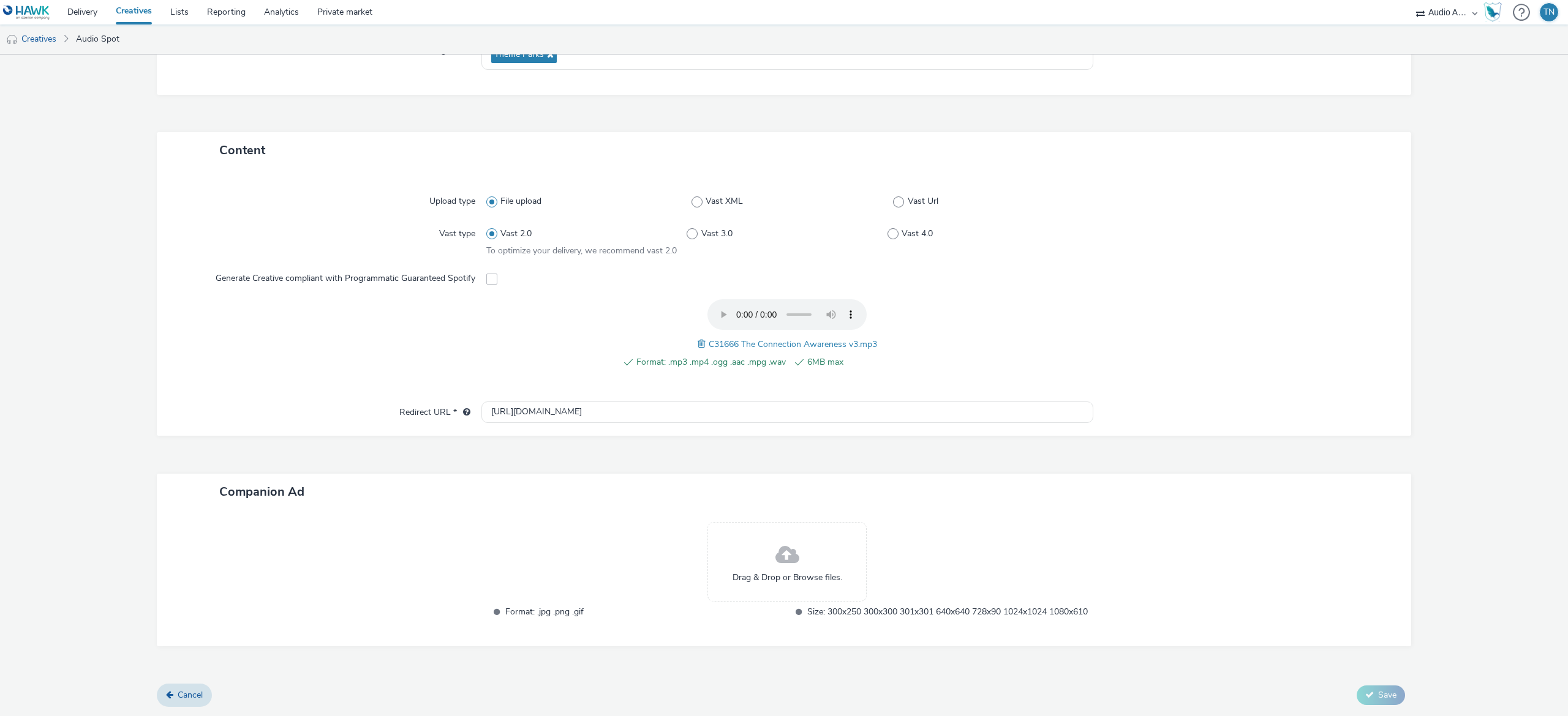
click at [789, 550] on span at bounding box center [787, 556] width 24 height 33
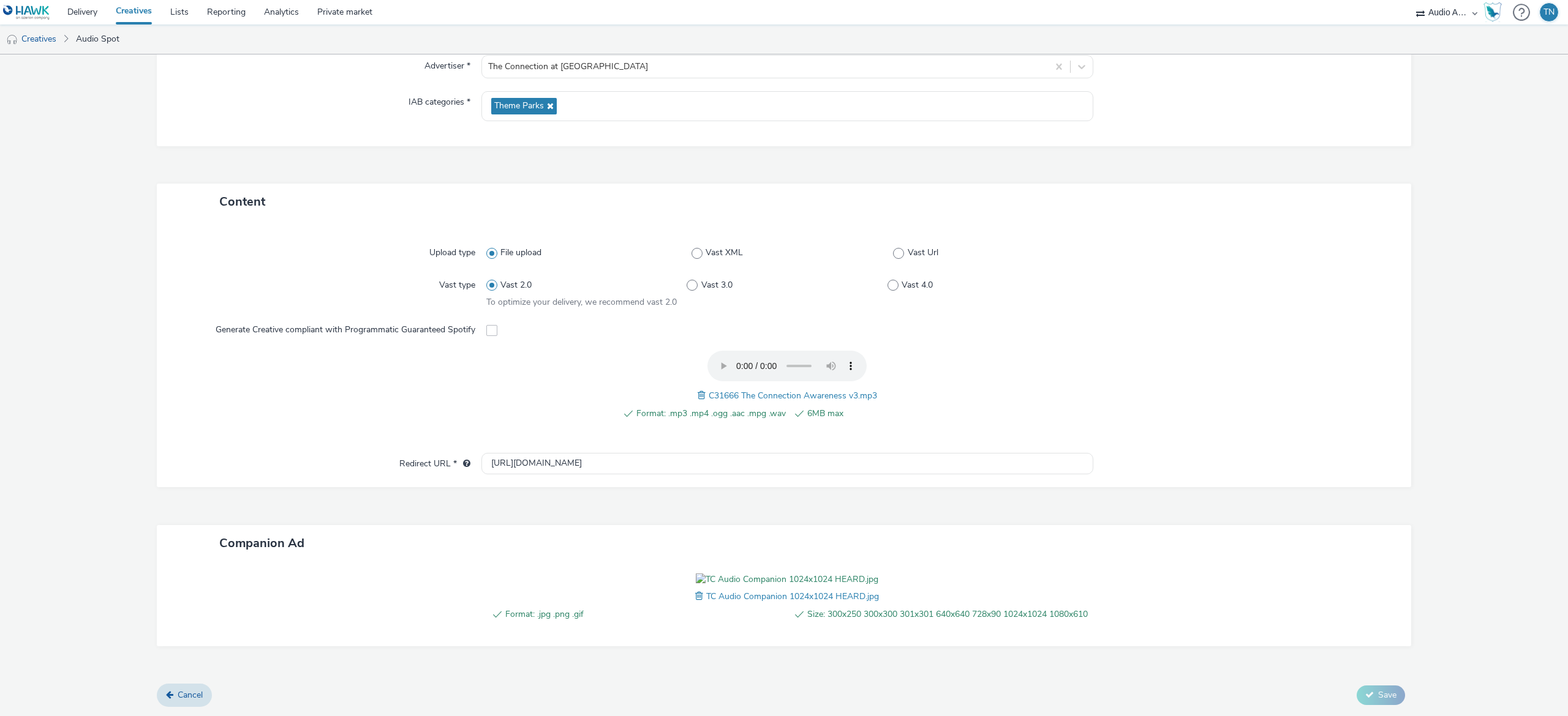
scroll to position [0, 0]
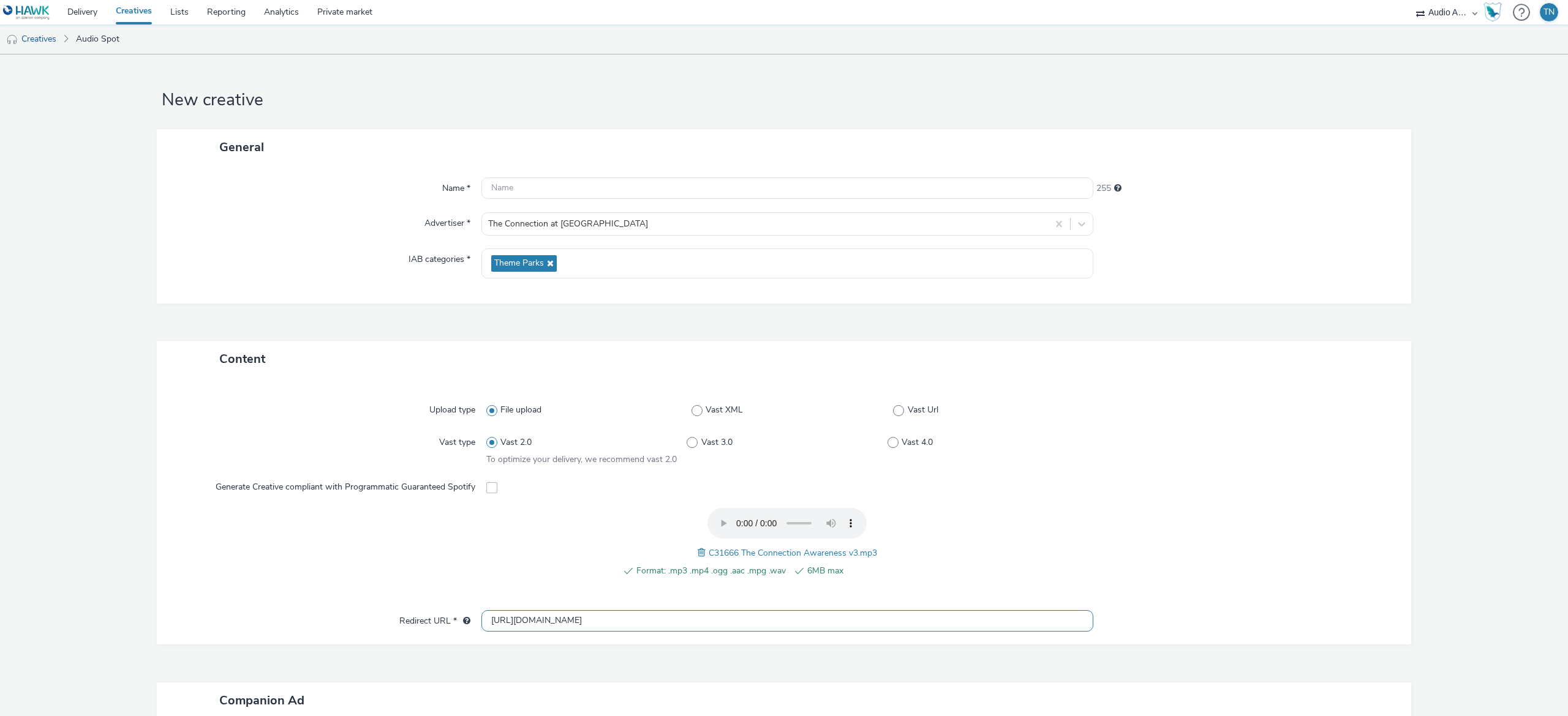
drag, startPoint x: 670, startPoint y: 627, endPoint x: 414, endPoint y: 591, distance: 258.5
click at [414, 591] on div "Upload type File upload Vast XML Vast Url Vast type Vast 2.0 Vast 3.0 Vast 4.0 …" at bounding box center [784, 510] width 1255 height 267
paste input "s://www.connection-at-stmartins.org.uk/getinvolved/donate/"
click at [693, 186] on div "General Name * 255 Advertiser * The Connection at St Martins IAB categories * T…" at bounding box center [784, 216] width 1255 height 175
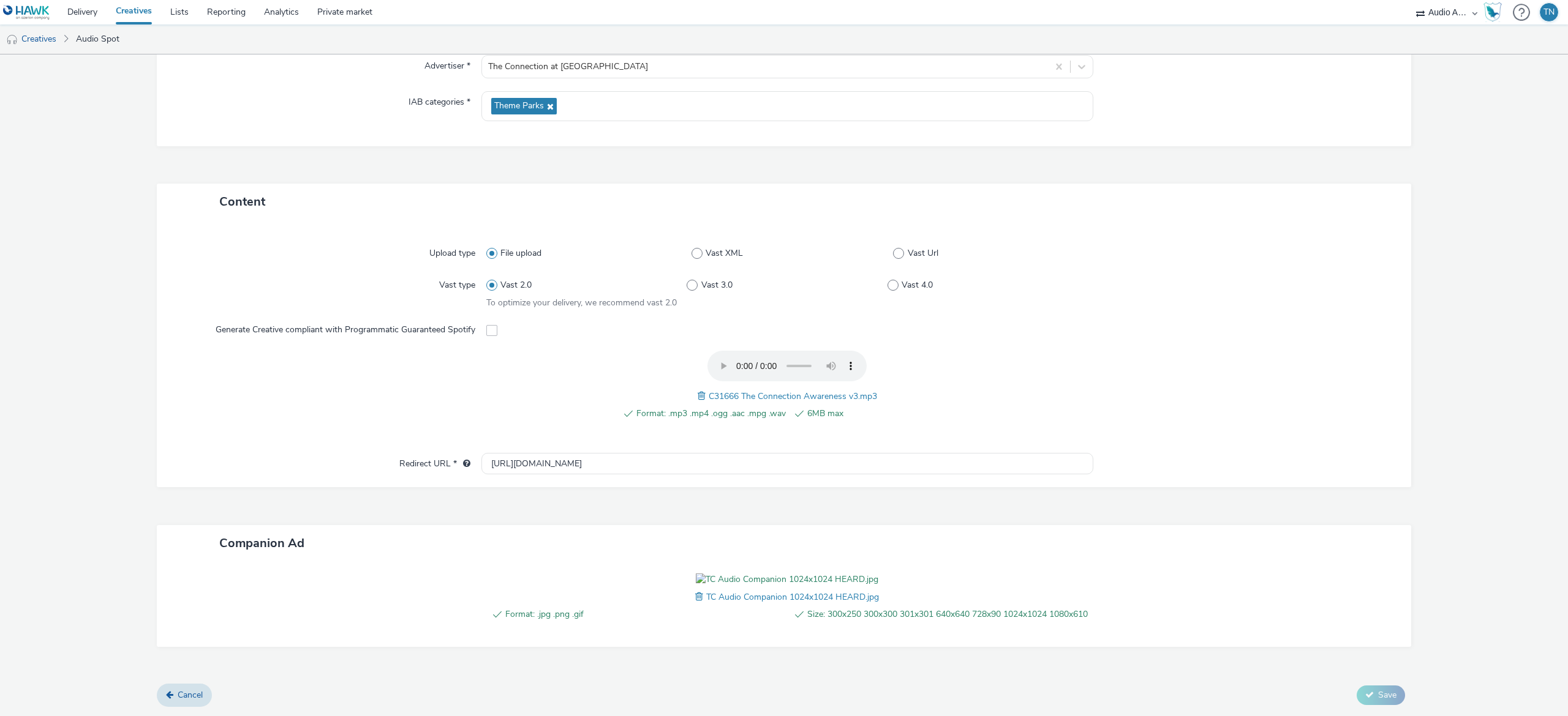
scroll to position [241, 0]
click at [765, 453] on input "https://www.connection-at-stmartins.org.uk/getinvolved/donate/" at bounding box center [787, 463] width 612 height 21
type input "https://www.connection-at-stmartins.org.uk/getinvolved/donate/"
click at [1088, 281] on div at bounding box center [1238, 291] width 301 height 35
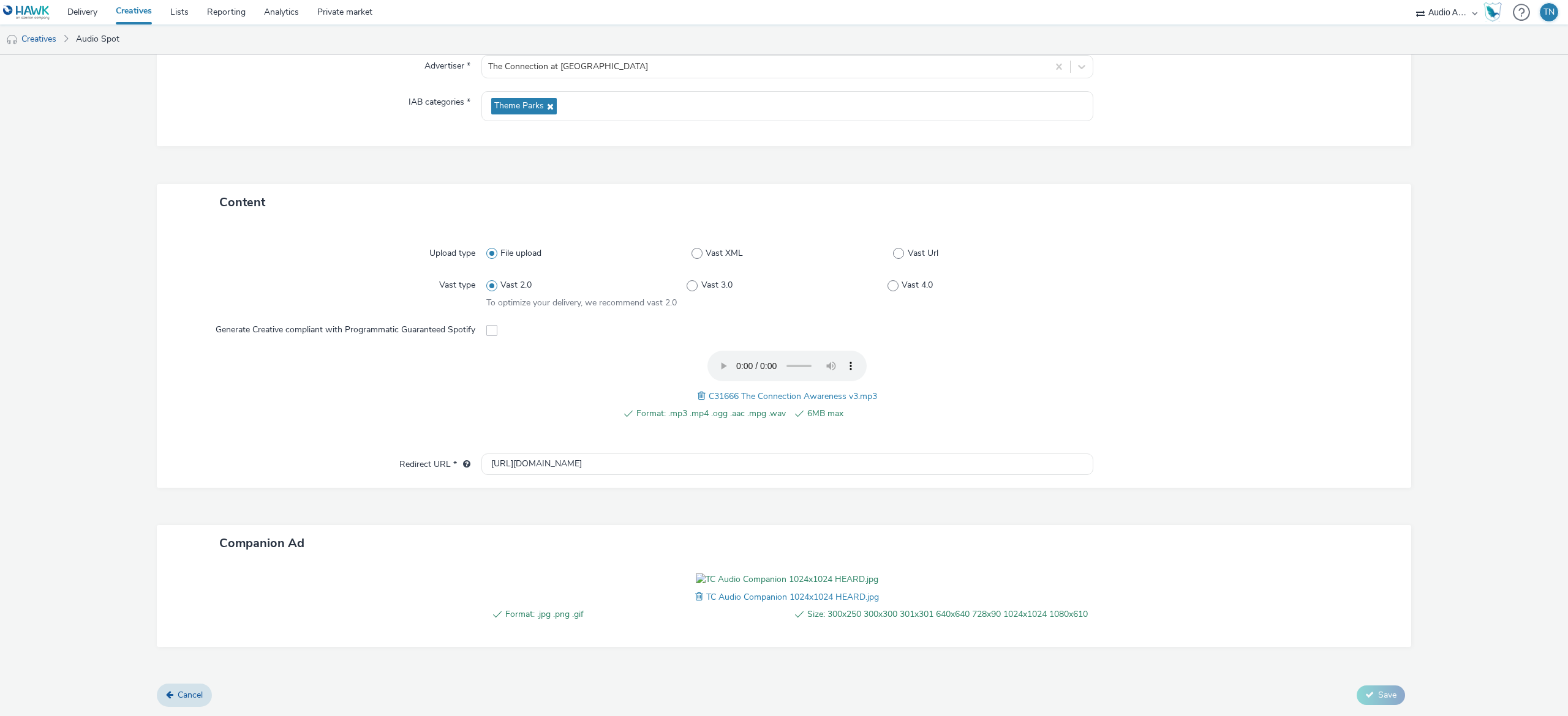
scroll to position [0, 0]
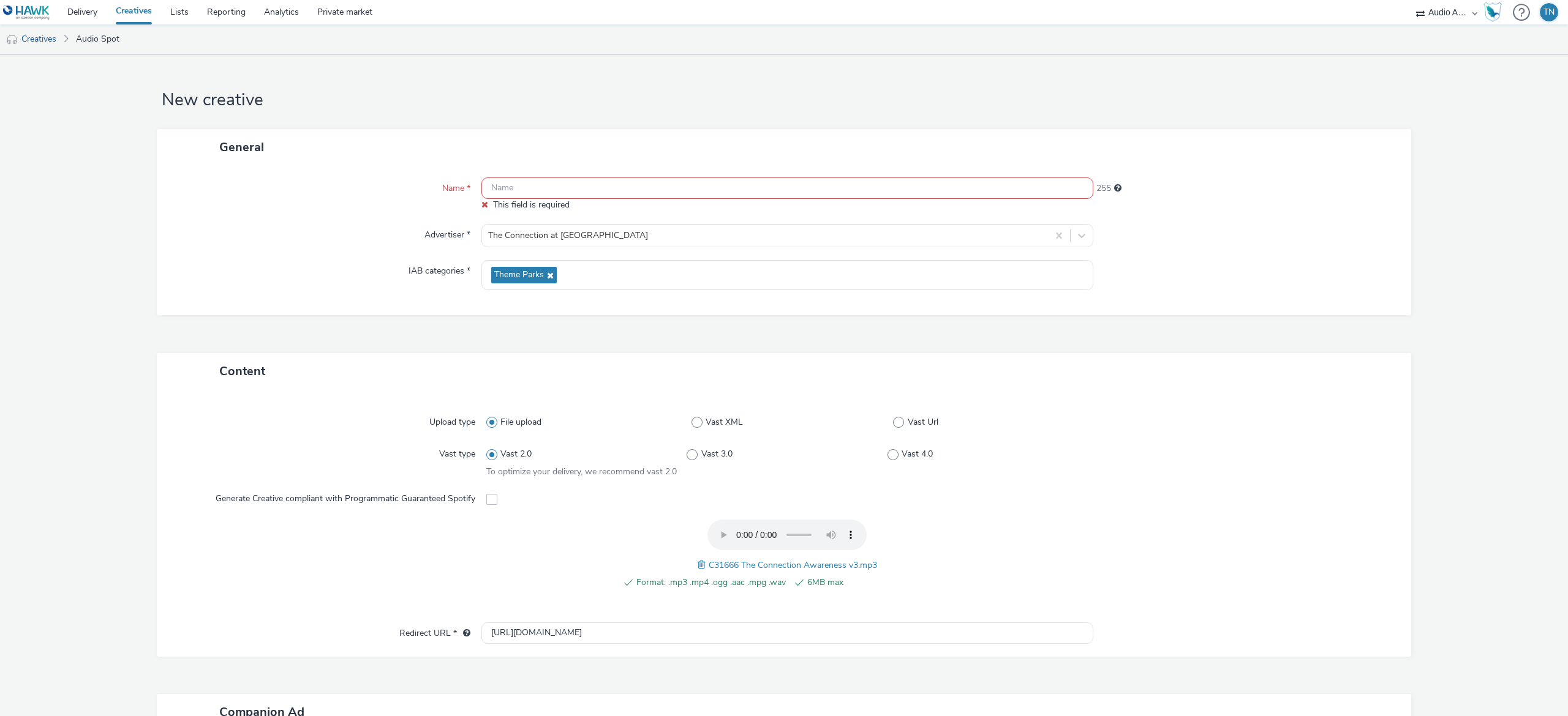
click at [691, 192] on input "text" at bounding box center [787, 188] width 612 height 21
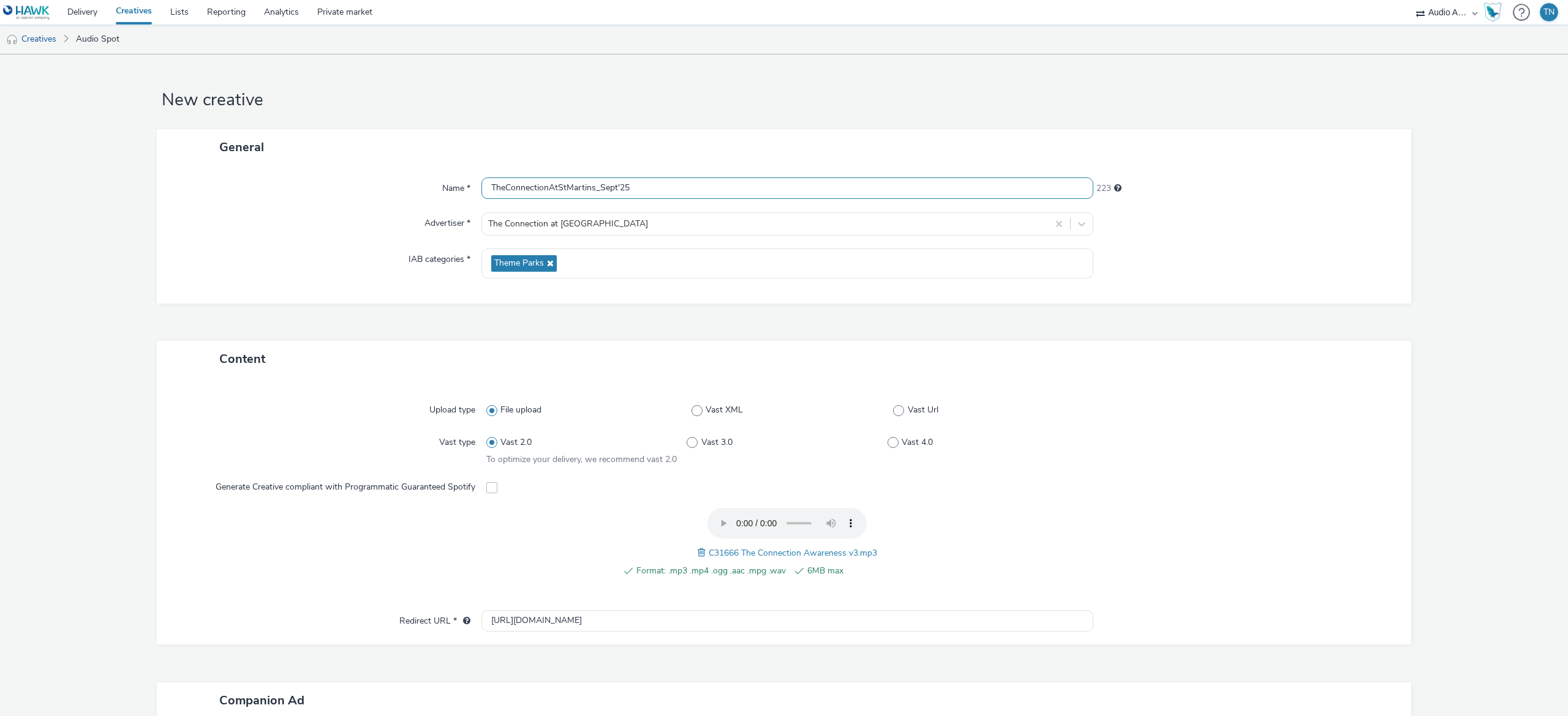
scroll to position [238, 0]
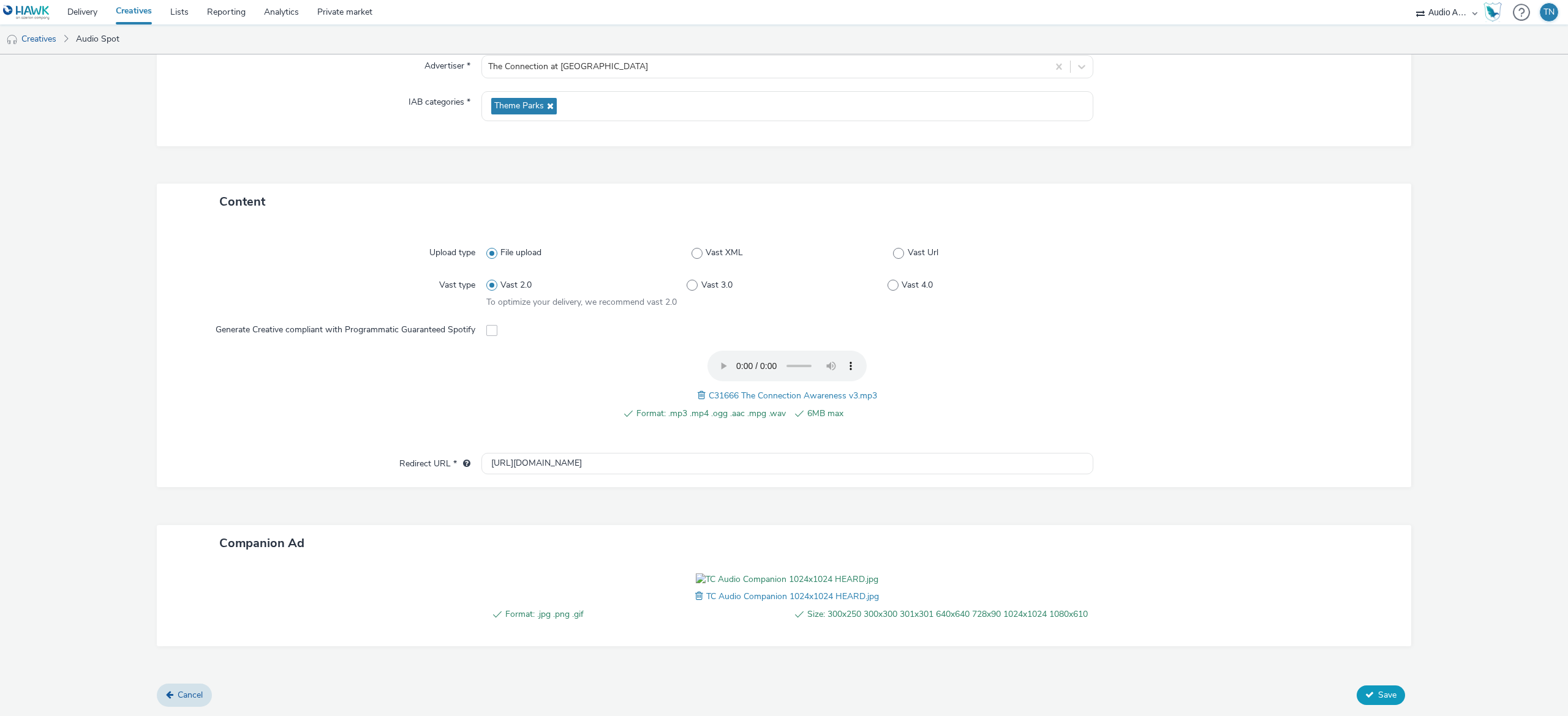
type input "TheConnectionAtStMartins_Sept'25"
click at [1379, 693] on span "Save" at bounding box center [1387, 695] width 18 height 12
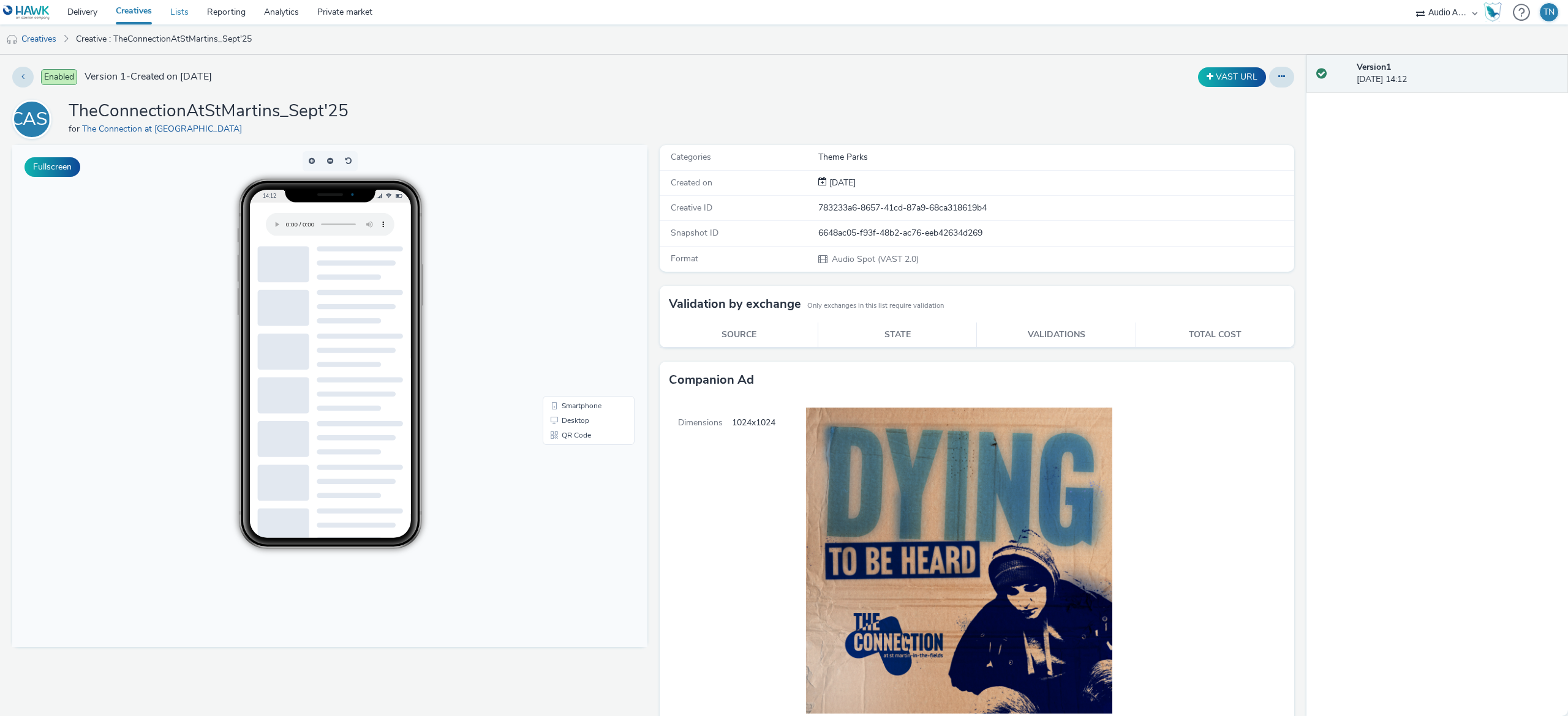
click at [183, 13] on link "Lists" at bounding box center [180, 12] width 37 height 24
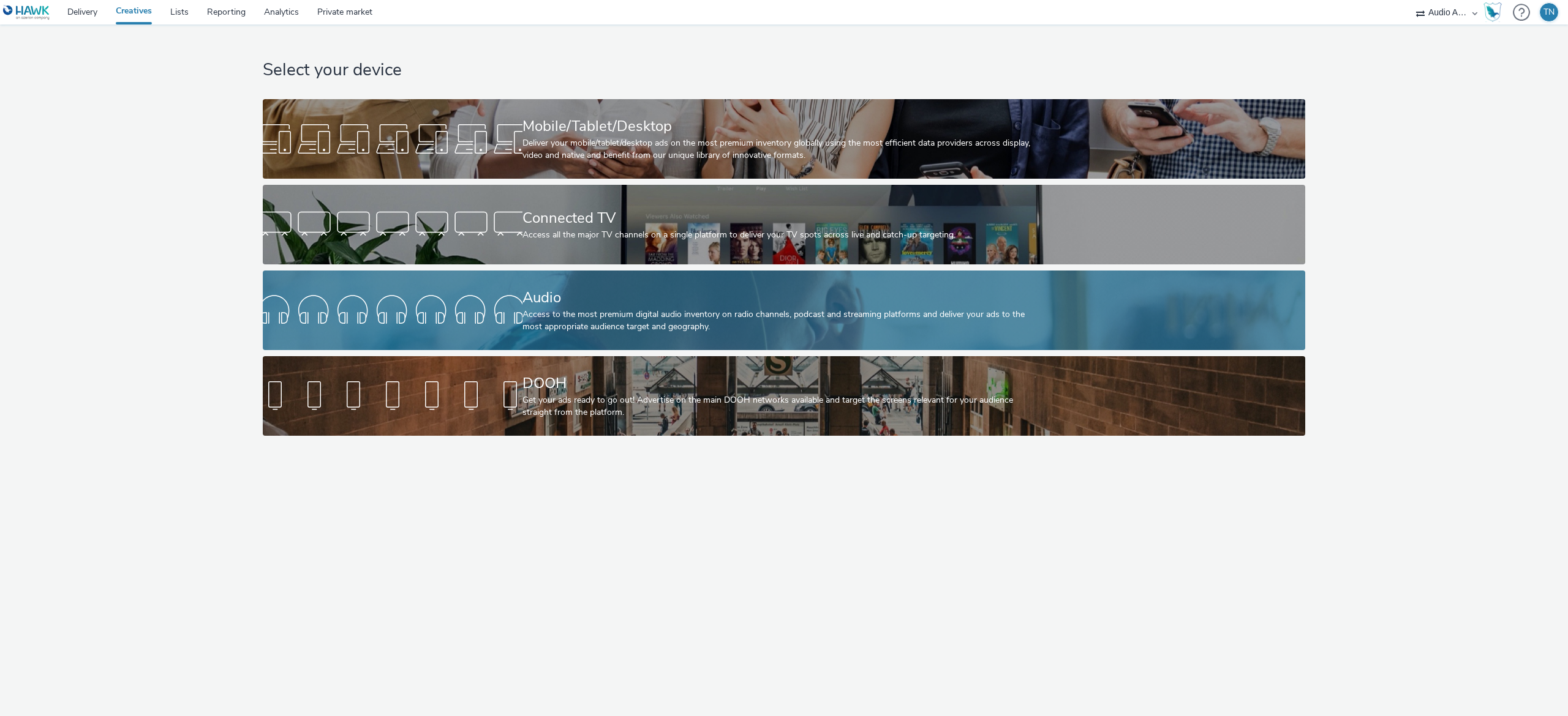
click at [591, 343] on div "Audio Access to the most premium digital audio inventory on radio channels, pod…" at bounding box center [782, 310] width 519 height 80
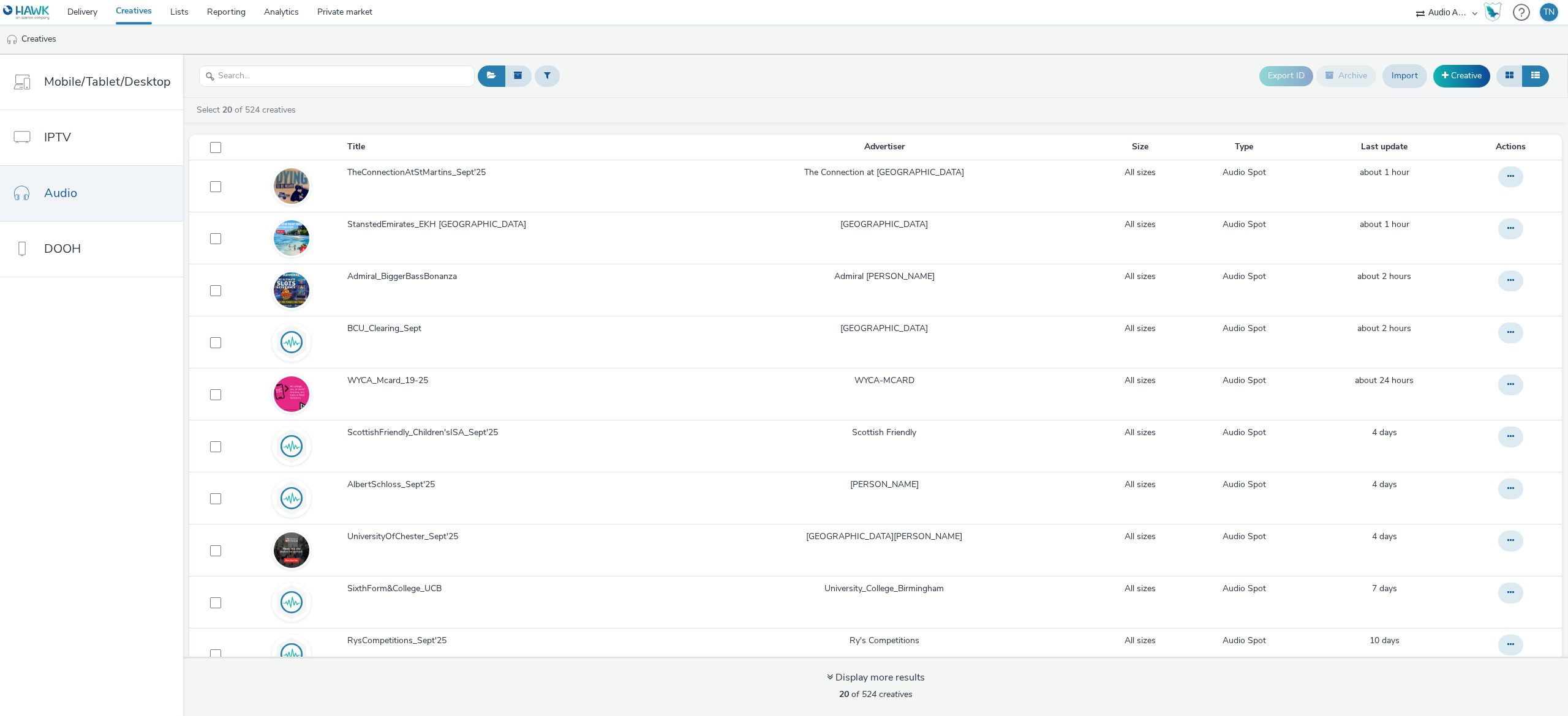
click at [1465, 90] on div "Export ID Archive Import Creative" at bounding box center [1406, 76] width 293 height 30
click at [1461, 86] on link "Creative" at bounding box center [1461, 76] width 57 height 22
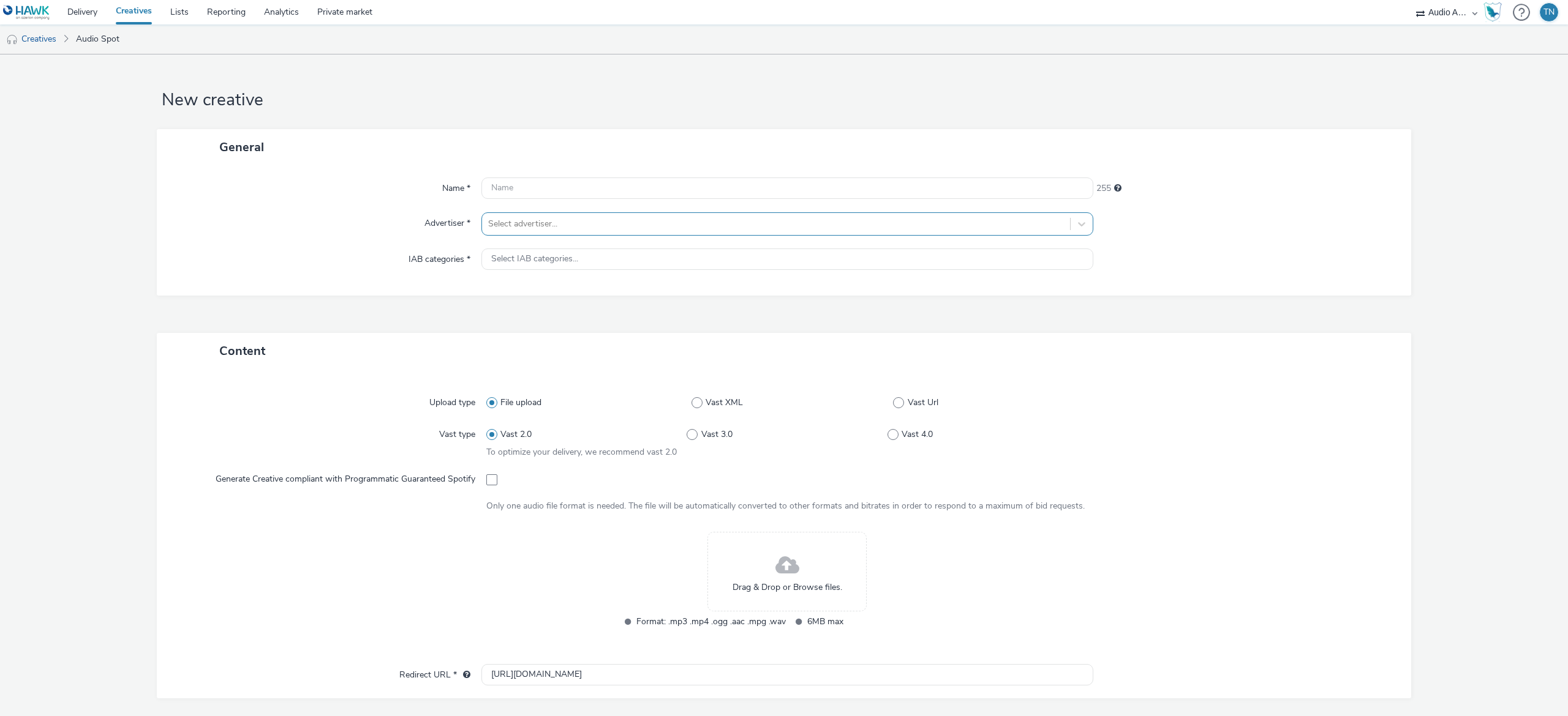
click at [648, 228] on div at bounding box center [776, 224] width 576 height 14
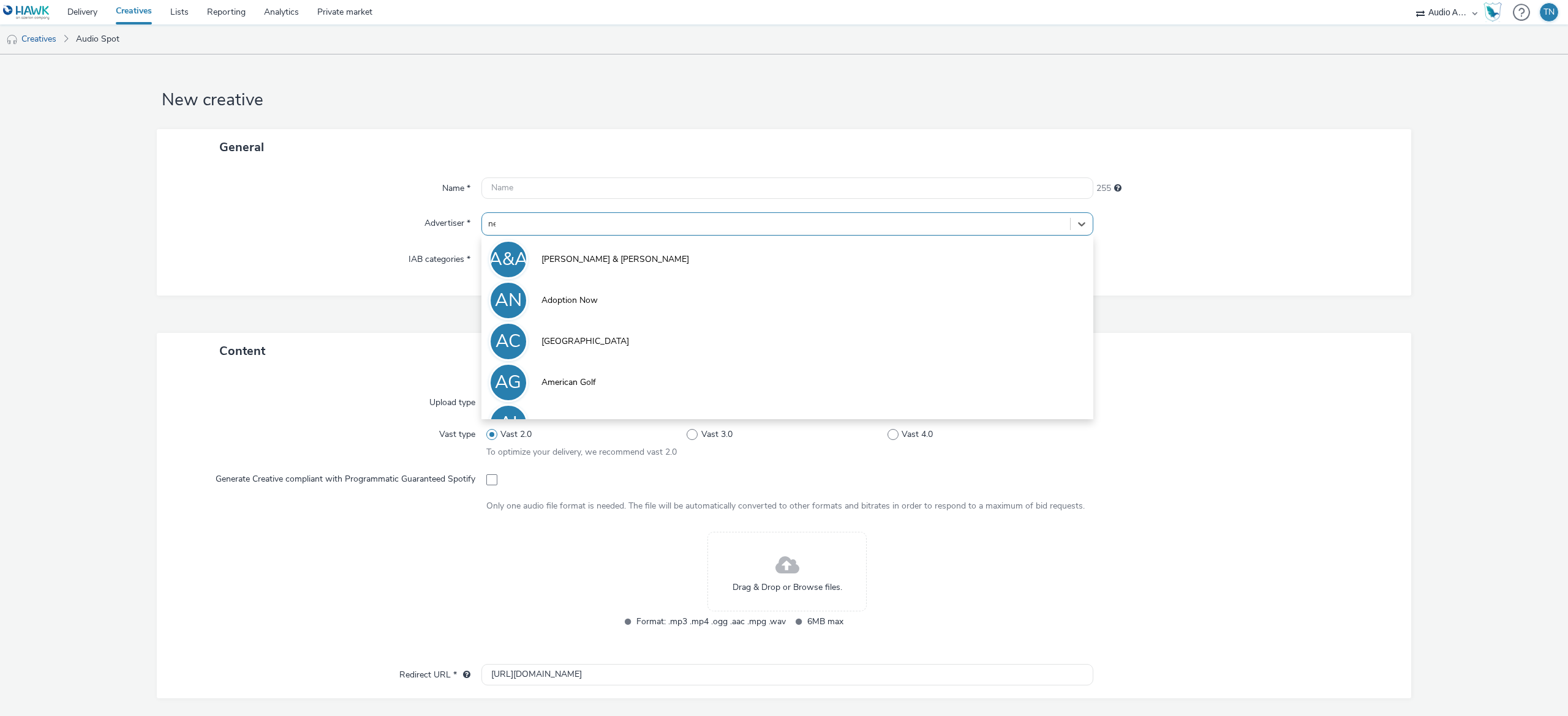
type input "new"
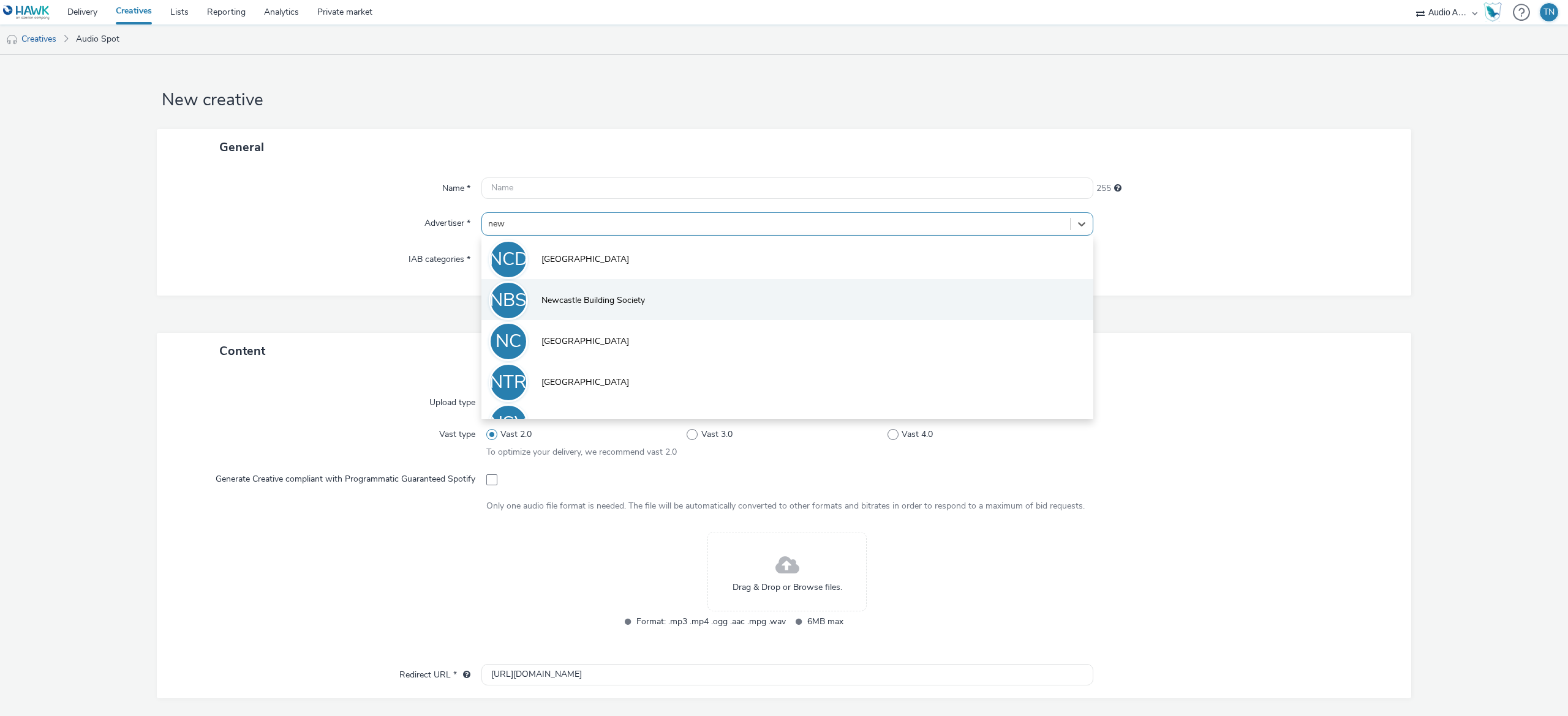
click at [642, 303] on li "NBS Newcastle Building Society" at bounding box center [787, 300] width 612 height 41
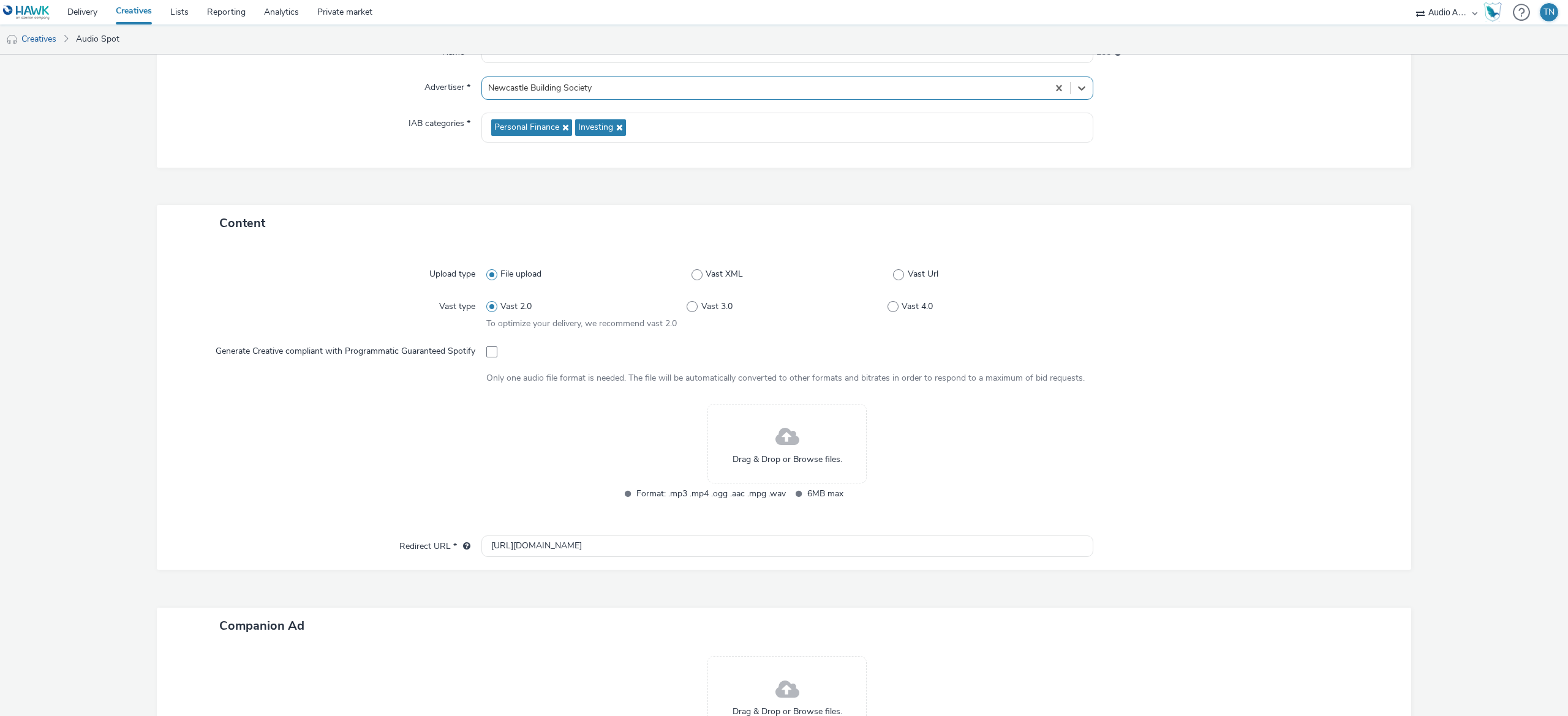
scroll to position [137, 0]
click at [767, 470] on div "Drag & Drop or Browse files." at bounding box center [787, 442] width 160 height 80
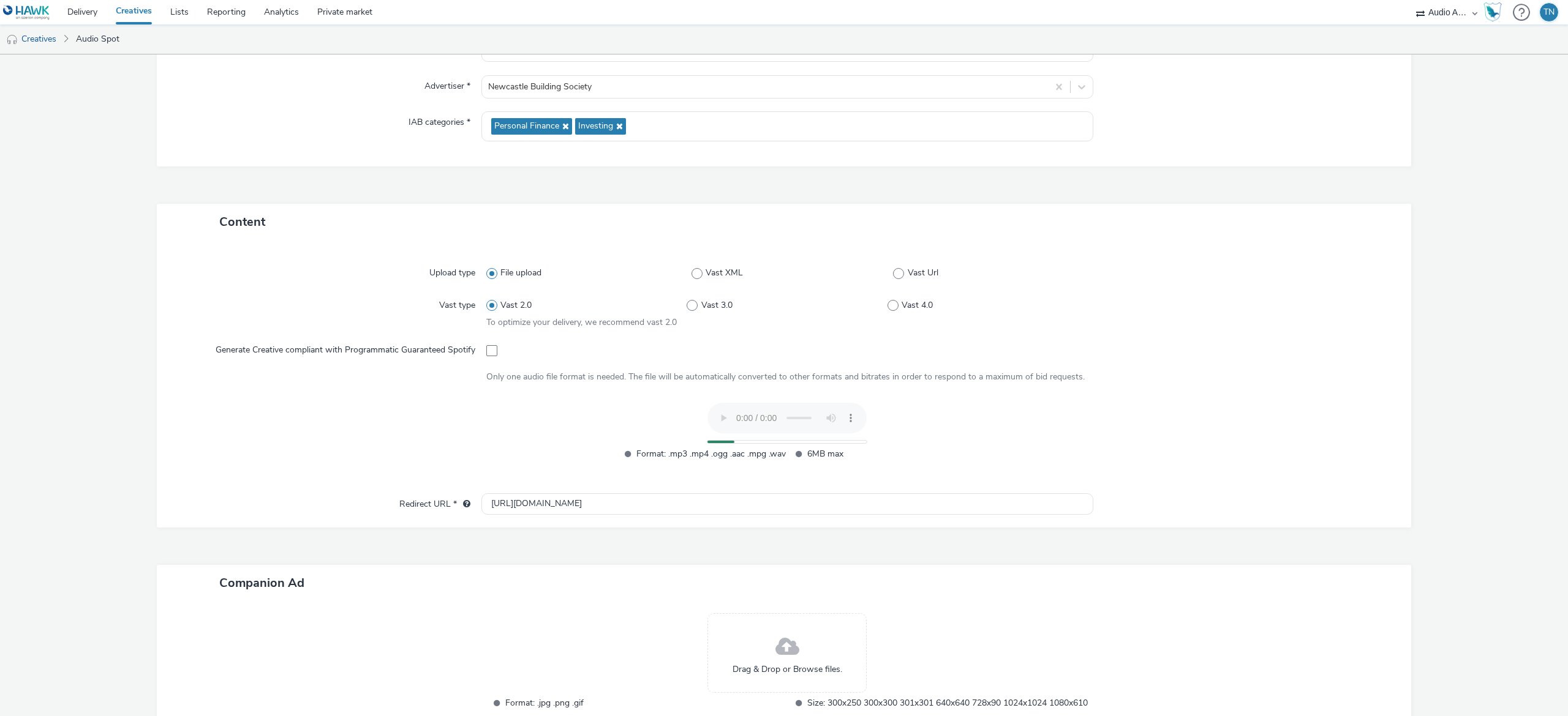
scroll to position [242, 0]
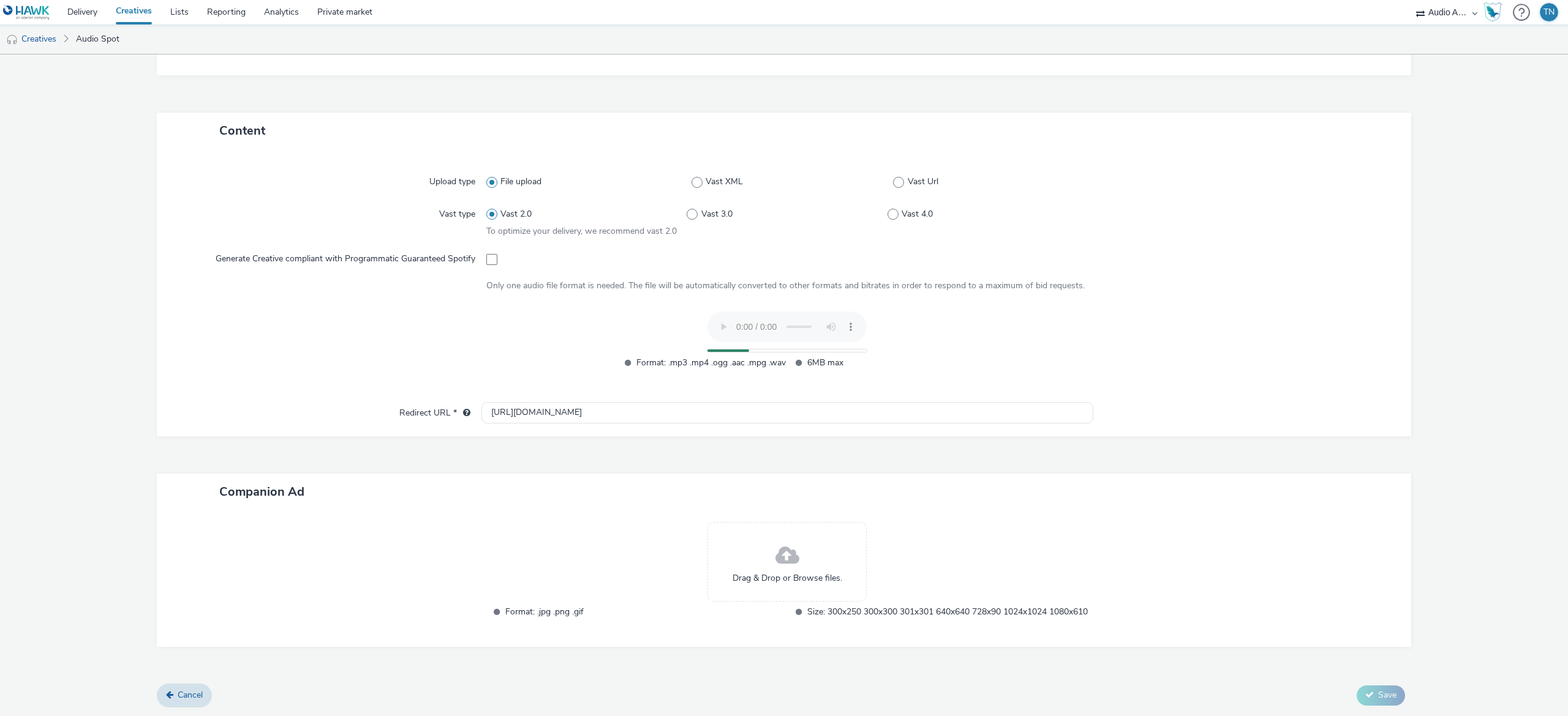
click at [769, 510] on div "Drag & Drop or Browse files. Format: .jpg .png .gif Size: 300x250 300x300 301x3…" at bounding box center [784, 579] width 1255 height 137
click at [779, 540] on span at bounding box center [787, 556] width 24 height 33
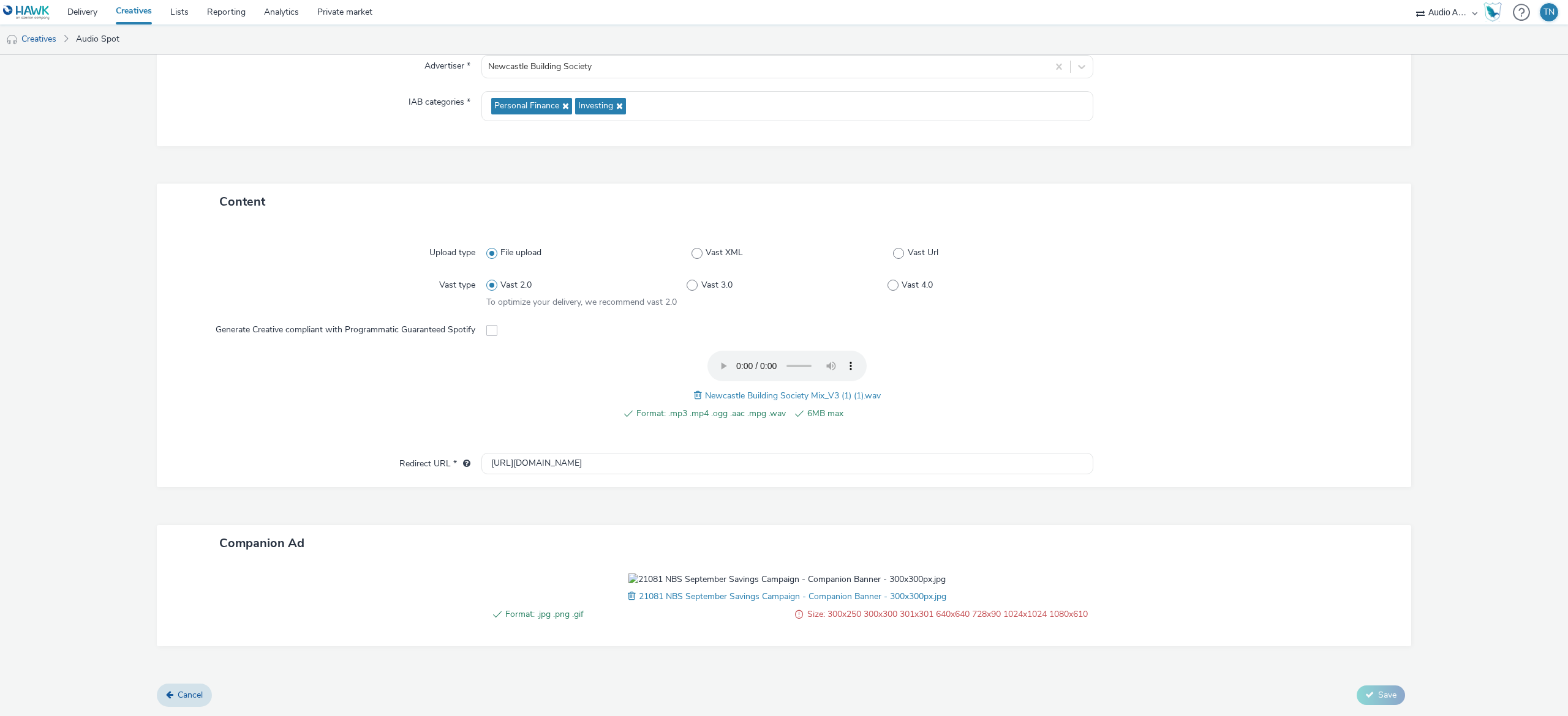
scroll to position [238, 0]
click at [628, 590] on span at bounding box center [633, 597] width 11 height 13
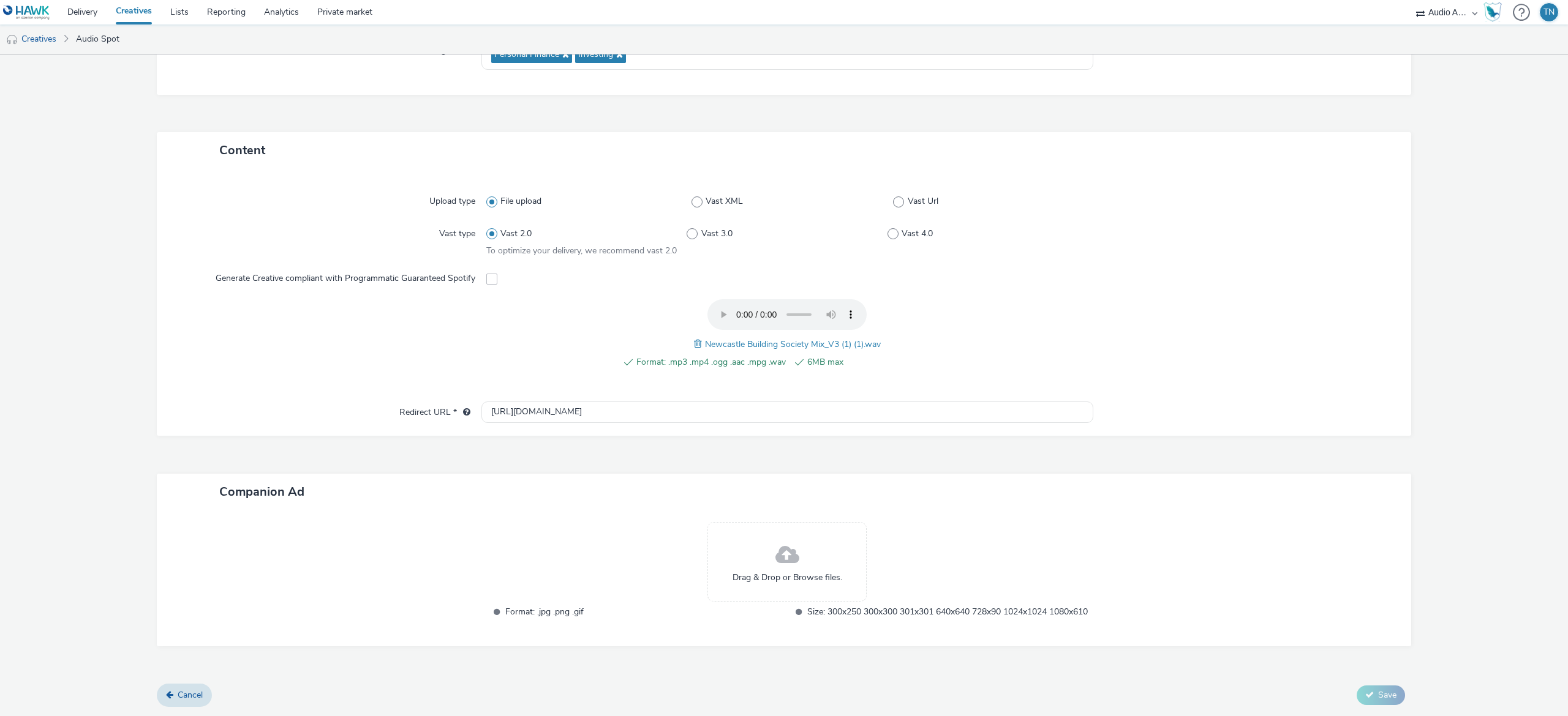
click at [823, 543] on div "Drag & Drop or Browse files." at bounding box center [787, 561] width 160 height 80
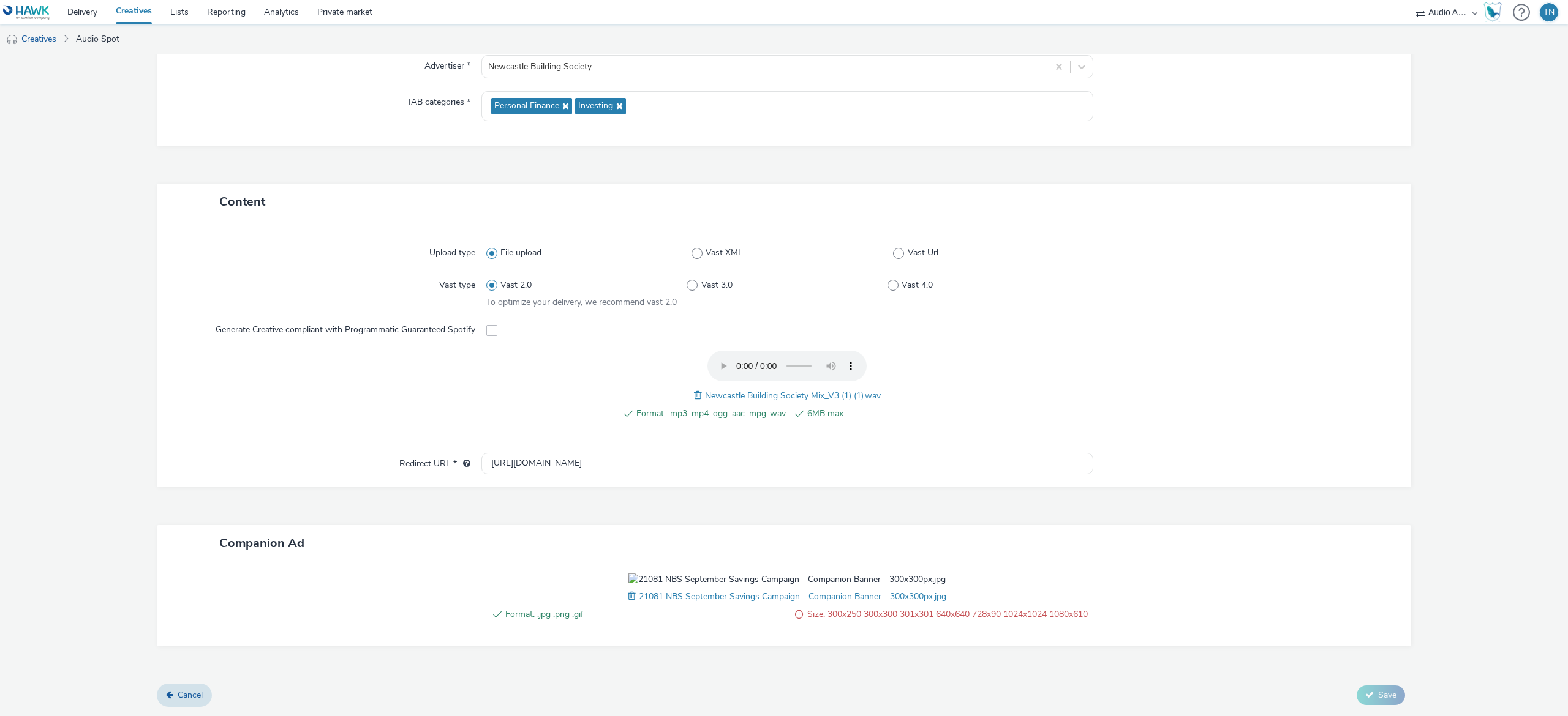
click at [628, 604] on span at bounding box center [633, 597] width 11 height 13
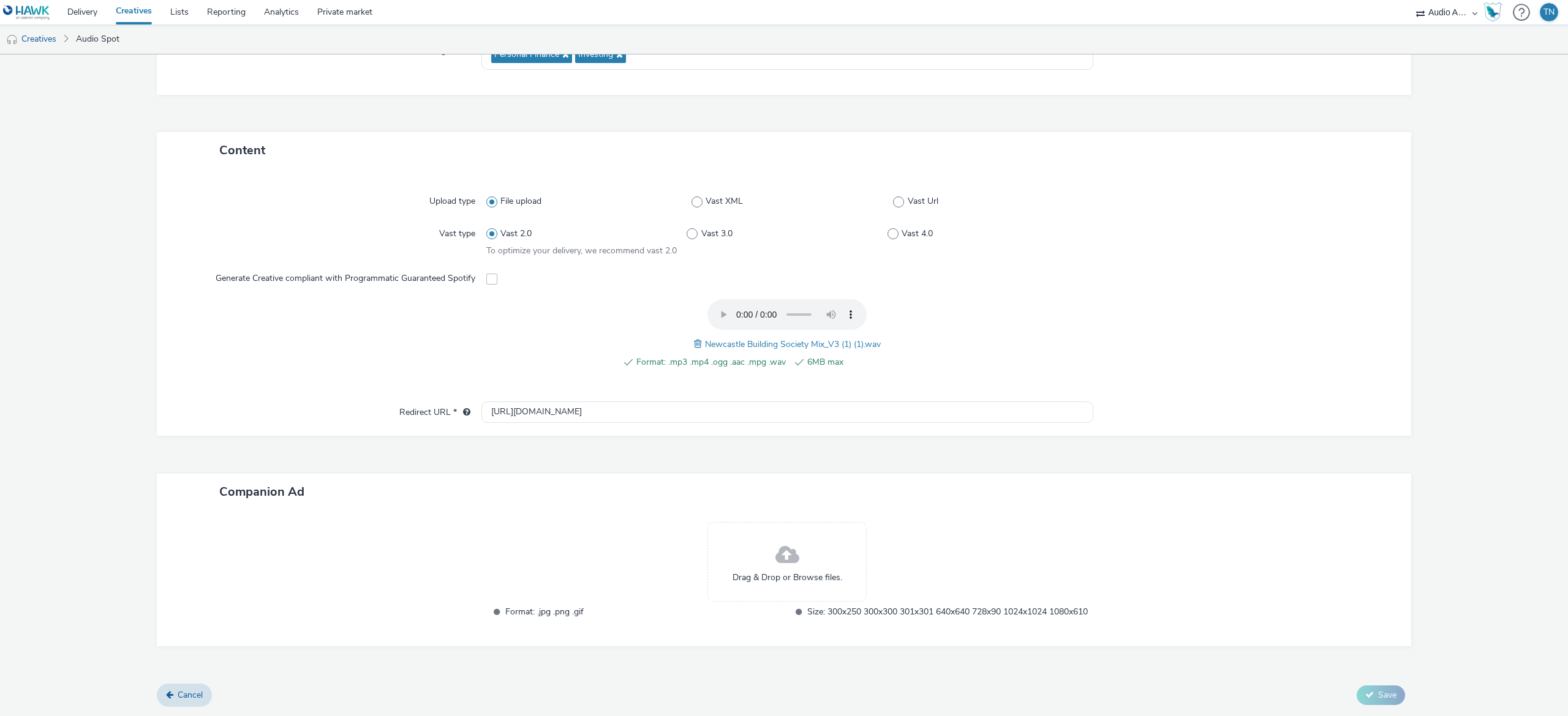
click at [800, 543] on div "Drag & Drop or Browse files." at bounding box center [787, 561] width 160 height 80
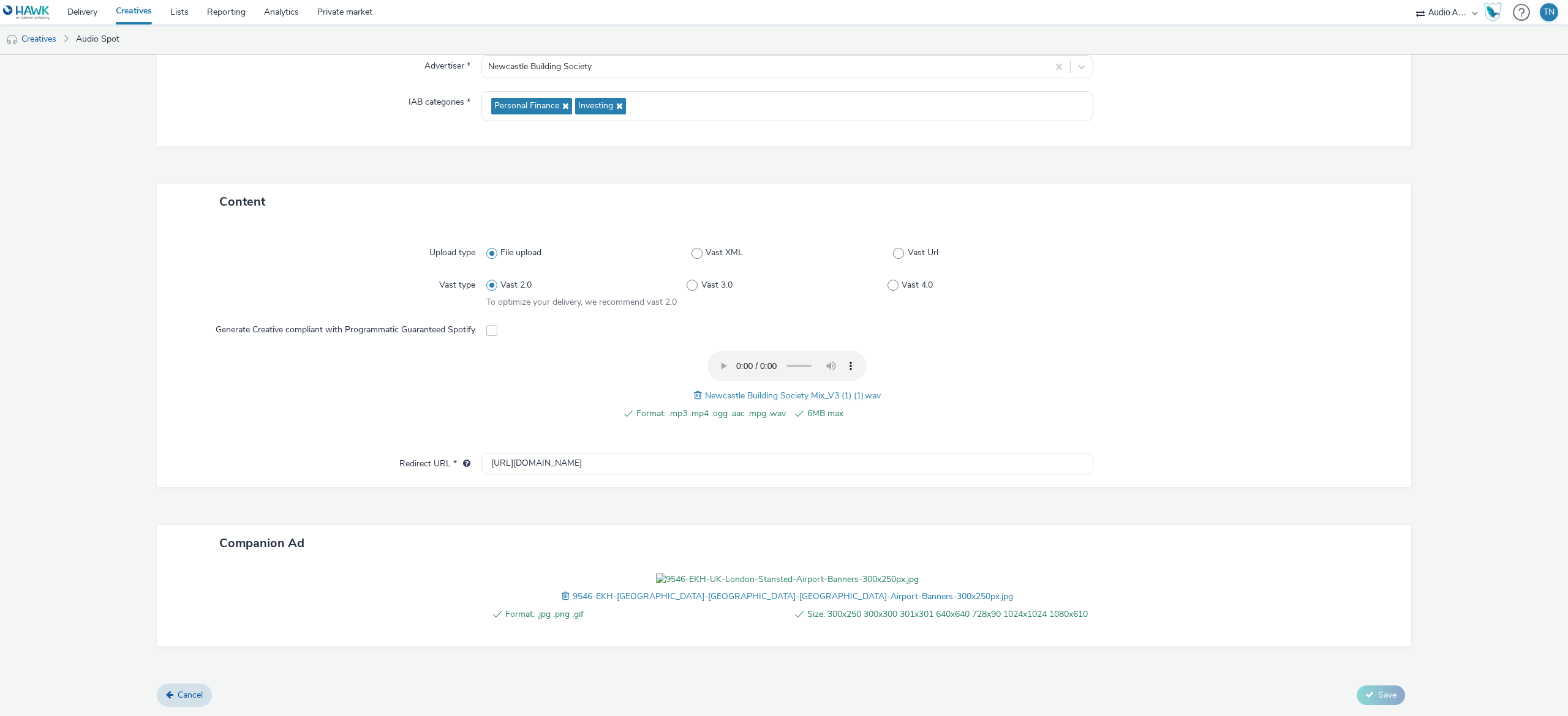
scroll to position [180, 0]
drag, startPoint x: 610, startPoint y: 442, endPoint x: 408, endPoint y: 428, distance: 202.5
click at [408, 428] on div "Upload type File upload Vast XML Vast Url Vast type Vast 2.0 Vast 3.0 Vast 4.0 …" at bounding box center [784, 354] width 1255 height 267
paste input "s://[DOMAIN_NAME][URL]"
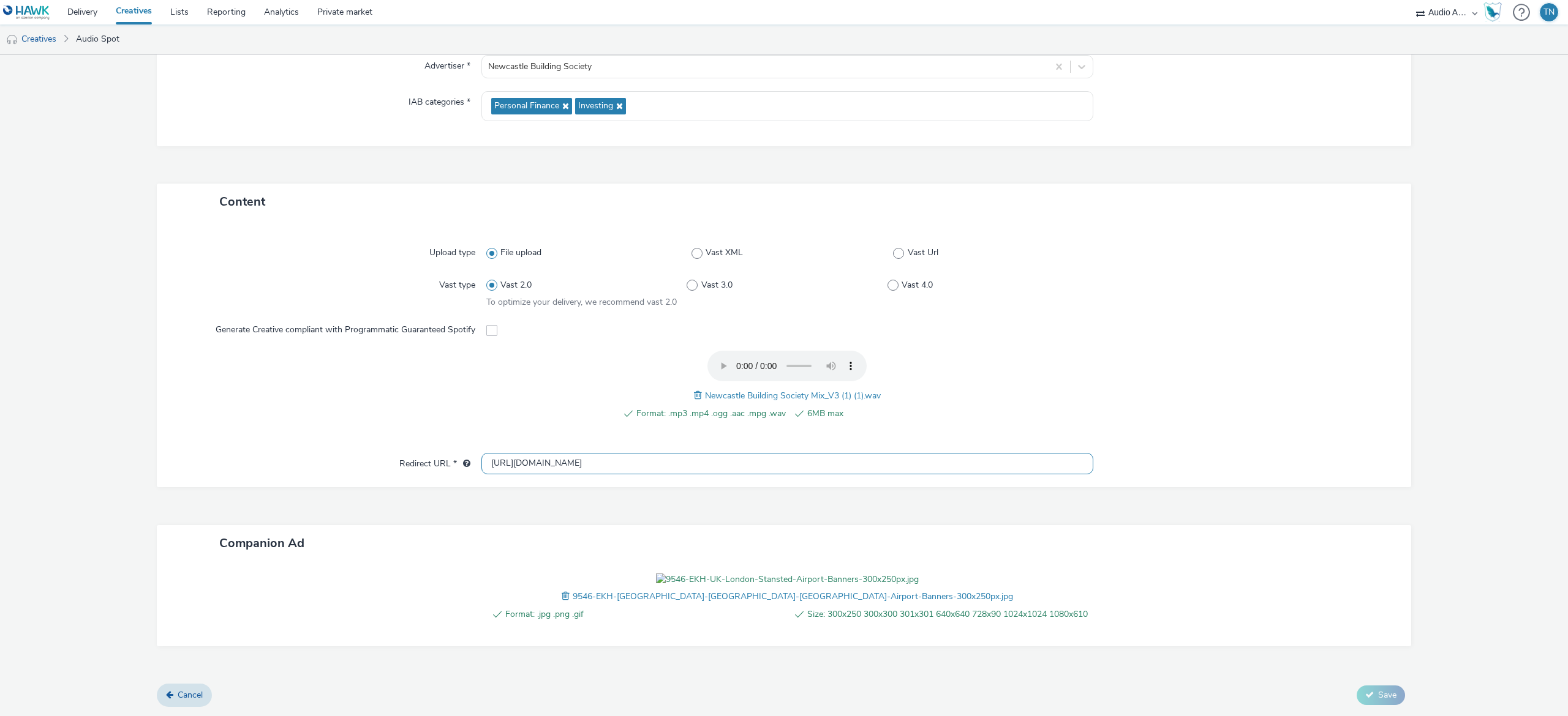
type input "[URL][DOMAIN_NAME]"
click at [573, 590] on span at bounding box center [566, 597] width 11 height 13
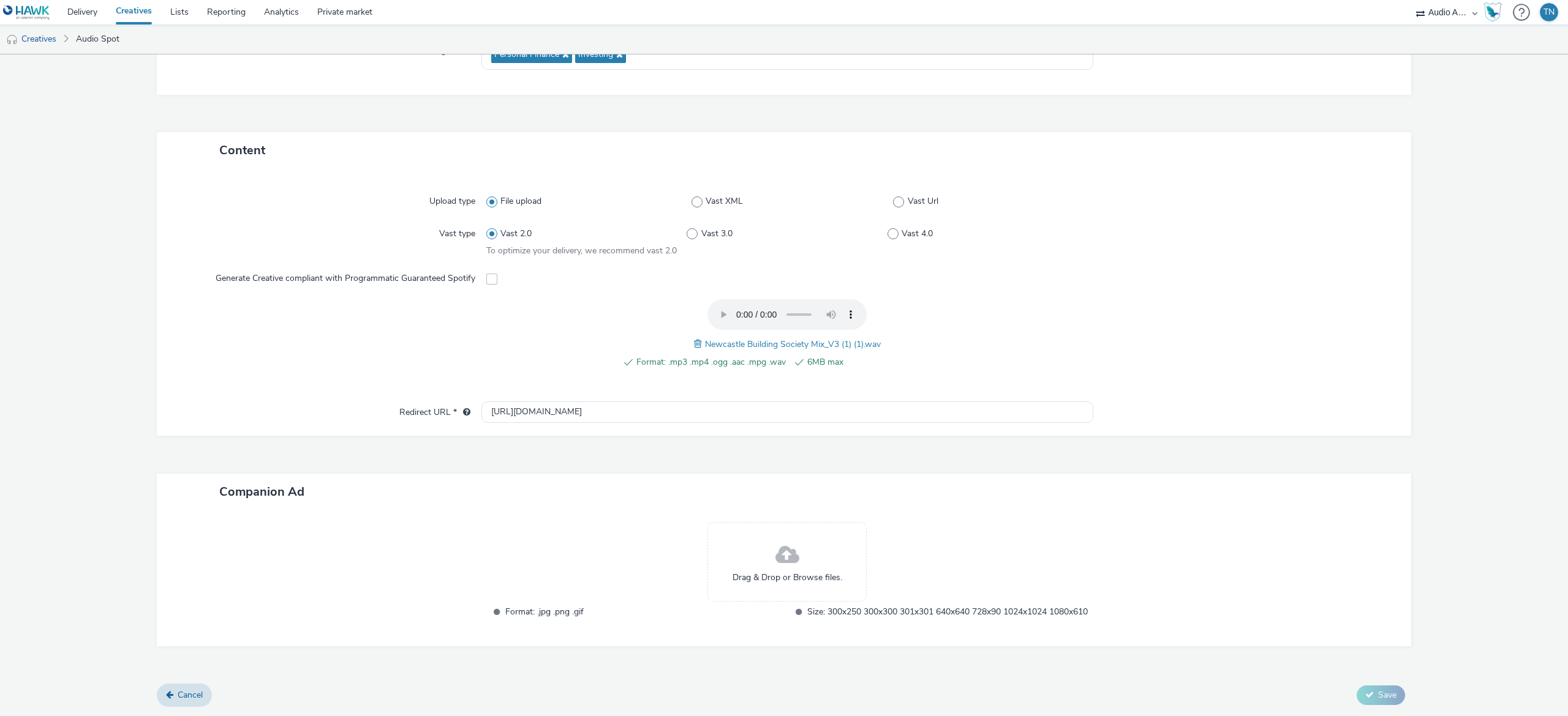
click at [821, 543] on div "Drag & Drop or Browse files." at bounding box center [787, 561] width 160 height 80
click at [783, 539] on span at bounding box center [787, 556] width 24 height 33
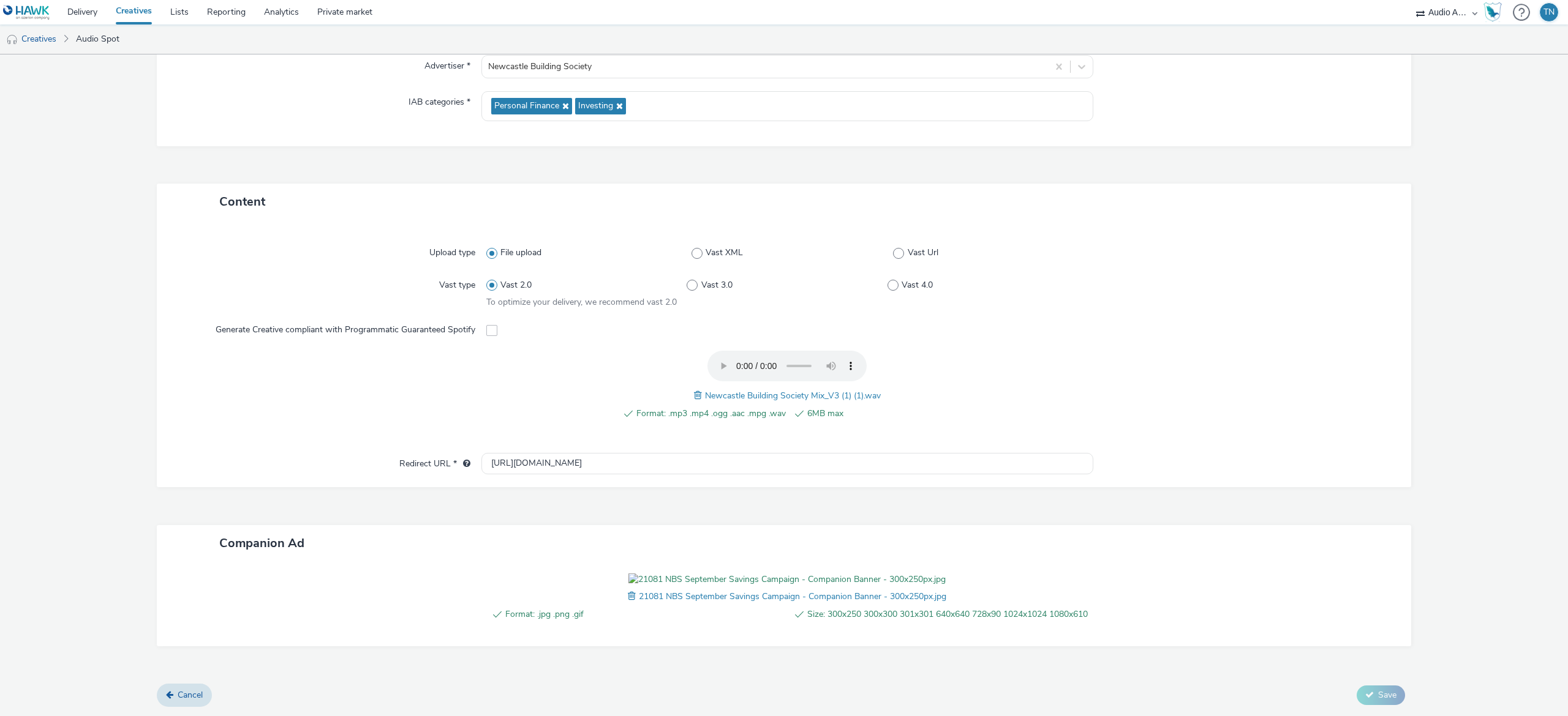
scroll to position [0, 0]
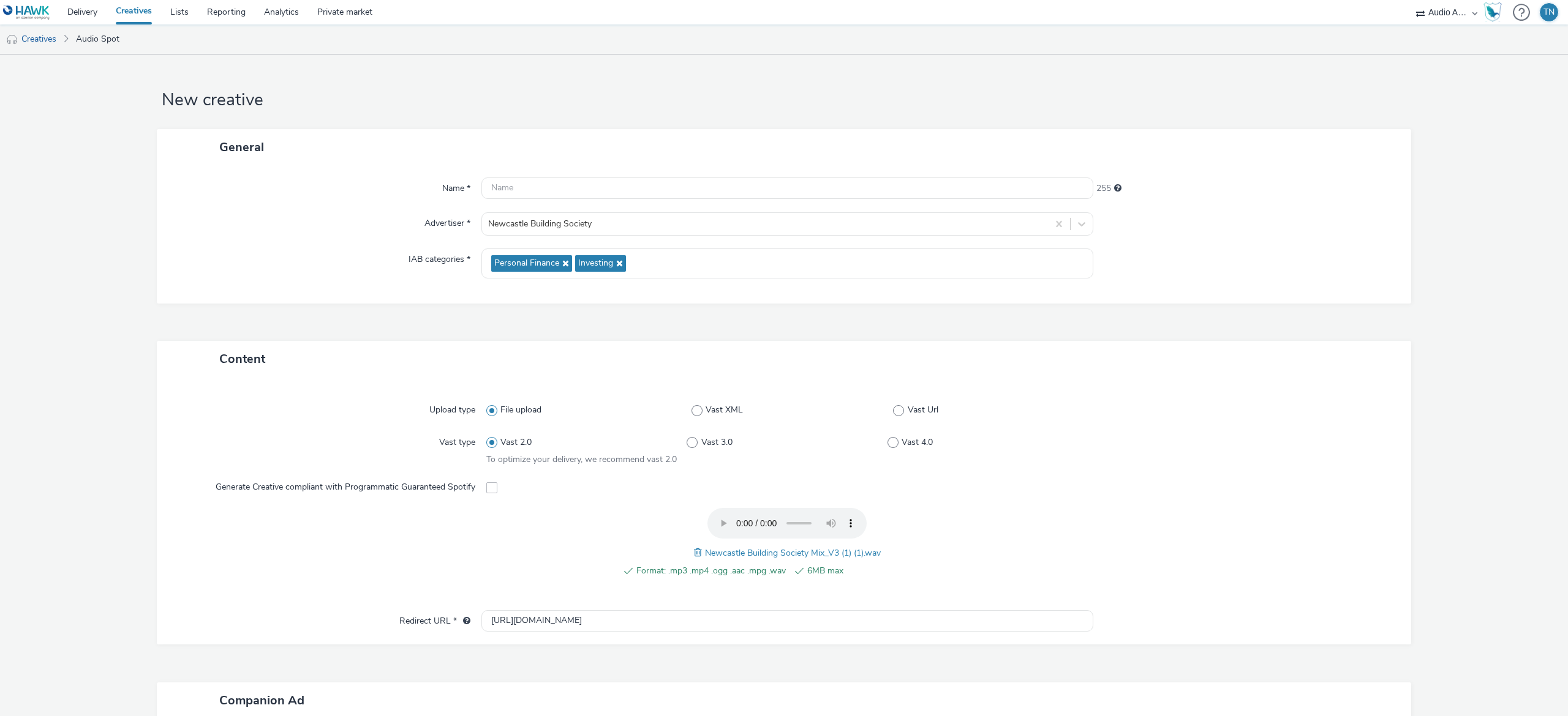
click at [522, 173] on div "Name * 255 Advertiser * Newcastle Building Society IAB categories * Personal Fi…" at bounding box center [784, 235] width 1255 height 138
click at [519, 183] on input "text" at bounding box center [787, 188] width 612 height 21
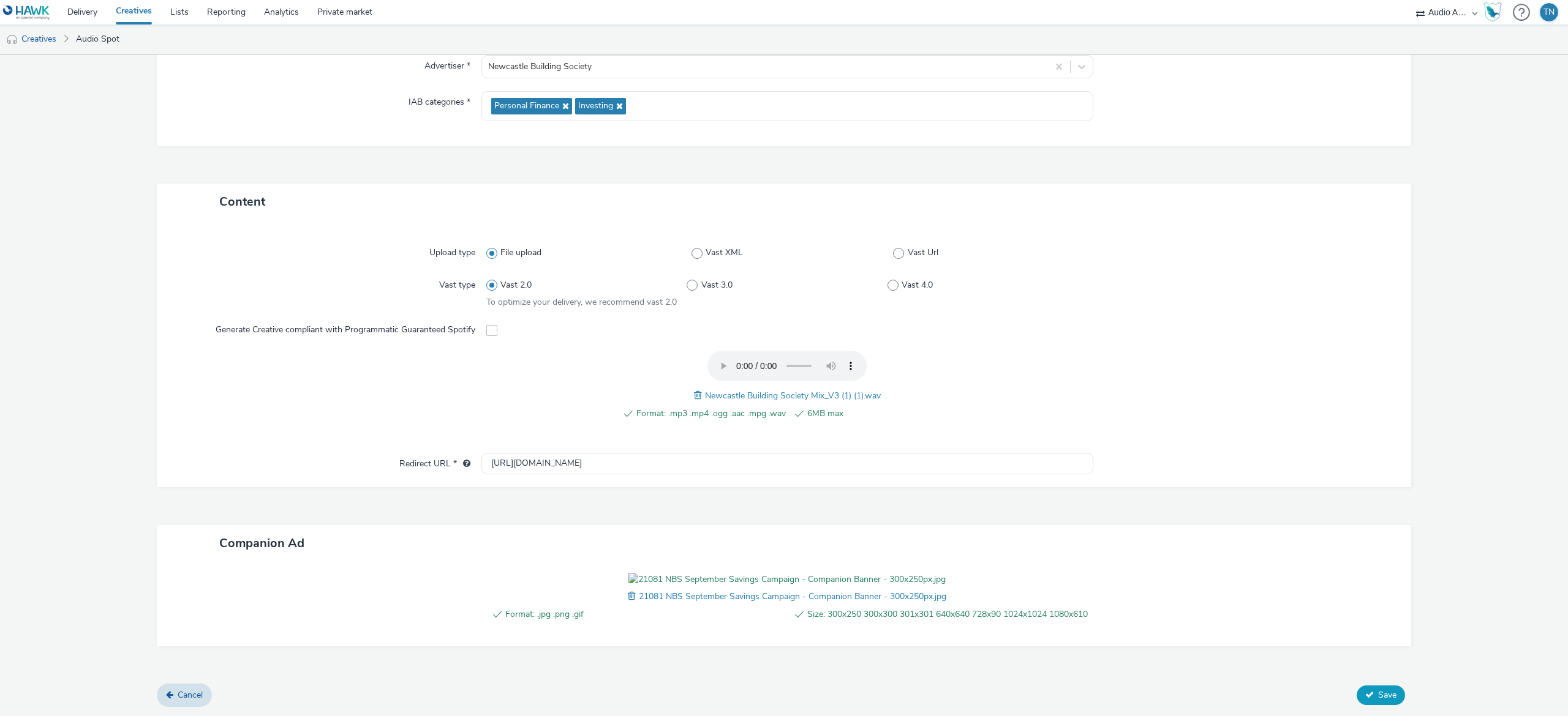
type input "NewcastleBuildingSociety_Savers_Sept-[DATE]"
click at [1379, 689] on span "Save" at bounding box center [1387, 695] width 18 height 12
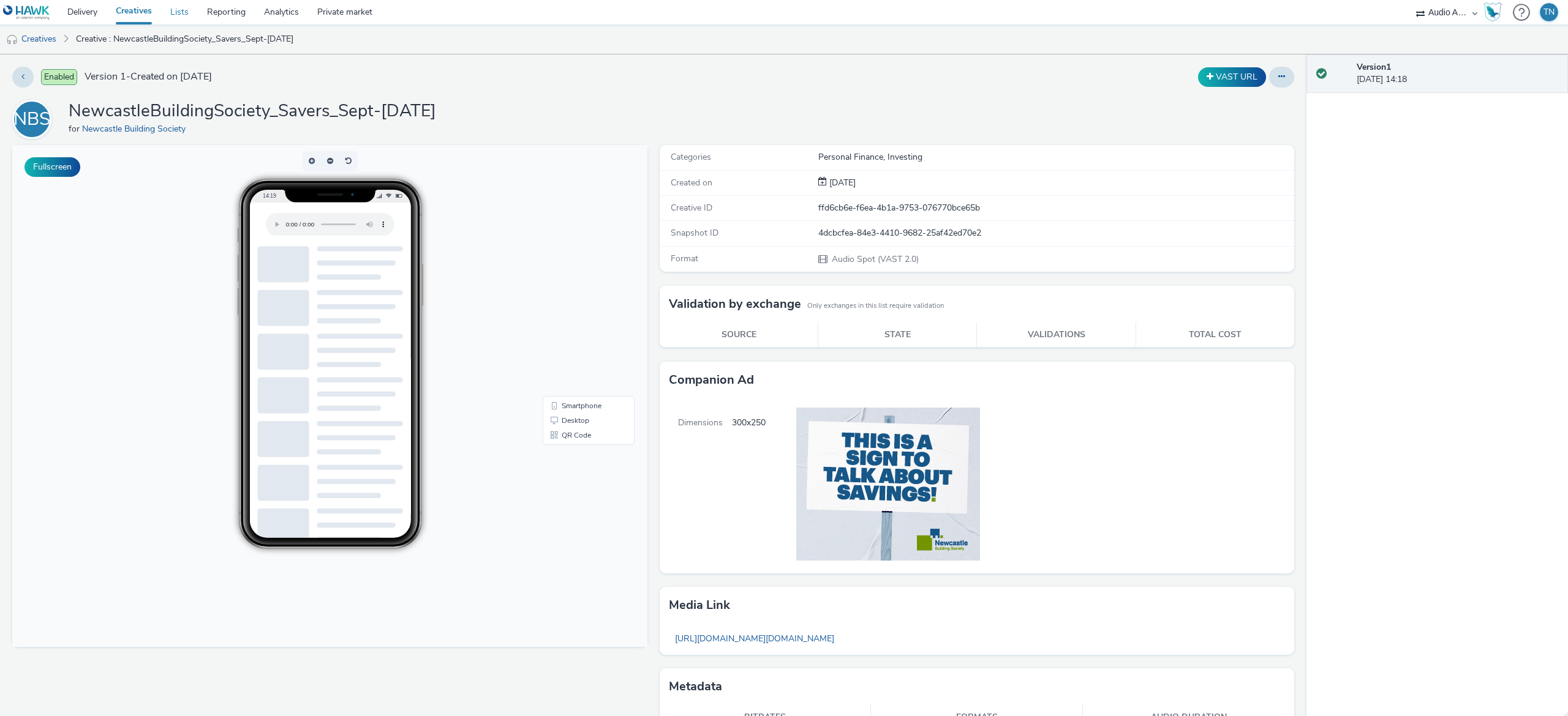
click at [171, 14] on link "Lists" at bounding box center [180, 12] width 37 height 24
